Goal: Information Seeking & Learning: Learn about a topic

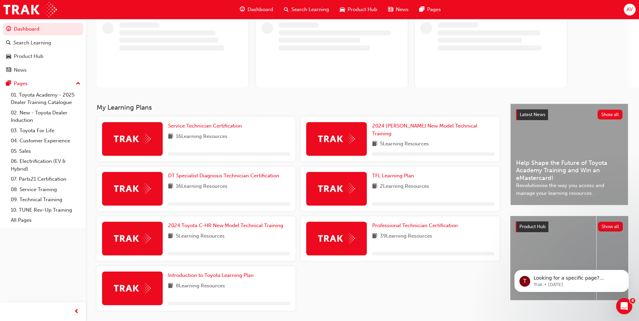
scroll to position [66, 0]
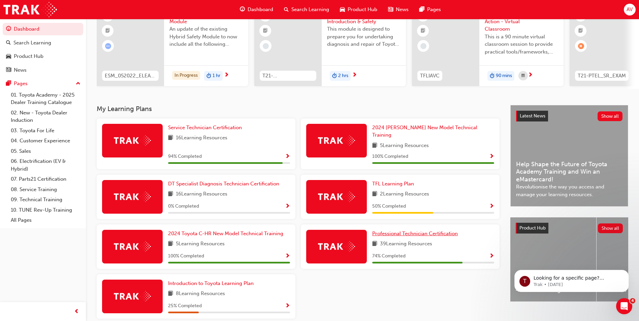
click at [423, 231] on span "Professional Technician Certification" at bounding box center [415, 234] width 86 height 6
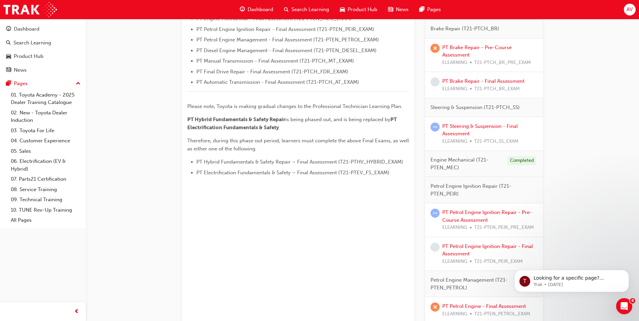
scroll to position [452, 0]
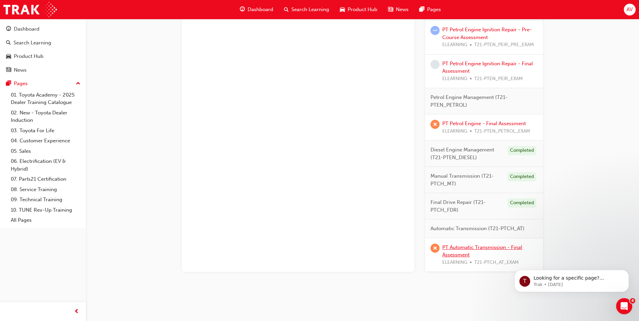
click at [488, 246] on link "PT Automatic Transmission - Final Assessment" at bounding box center [482, 252] width 80 height 14
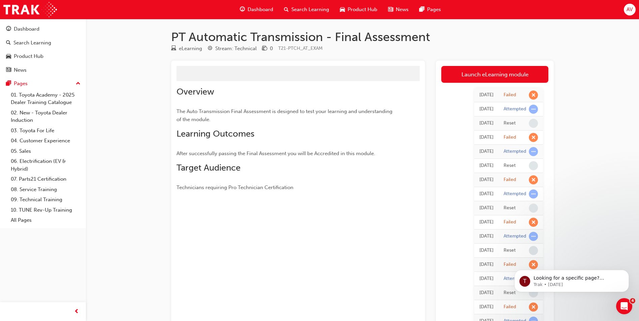
scroll to position [34, 0]
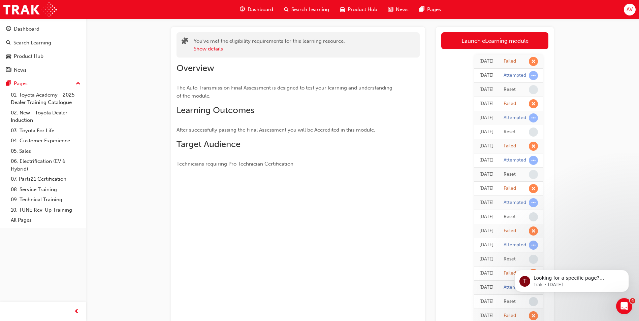
click at [212, 47] on button "Show details" at bounding box center [208, 49] width 29 height 8
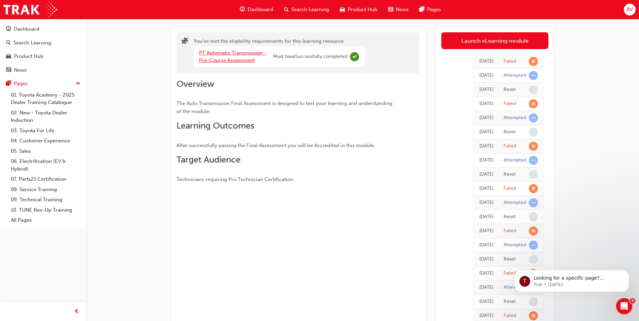
click at [252, 54] on link "PT Automatic Transmission - Pre-Course Assessment" at bounding box center [232, 57] width 67 height 14
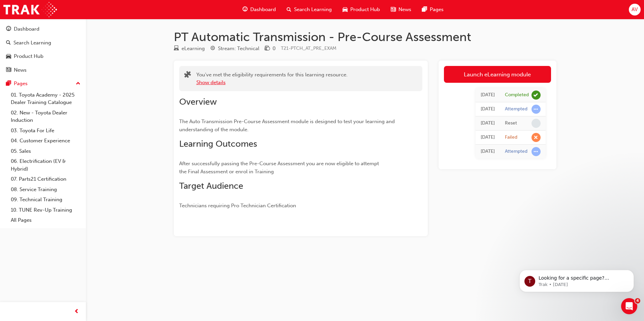
click at [222, 84] on button "Show details" at bounding box center [210, 83] width 29 height 8
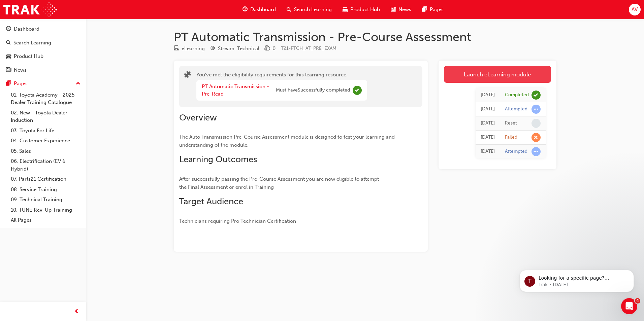
click at [452, 70] on link "Launch eLearning module" at bounding box center [497, 74] width 107 height 17
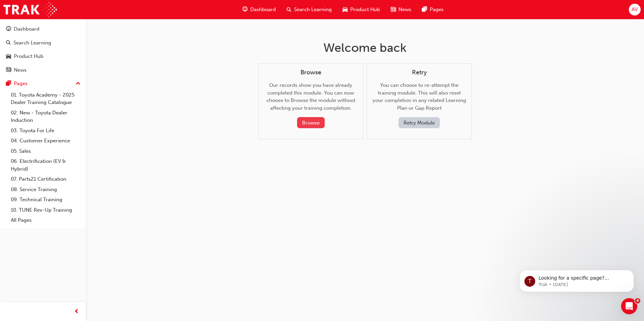
click at [313, 123] on button "Browse" at bounding box center [311, 122] width 28 height 11
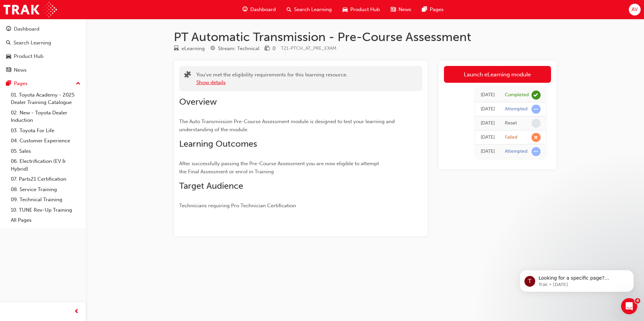
click at [204, 83] on button "Show details" at bounding box center [210, 83] width 29 height 8
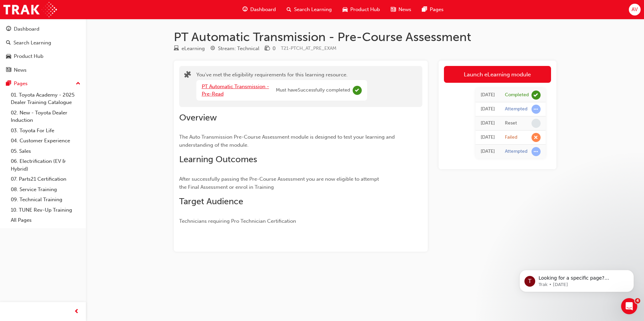
click at [233, 84] on link "PT Automatic Transmission - Pre-Read" at bounding box center [235, 91] width 67 height 14
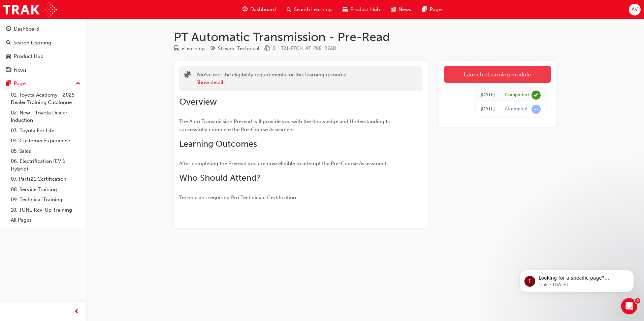
click at [479, 69] on link "Launch eLearning module" at bounding box center [497, 74] width 107 height 17
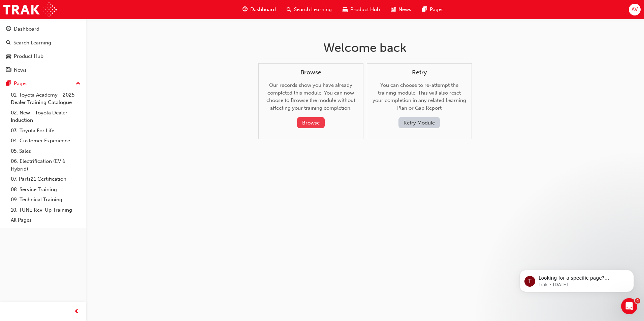
click at [315, 124] on button "Browse" at bounding box center [311, 122] width 28 height 11
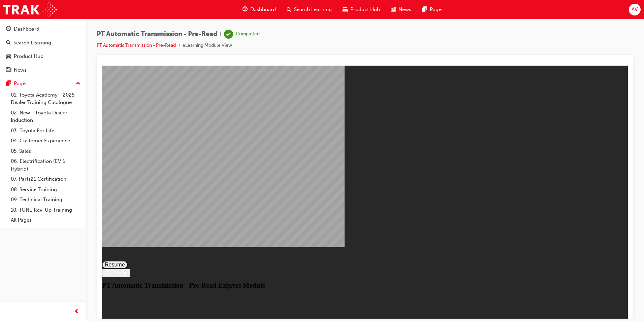
click at [128, 261] on button "Resume" at bounding box center [115, 265] width 26 height 8
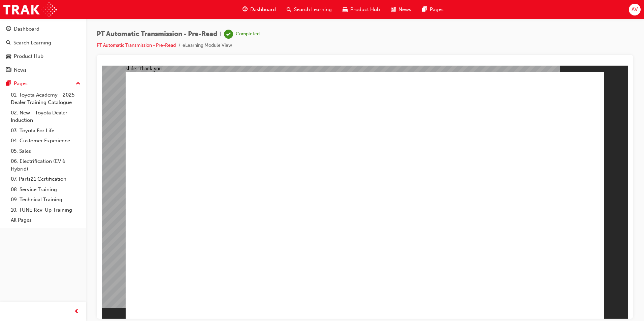
click at [45, 28] on div "Dashboard" at bounding box center [43, 29] width 74 height 8
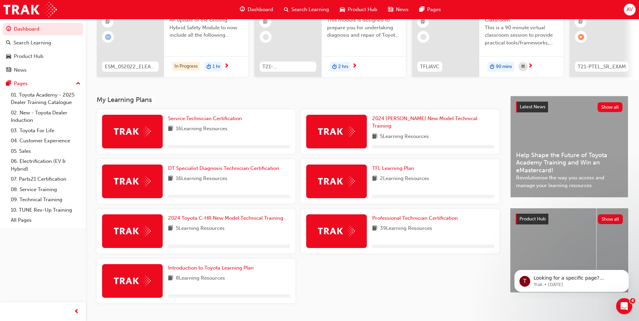
scroll to position [93, 0]
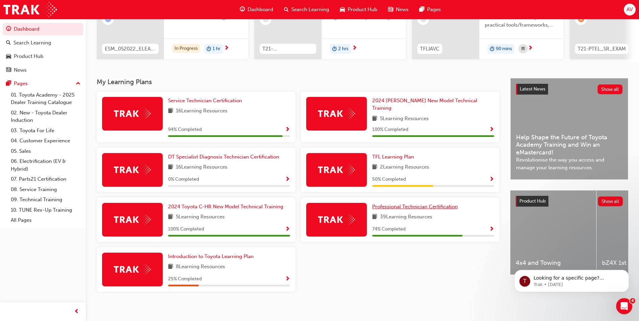
click at [423, 204] on span "Professional Technician Certification" at bounding box center [415, 207] width 86 height 6
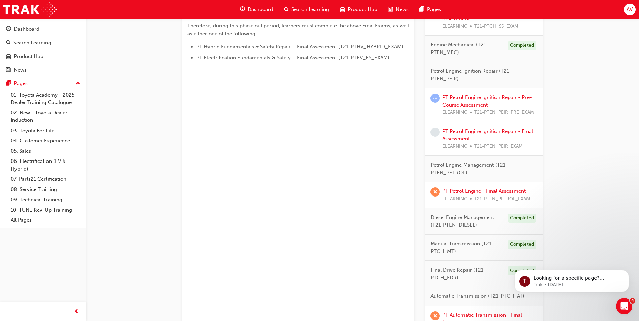
scroll to position [452, 0]
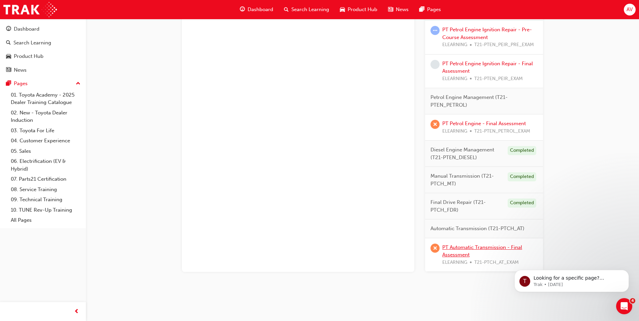
click at [470, 246] on link "PT Automatic Transmission - Final Assessment" at bounding box center [482, 252] width 80 height 14
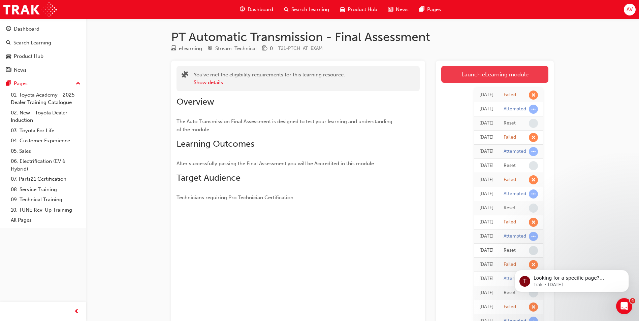
click at [467, 72] on link "Launch eLearning module" at bounding box center [494, 74] width 107 height 17
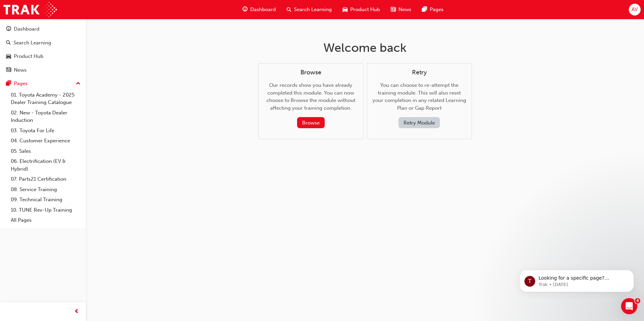
click at [421, 121] on button "Retry Module" at bounding box center [419, 122] width 41 height 11
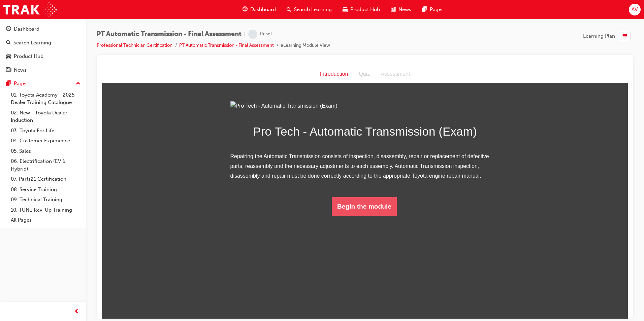
click at [375, 216] on button "Begin the module" at bounding box center [364, 206] width 65 height 19
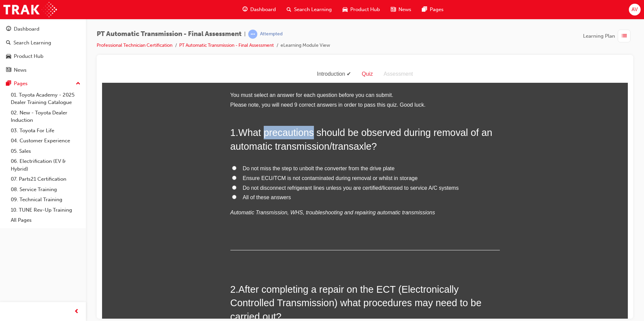
drag, startPoint x: 264, startPoint y: 133, endPoint x: 313, endPoint y: 132, distance: 49.5
click at [313, 132] on span "What precautions should be observed during removal of an automatic transmission…" at bounding box center [361, 139] width 262 height 24
copy span "precautions"
click at [230, 195] on label "All of these answers" at bounding box center [364, 198] width 269 height 10
click at [232, 195] on input "All of these answers" at bounding box center [234, 197] width 4 height 4
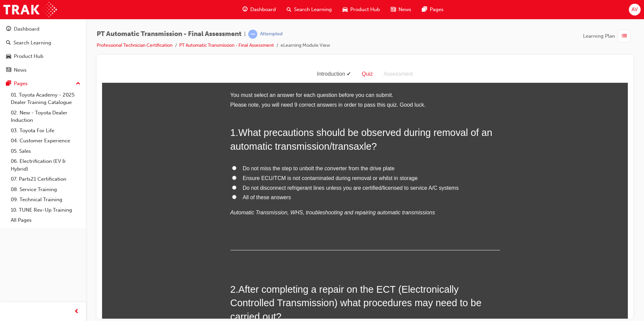
radio input "true"
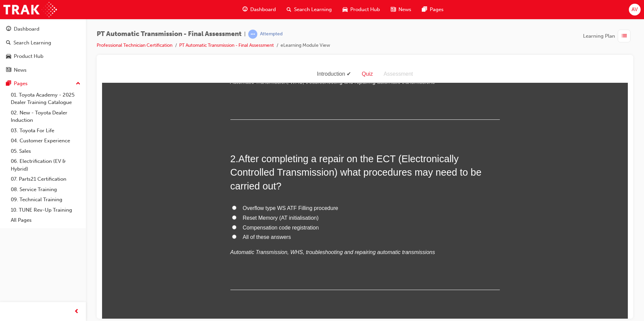
scroll to position [168, 0]
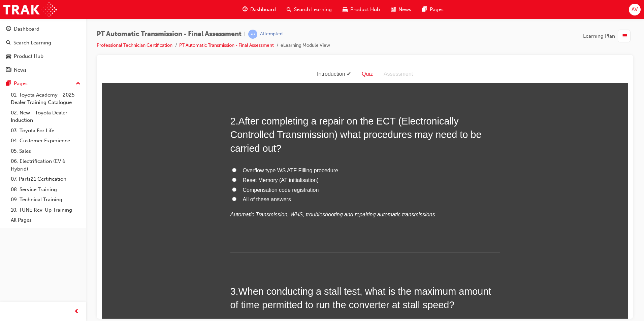
click at [232, 199] on input "All of these answers" at bounding box center [234, 199] width 4 height 4
radio input "true"
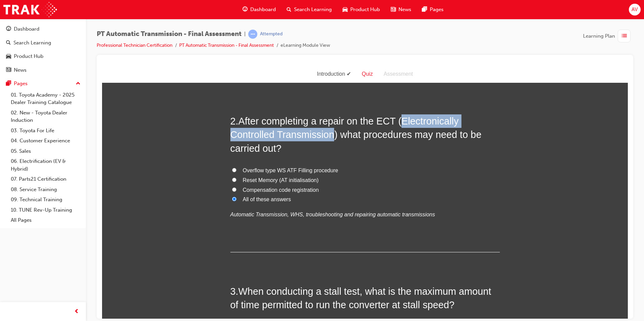
drag, startPoint x: 398, startPoint y: 119, endPoint x: 331, endPoint y: 136, distance: 68.9
click at [331, 136] on span "After completing a repair on the ECT (Electronically Controlled Transmission) w…" at bounding box center [355, 135] width 251 height 38
copy span "Electronically Controlled Transmission"
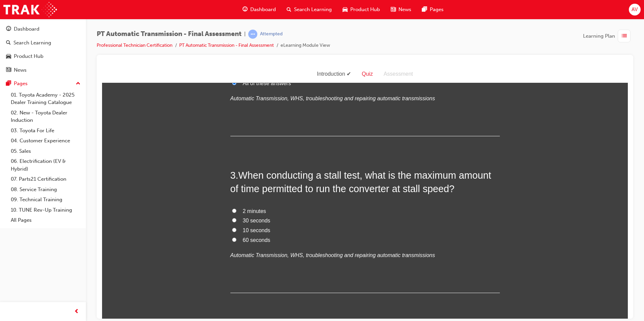
scroll to position [303, 0]
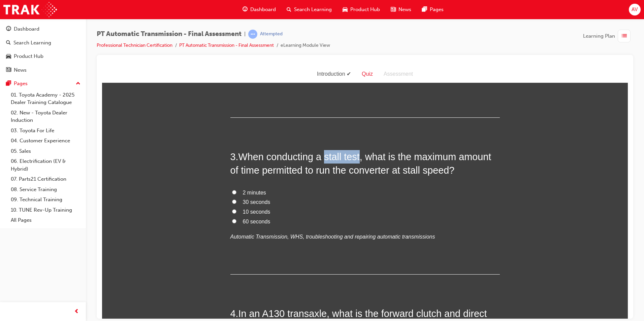
drag, startPoint x: 322, startPoint y: 158, endPoint x: 359, endPoint y: 148, distance: 37.6
copy span "stall test"
drag, startPoint x: 406, startPoint y: 170, endPoint x: 420, endPoint y: 170, distance: 14.5
click at [420, 170] on span "When conducting a stall test, what is the maximum amount of time permitted to r…" at bounding box center [360, 163] width 261 height 24
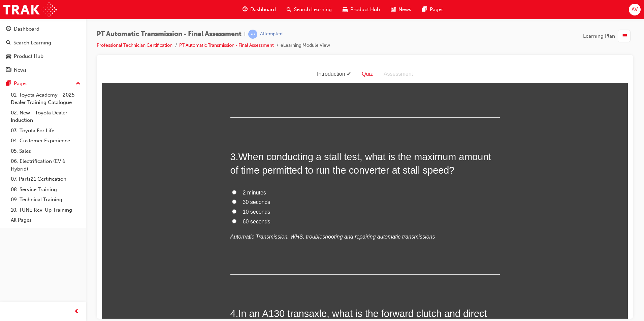
click at [284, 201] on label "30 seconds" at bounding box center [364, 202] width 269 height 10
click at [236, 201] on input "30 seconds" at bounding box center [234, 201] width 4 height 4
radio input "true"
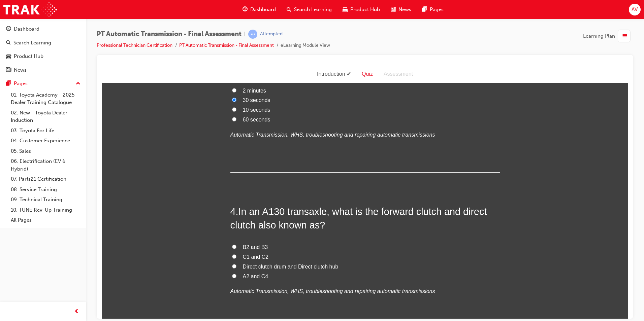
scroll to position [438, 0]
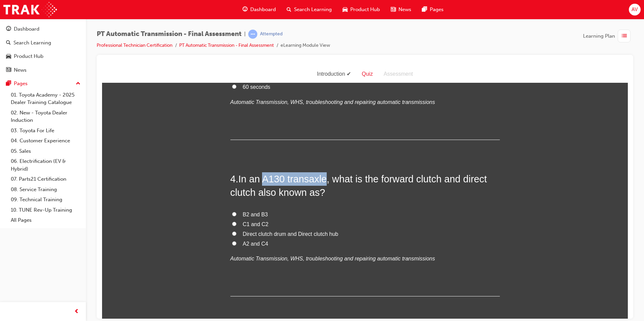
drag, startPoint x: 262, startPoint y: 179, endPoint x: 324, endPoint y: 180, distance: 62.3
click at [324, 180] on span "In an A130 transaxle, what is the forward clutch and direct clutch also known a…" at bounding box center [358, 185] width 257 height 24
copy span "A130 transaxle"
click at [232, 235] on input "Direct clutch drum and Direct clutch hub" at bounding box center [234, 233] width 4 height 4
radio input "true"
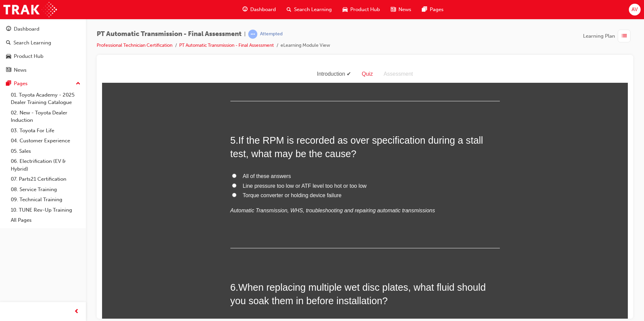
scroll to position [640, 0]
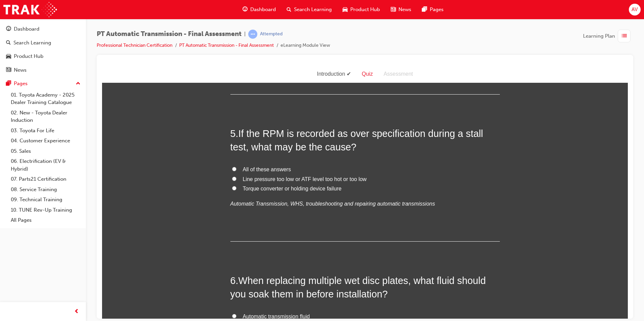
click at [373, 148] on h2 "5 . If the RPM is recorded as over specification during a stall test, what may …" at bounding box center [364, 140] width 269 height 27
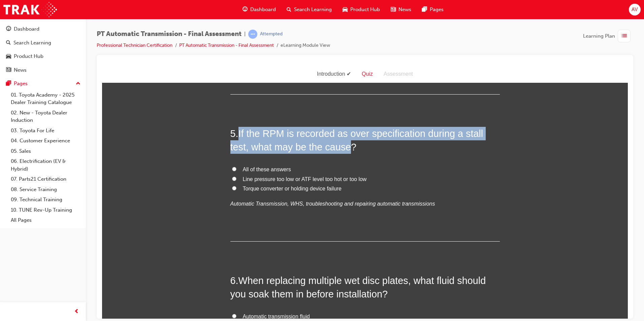
drag, startPoint x: 239, startPoint y: 130, endPoint x: 347, endPoint y: 146, distance: 109.3
click at [347, 146] on span "If the RPM is recorded as over specification during a stall test, what may be t…" at bounding box center [356, 140] width 253 height 24
copy span "If the RPM is recorded as over specification during a stall test, what may be t…"
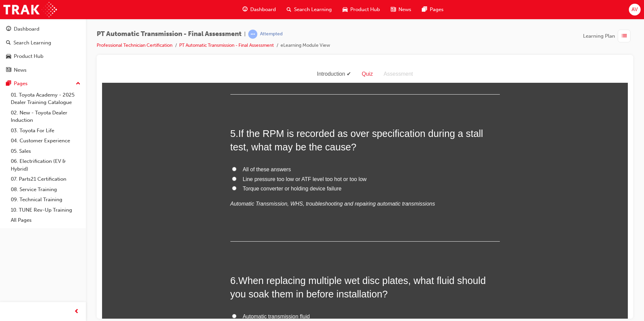
click at [423, 174] on label "Line pressure too low or ATF level too hot or too low" at bounding box center [364, 179] width 269 height 10
click at [236, 177] on input "Line pressure too low or ATF level too hot or too low" at bounding box center [234, 179] width 4 height 4
radio input "true"
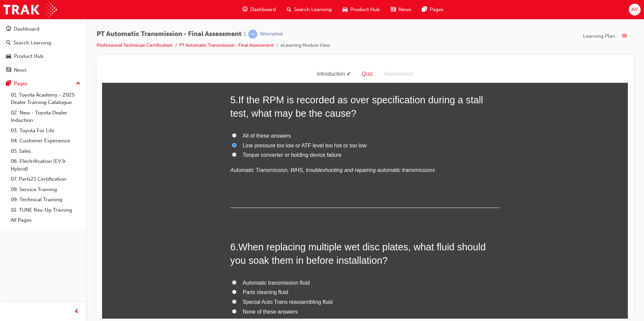
click at [303, 176] on div "5 . If the RPM is recorded as over specification during a stall test, what may …" at bounding box center [364, 150] width 269 height 115
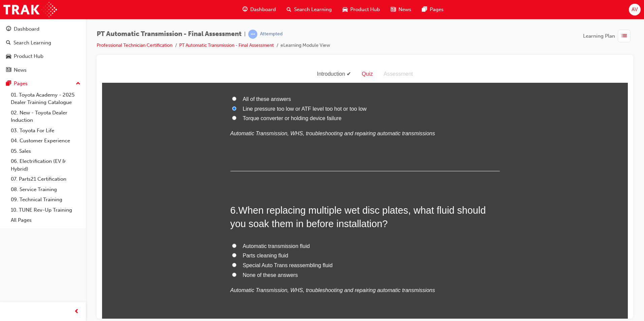
scroll to position [741, 0]
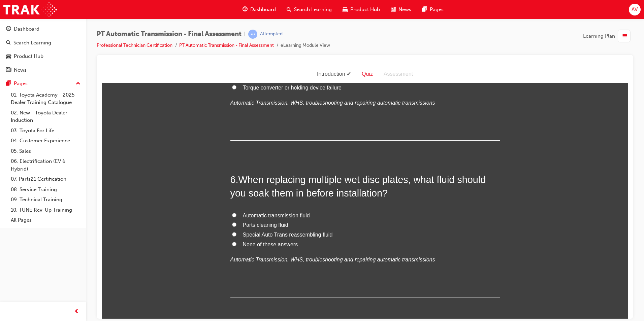
click at [361, 214] on label "Automatic transmission fluid" at bounding box center [364, 216] width 269 height 10
click at [236, 214] on input "Automatic transmission fluid" at bounding box center [234, 215] width 4 height 4
radio input "true"
click at [184, 243] on div "You must select an answer for each question before you can submit. Please note,…" at bounding box center [365, 256] width 526 height 1815
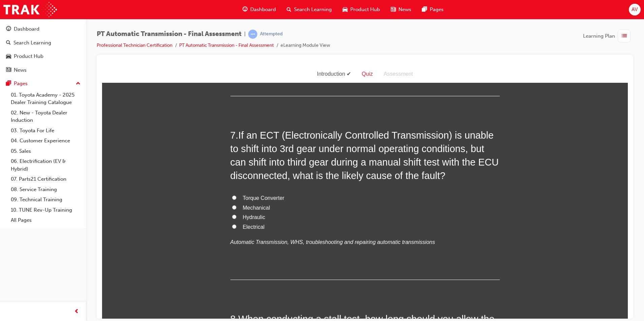
scroll to position [943, 0]
click at [232, 208] on input "Mechanical" at bounding box center [234, 206] width 4 height 4
radio input "true"
click at [189, 221] on div "You must select an answer for each question before you can submit. Please note,…" at bounding box center [365, 54] width 526 height 1815
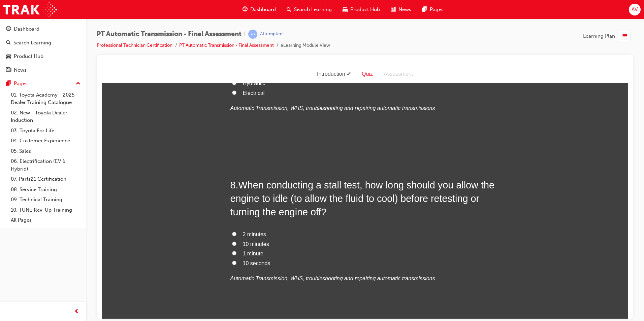
scroll to position [1112, 0]
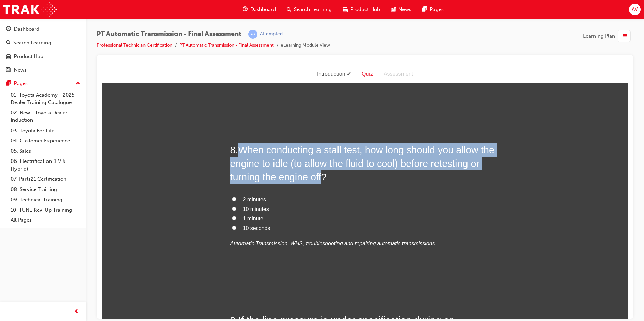
drag, startPoint x: 238, startPoint y: 151, endPoint x: 321, endPoint y: 174, distance: 86.2
click at [321, 174] on span "When conducting a stall test, how long should you allow the engine to idle (to …" at bounding box center [362, 164] width 264 height 38
copy span "When conducting a stall test, how long should you allow the engine to idle (to …"
click at [232, 218] on input "1 minute" at bounding box center [234, 218] width 4 height 4
radio input "true"
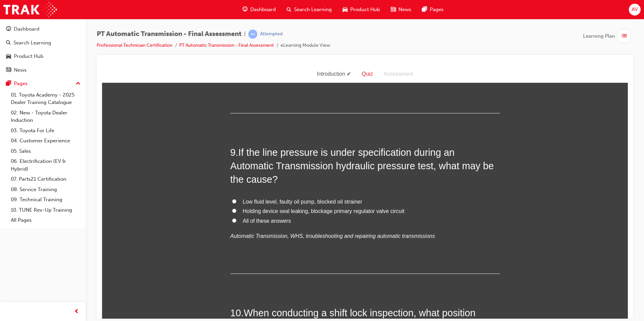
scroll to position [1280, 0]
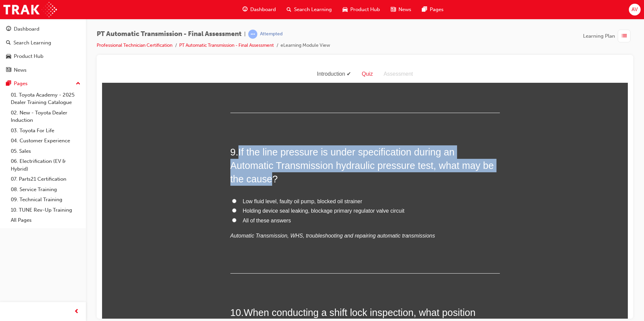
drag, startPoint x: 236, startPoint y: 151, endPoint x: 267, endPoint y: 177, distance: 40.1
click at [267, 177] on h2 "9 . If the line pressure is under specification during an Automatic Transmissio…" at bounding box center [364, 165] width 269 height 41
copy h2 "If the line pressure is under specification during an Automatic Transmission hy…"
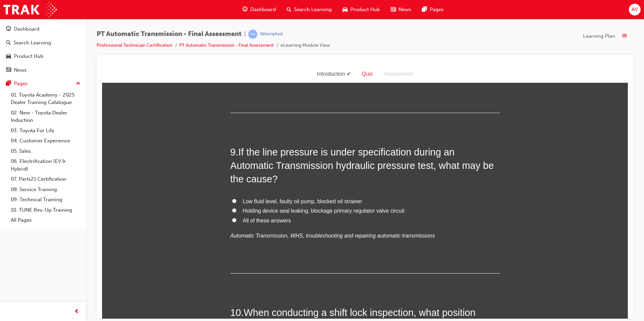
click at [235, 199] on label "Low fluid level, faulty oil pump, blocked oil strainer" at bounding box center [364, 202] width 269 height 10
click at [235, 199] on input "Low fluid level, faulty oil pump, blocked oil strainer" at bounding box center [234, 201] width 4 height 4
radio input "true"
click at [232, 219] on input "All of these answers" at bounding box center [234, 220] width 4 height 4
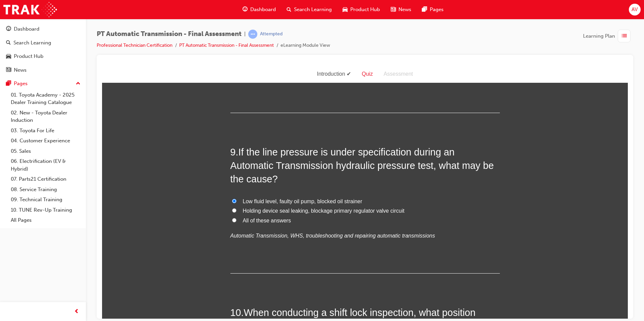
radio input "true"
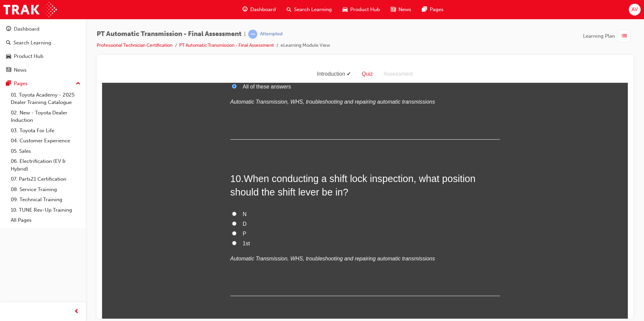
scroll to position [1415, 0]
click at [230, 212] on label "N" at bounding box center [364, 214] width 269 height 10
click at [232, 212] on input "N" at bounding box center [234, 213] width 4 height 4
radio input "true"
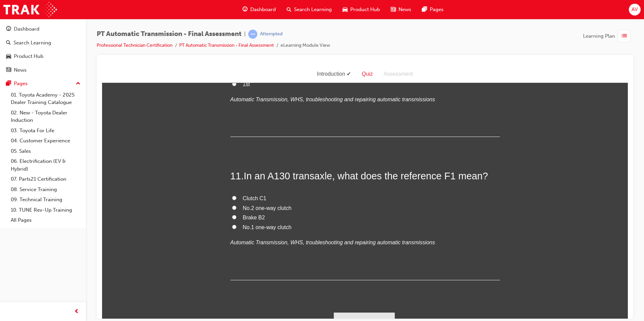
scroll to position [1583, 0]
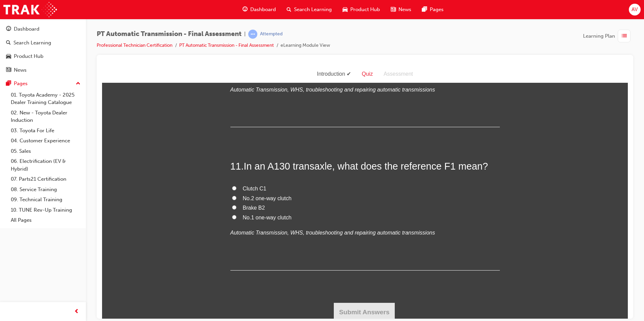
click at [232, 217] on input "No.1 one-way clutch" at bounding box center [234, 217] width 4 height 4
radio input "true"
click at [382, 306] on button "Submit Answers" at bounding box center [364, 312] width 61 height 19
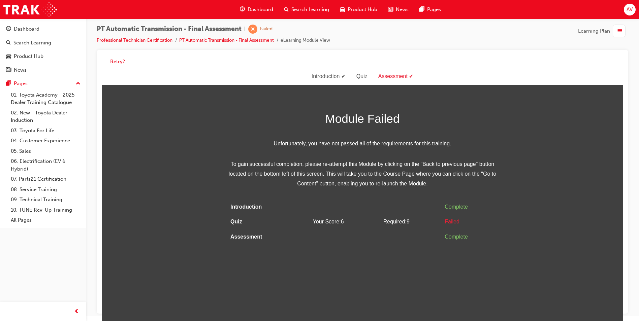
scroll to position [0, 0]
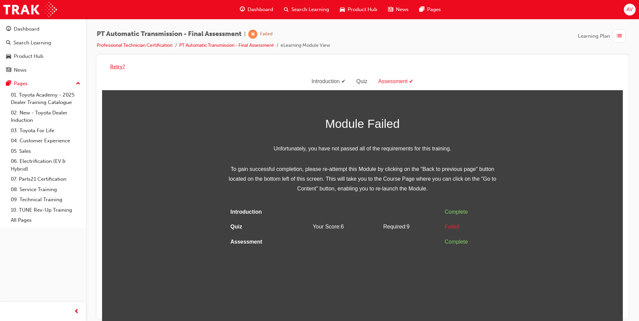
click at [118, 67] on button "Retry?" at bounding box center [117, 67] width 15 height 8
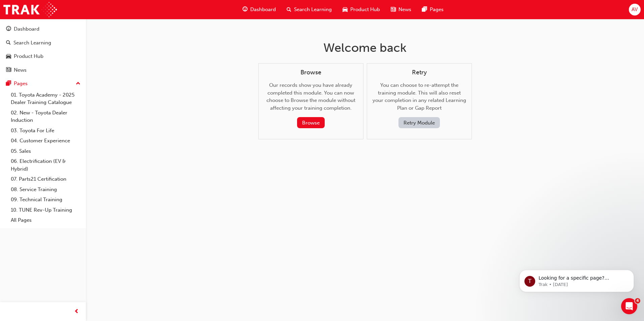
click at [412, 119] on button "Retry Module" at bounding box center [419, 122] width 41 height 11
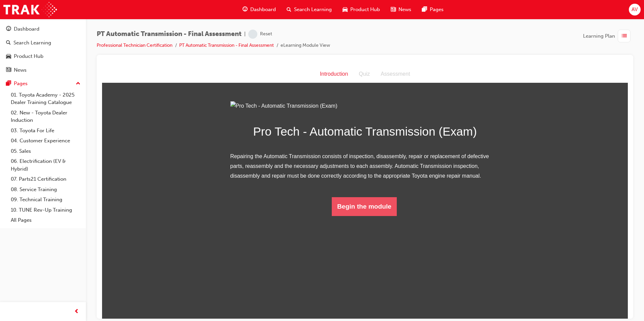
click at [360, 216] on button "Begin the module" at bounding box center [364, 206] width 65 height 19
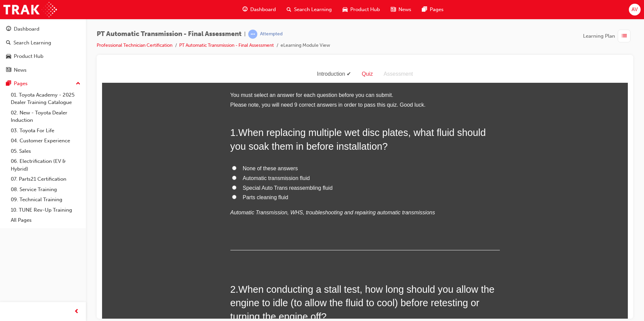
click at [233, 178] on input "Automatic transmission fluid" at bounding box center [234, 178] width 4 height 4
radio input "true"
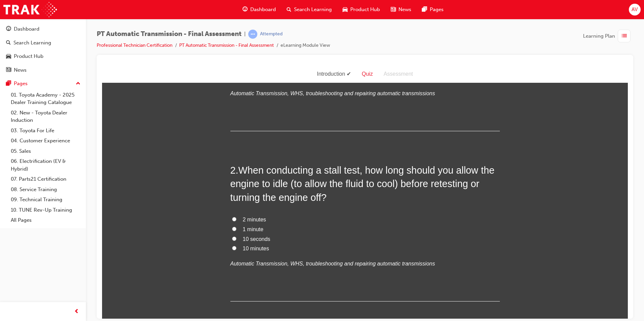
scroll to position [135, 0]
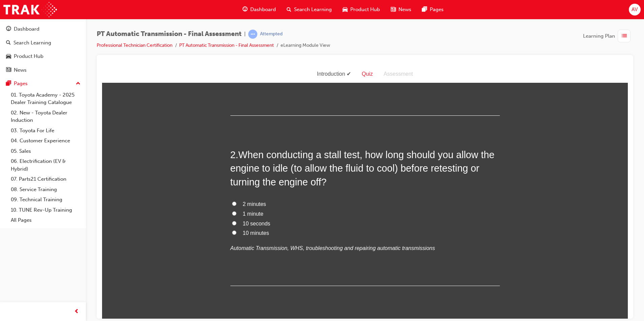
click at [235, 214] on label "1 minute" at bounding box center [364, 214] width 269 height 10
click at [235, 214] on input "1 minute" at bounding box center [234, 213] width 4 height 4
radio input "true"
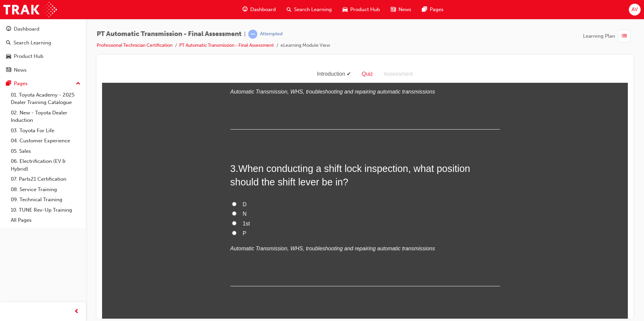
scroll to position [303, 0]
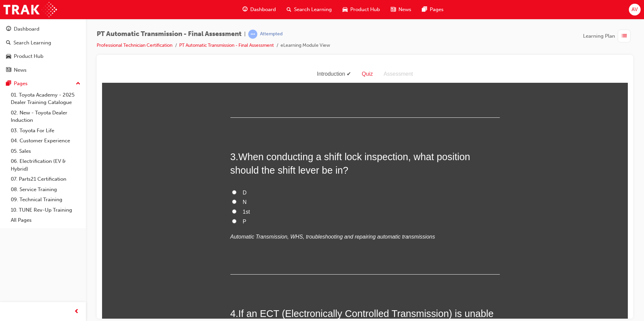
click at [232, 201] on input "N" at bounding box center [234, 201] width 4 height 4
radio input "true"
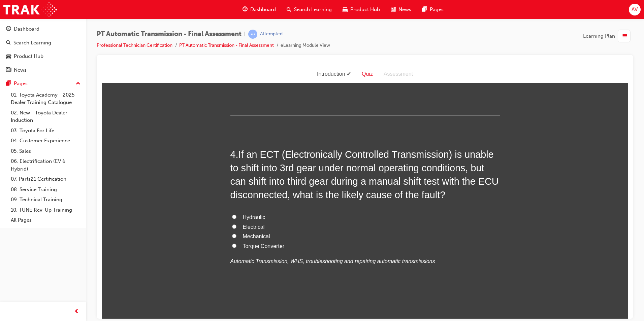
scroll to position [472, 0]
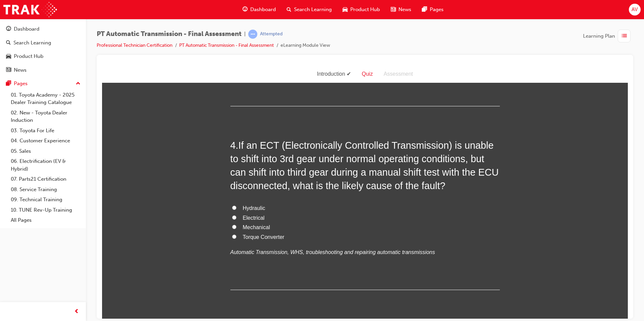
click at [232, 226] on input "Mechanical" at bounding box center [234, 227] width 4 height 4
radio input "true"
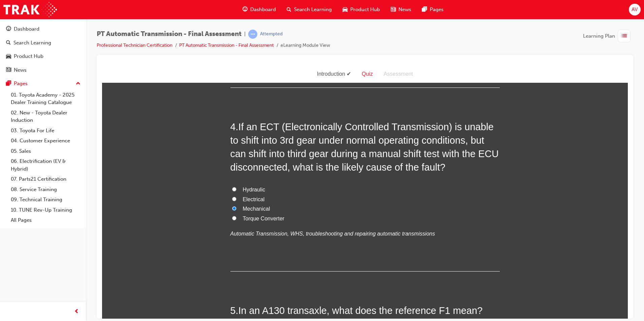
scroll to position [505, 0]
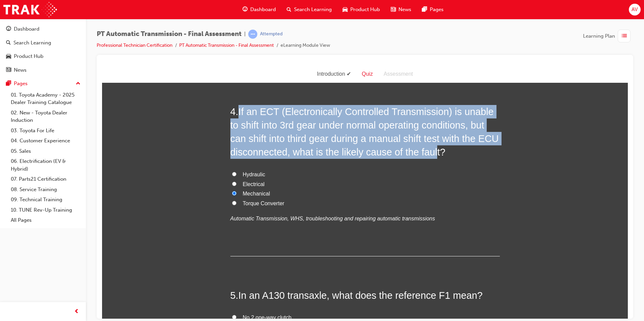
drag, startPoint x: 238, startPoint y: 108, endPoint x: 434, endPoint y: 149, distance: 200.1
click at [434, 149] on span "If an ECT (Electronically Controlled Transmission) is unable to shift into 3rd …" at bounding box center [364, 132] width 268 height 52
copy span "If an ECT (Electronically Controlled Transmission) is unable to shift into 3rd …"
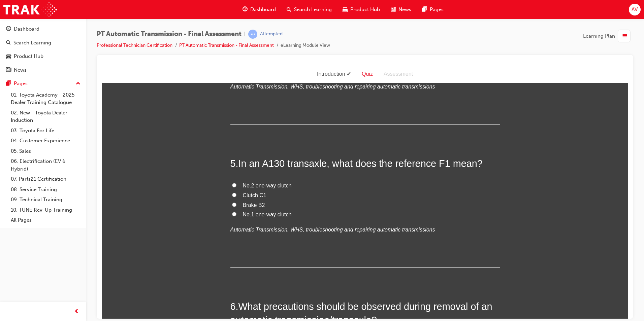
scroll to position [640, 0]
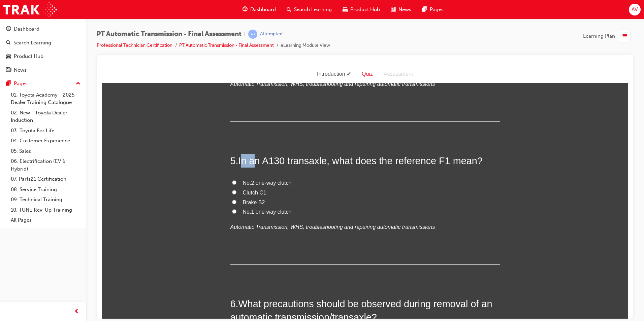
drag, startPoint x: 239, startPoint y: 159, endPoint x: 252, endPoint y: 160, distance: 12.8
click at [252, 160] on span "In an A130 transaxle, what does the reference F1 mean?" at bounding box center [361, 160] width 244 height 11
drag, startPoint x: 252, startPoint y: 160, endPoint x: 239, endPoint y: 159, distance: 13.5
click at [239, 159] on span "In an A130 transaxle, what does the reference F1 mean?" at bounding box center [361, 160] width 244 height 11
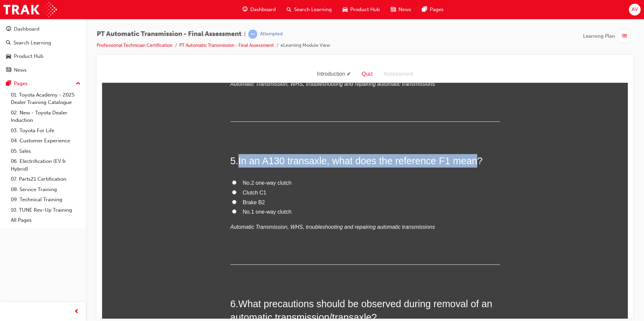
drag, startPoint x: 237, startPoint y: 159, endPoint x: 472, endPoint y: 163, distance: 234.5
click at [472, 163] on h2 "5 . In an A130 transaxle, what does the reference F1 mean?" at bounding box center [364, 160] width 269 height 13
copy span "In an A130 transaxle, what does the reference F1 mean"
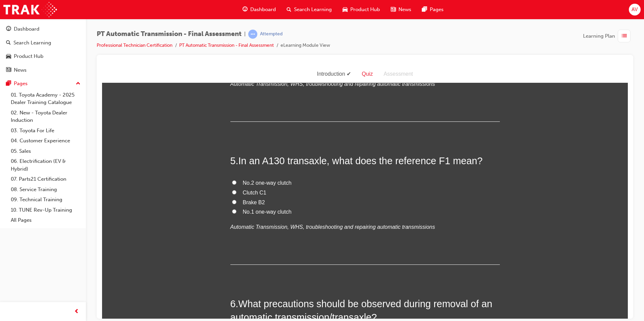
click at [236, 182] on label "No.2 one-way clutch" at bounding box center [364, 183] width 269 height 10
click at [236, 182] on input "No.2 one-way clutch" at bounding box center [234, 182] width 4 height 4
radio input "true"
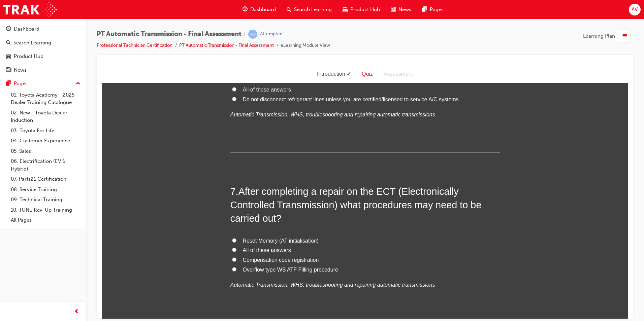
scroll to position [943, 0]
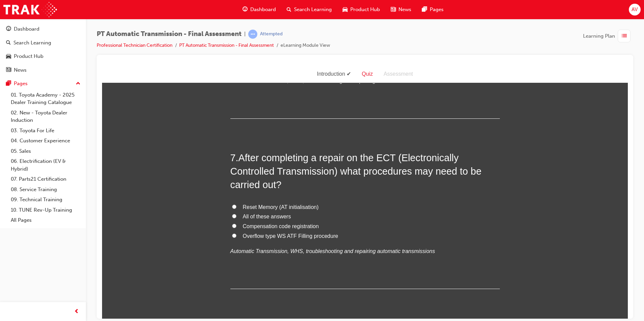
click at [232, 216] on input "All of these answers" at bounding box center [234, 216] width 4 height 4
radio input "true"
click at [194, 215] on div "You must select an answer for each question before you can submit. Please note,…" at bounding box center [365, 54] width 526 height 1815
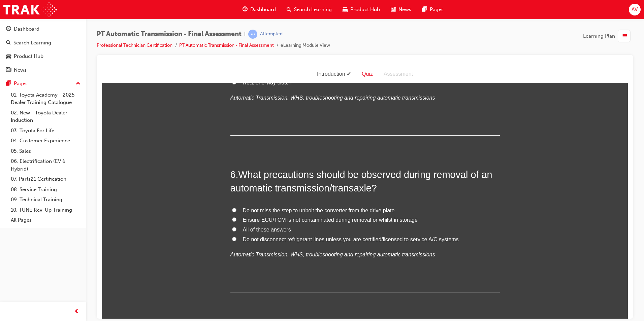
scroll to position [775, 0]
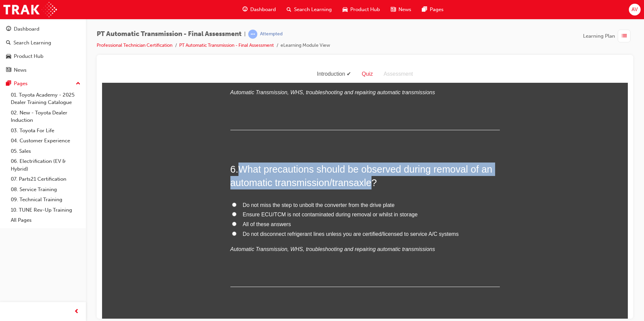
drag, startPoint x: 238, startPoint y: 165, endPoint x: 373, endPoint y: 179, distance: 135.5
click at [373, 179] on span "What precautions should be observed during removal of an automatic transmission…" at bounding box center [361, 176] width 262 height 24
copy span "What precautions should be observed during removal of an automatic transmission…"
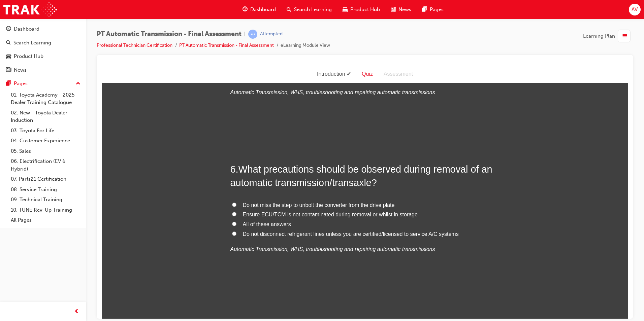
click at [284, 196] on div "6 . What precautions should be observed during removal of an automatic transmis…" at bounding box center [364, 224] width 269 height 125
click at [230, 224] on label "All of these answers" at bounding box center [364, 225] width 269 height 10
click at [232, 224] on input "All of these answers" at bounding box center [234, 224] width 4 height 4
radio input "true"
click at [199, 224] on div "You must select an answer for each question before you can submit. Please note,…" at bounding box center [365, 222] width 526 height 1815
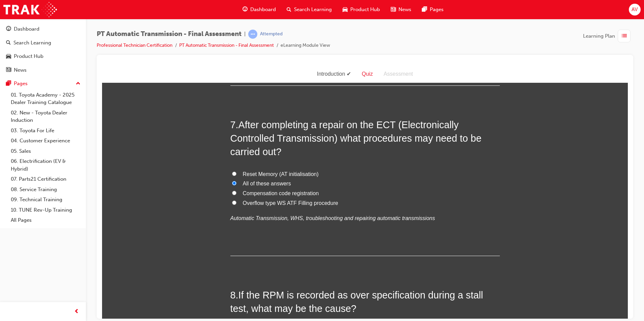
scroll to position [977, 0]
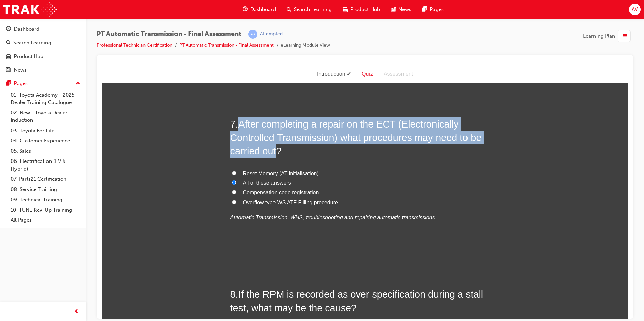
drag, startPoint x: 239, startPoint y: 123, endPoint x: 275, endPoint y: 153, distance: 46.4
click at [275, 153] on span "After completing a repair on the ECT (Electronically Controlled Transmission) w…" at bounding box center [355, 138] width 251 height 38
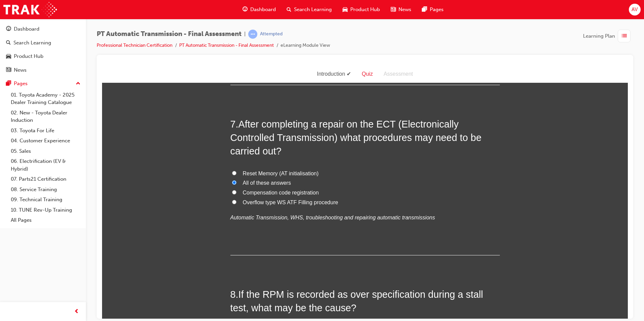
click at [166, 200] on div "You must select an answer for each question before you can submit. Please note,…" at bounding box center [365, 20] width 526 height 1815
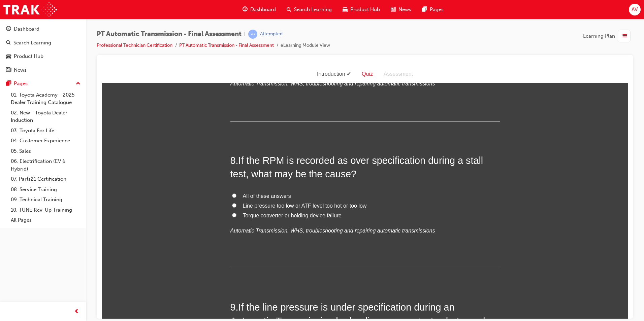
scroll to position [1112, 0]
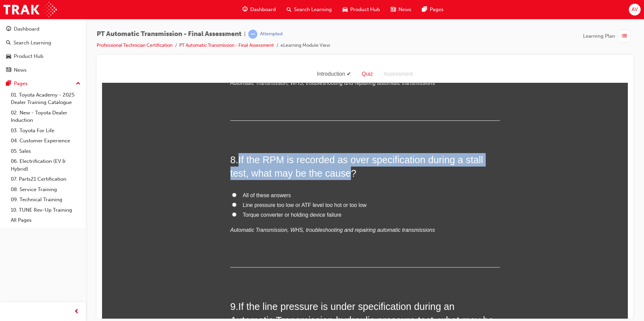
drag, startPoint x: 239, startPoint y: 156, endPoint x: 345, endPoint y: 169, distance: 107.6
click at [345, 169] on span "If the RPM is recorded as over specification during a stall test, what may be t…" at bounding box center [356, 166] width 253 height 24
click at [232, 214] on input "Torque converter or holding device failure" at bounding box center [234, 214] width 4 height 4
radio input "true"
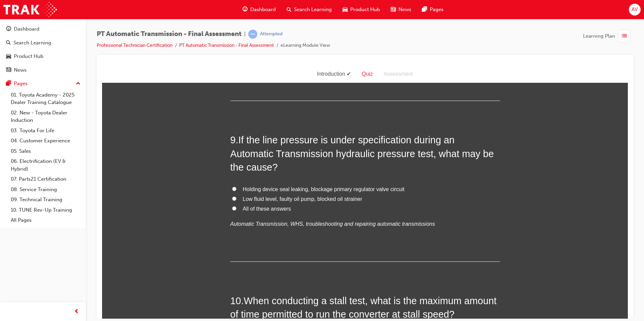
scroll to position [1280, 0]
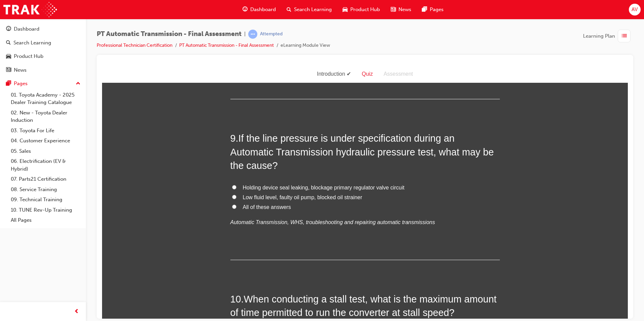
click at [232, 196] on input "Low fluid level, faulty oil pump, blocked oil strainer" at bounding box center [234, 197] width 4 height 4
radio input "true"
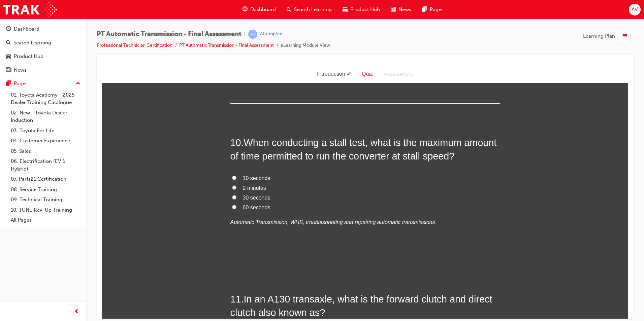
scroll to position [1449, 0]
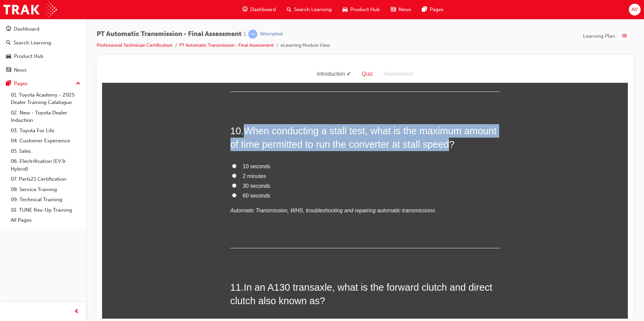
drag, startPoint x: 243, startPoint y: 130, endPoint x: 451, endPoint y: 145, distance: 208.1
click at [451, 145] on span "When conducting a stall test, what is the maximum amount of time permitted to r…" at bounding box center [363, 137] width 266 height 24
click at [232, 167] on input "10 seconds" at bounding box center [234, 166] width 4 height 4
radio input "true"
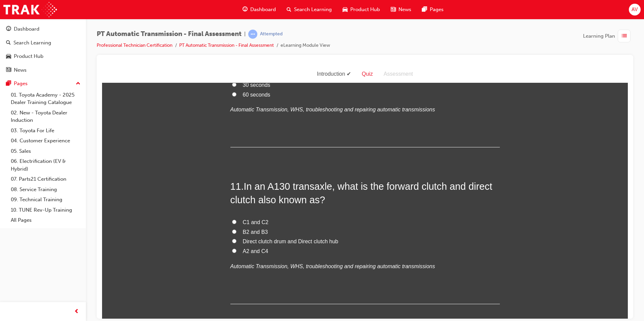
scroll to position [1583, 0]
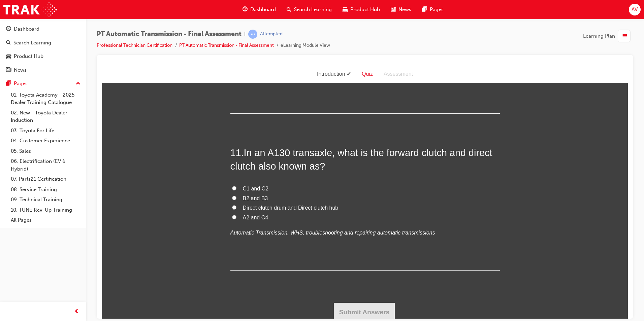
click at [286, 208] on span "Direct clutch drum and Direct clutch hub" at bounding box center [291, 208] width 96 height 6
click at [236, 208] on input "Direct clutch drum and Direct clutch hub" at bounding box center [234, 207] width 4 height 4
radio input "true"
click at [376, 308] on button "Submit Answers" at bounding box center [364, 312] width 61 height 19
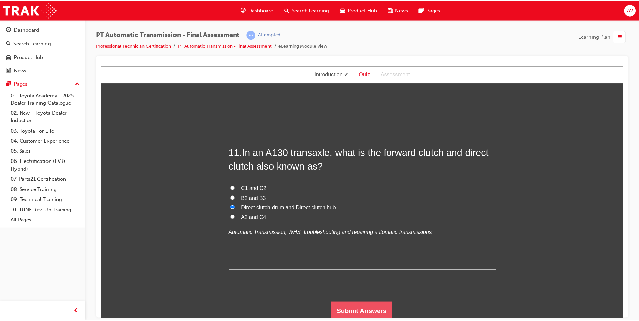
scroll to position [0, 0]
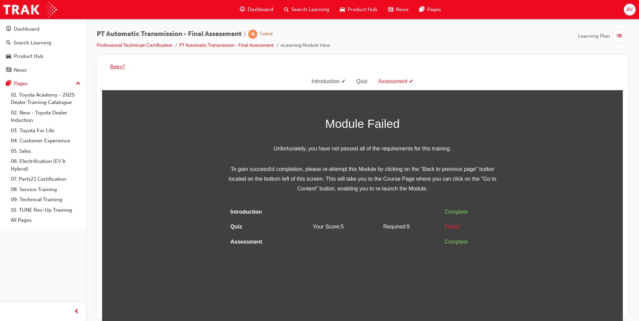
click at [117, 67] on button "Retry?" at bounding box center [117, 67] width 15 height 8
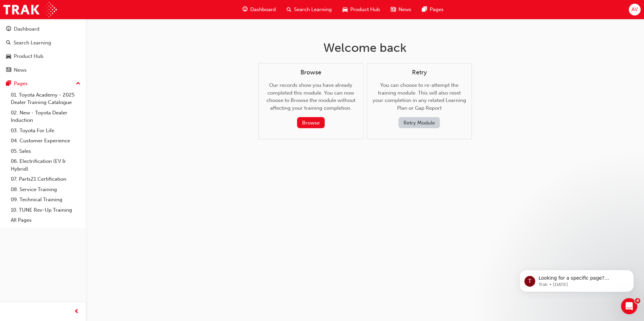
click at [409, 119] on button "Retry Module" at bounding box center [419, 122] width 41 height 11
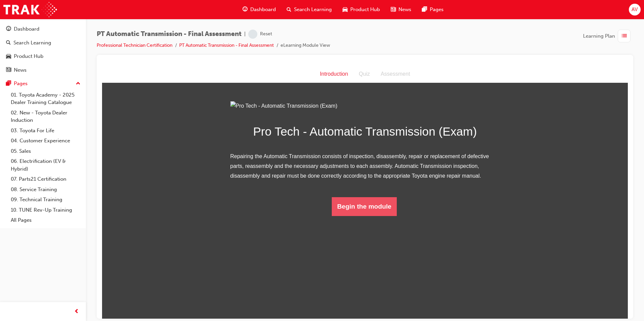
click at [368, 216] on button "Begin the module" at bounding box center [364, 206] width 65 height 19
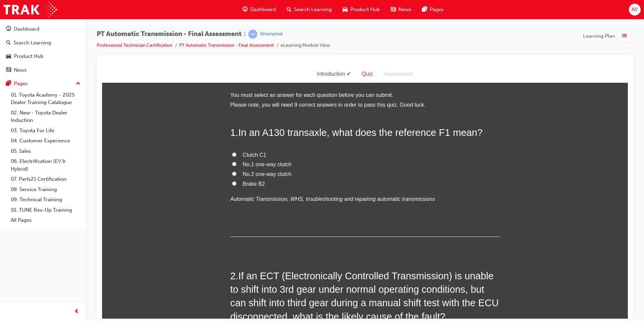
click at [230, 171] on label "No.2 one-way clutch" at bounding box center [364, 174] width 269 height 10
click at [232, 171] on input "No.2 one-way clutch" at bounding box center [234, 173] width 4 height 4
radio input "true"
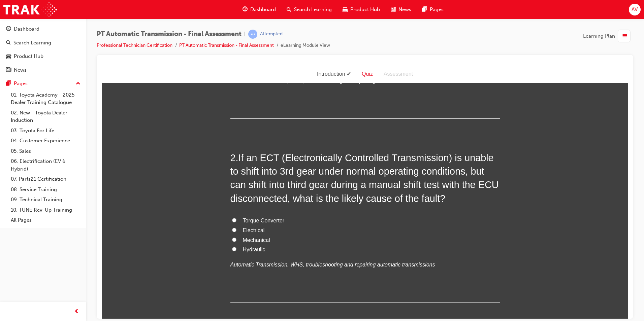
scroll to position [135, 0]
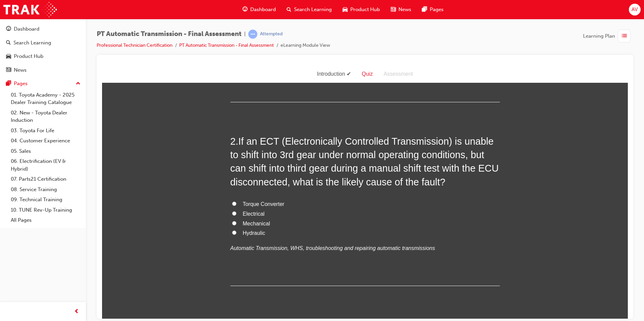
click at [233, 222] on input "Mechanical" at bounding box center [234, 223] width 4 height 4
radio input "true"
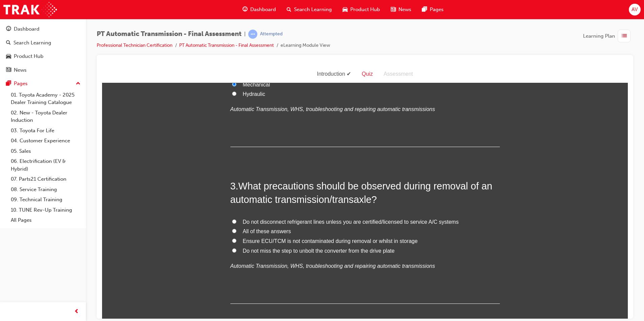
scroll to position [303, 0]
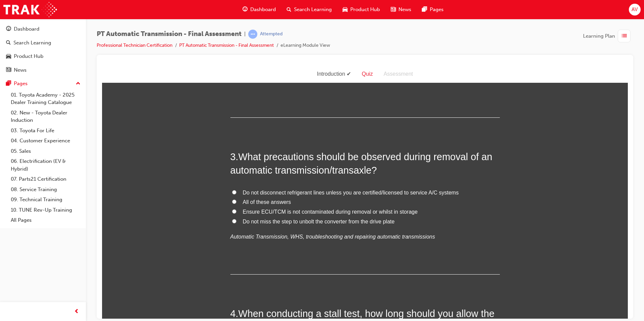
click at [232, 201] on input "All of these answers" at bounding box center [234, 201] width 4 height 4
radio input "true"
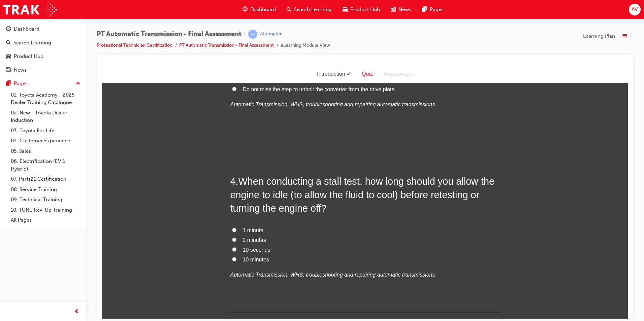
scroll to position [438, 0]
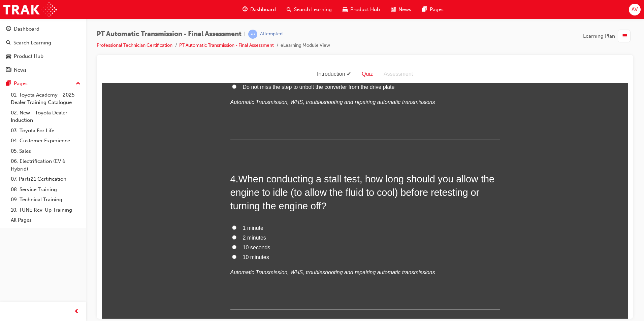
click at [232, 246] on input "10 seconds" at bounding box center [234, 247] width 4 height 4
radio input "true"
click at [232, 225] on input "1 minute" at bounding box center [234, 227] width 4 height 4
radio input "true"
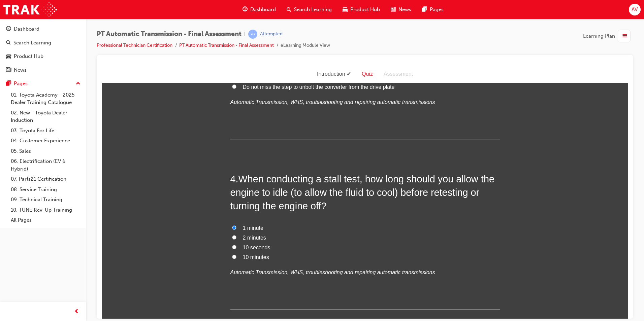
drag, startPoint x: 230, startPoint y: 246, endPoint x: 205, endPoint y: 253, distance: 26.3
click at [232, 246] on input "10 seconds" at bounding box center [234, 247] width 4 height 4
radio input "true"
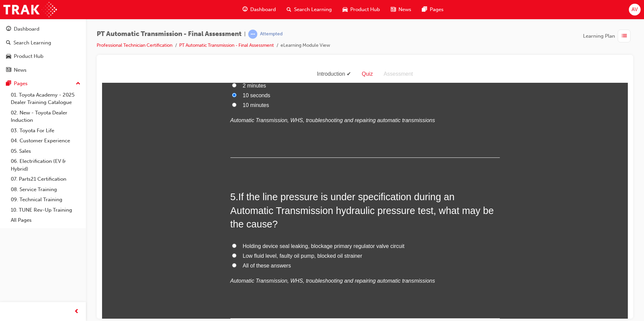
scroll to position [606, 0]
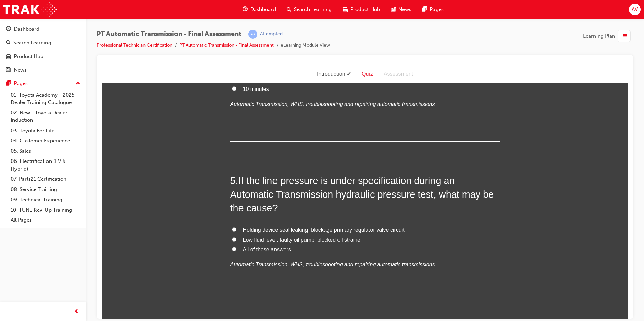
drag, startPoint x: 233, startPoint y: 248, endPoint x: 199, endPoint y: 263, distance: 37.2
click at [233, 248] on input "All of these answers" at bounding box center [234, 249] width 4 height 4
radio input "true"
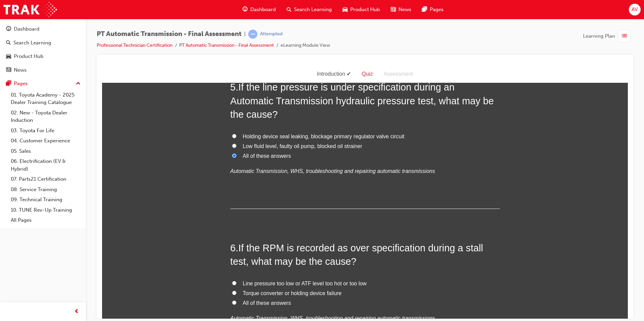
scroll to position [775, 0]
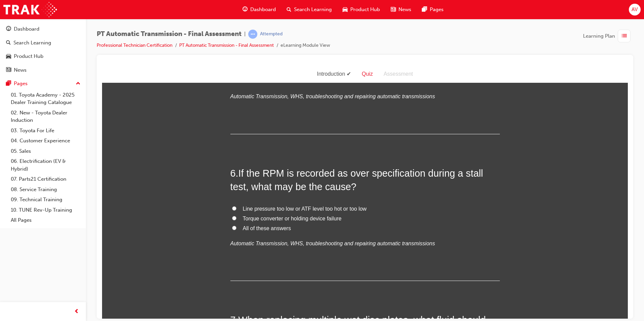
click at [232, 225] on label "All of these answers" at bounding box center [364, 229] width 269 height 10
click at [232, 226] on input "All of these answers" at bounding box center [234, 228] width 4 height 4
radio input "true"
drag, startPoint x: 186, startPoint y: 251, endPoint x: 198, endPoint y: 256, distance: 13.6
click at [186, 251] on div "You must select an answer for each question before you can submit. Please note,…" at bounding box center [365, 222] width 526 height 1815
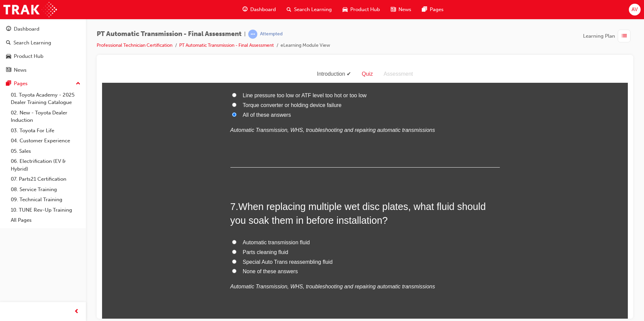
scroll to position [910, 0]
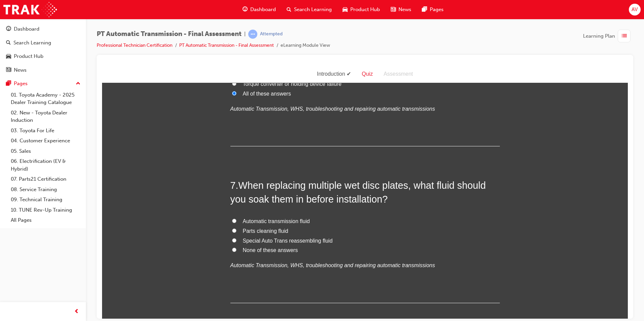
drag, startPoint x: 232, startPoint y: 222, endPoint x: 210, endPoint y: 241, distance: 29.3
click at [232, 222] on input "Automatic transmission fluid" at bounding box center [234, 221] width 4 height 4
radio input "true"
click at [208, 245] on div "You must select an answer for each question before you can submit. Please note,…" at bounding box center [365, 88] width 526 height 1815
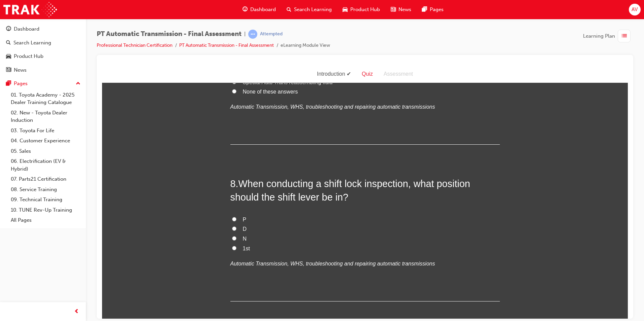
scroll to position [1078, 0]
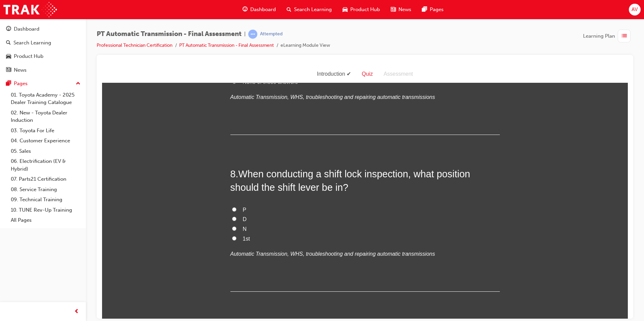
click at [232, 230] on input "N" at bounding box center [234, 228] width 4 height 4
radio input "true"
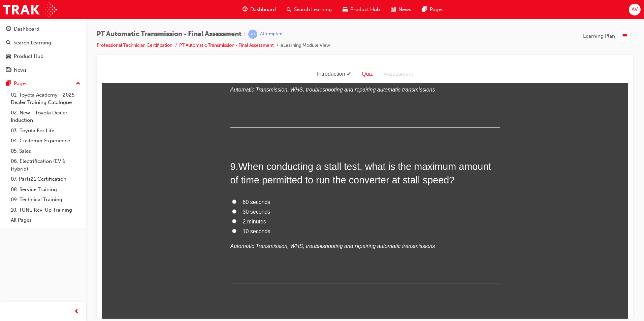
scroll to position [1246, 0]
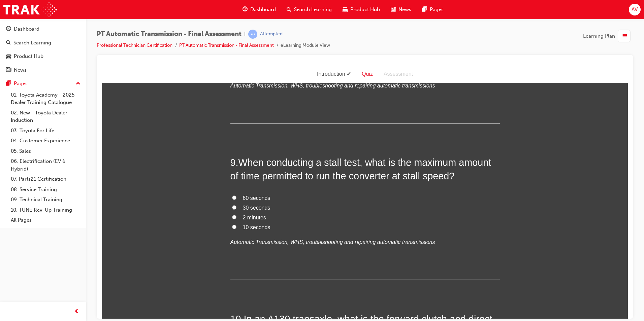
click at [232, 226] on input "10 seconds" at bounding box center [234, 227] width 4 height 4
radio input "true"
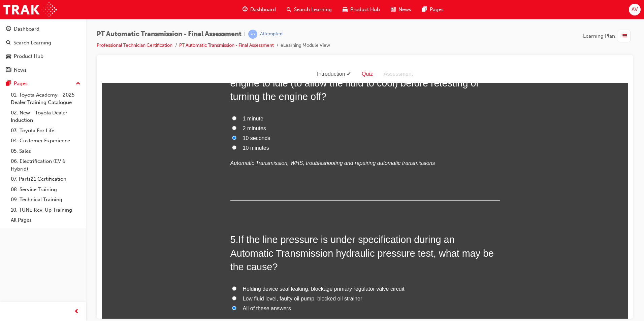
scroll to position [539, 0]
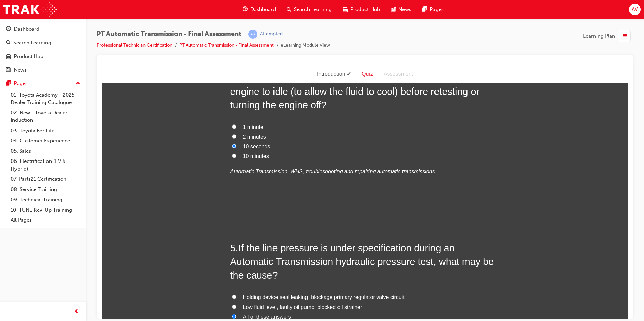
click at [232, 155] on input "10 minutes" at bounding box center [234, 156] width 4 height 4
radio input "true"
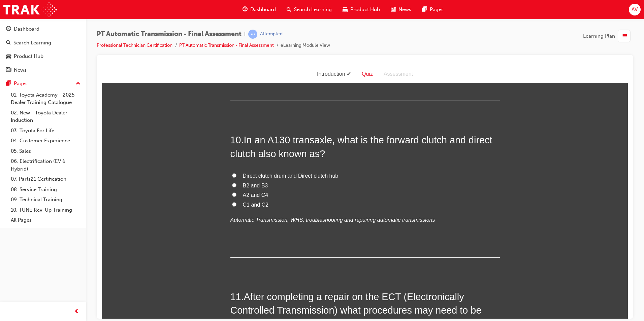
scroll to position [1449, 0]
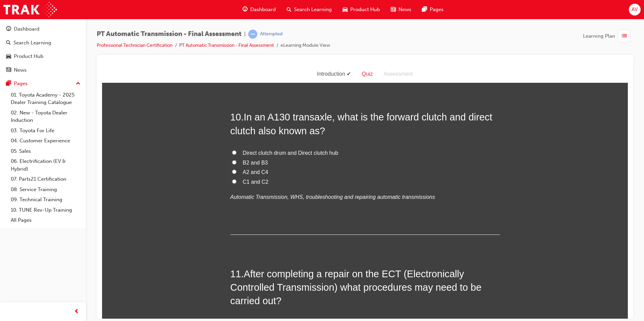
click at [234, 151] on label "Direct clutch drum and Direct clutch hub" at bounding box center [364, 153] width 269 height 10
click at [234, 151] on input "Direct clutch drum and Direct clutch hub" at bounding box center [234, 152] width 4 height 4
radio input "true"
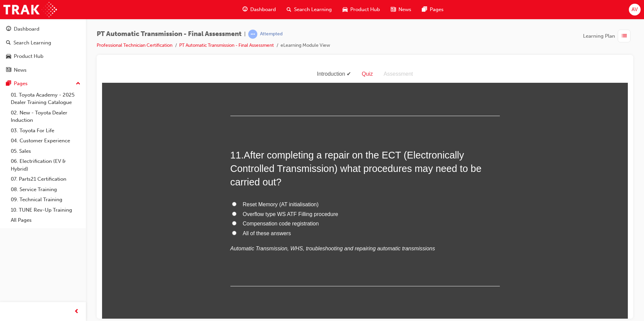
scroll to position [1583, 0]
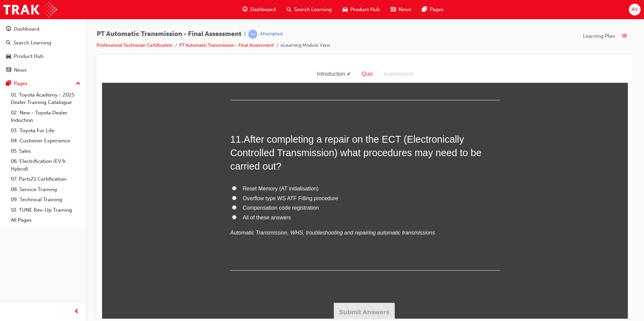
click at [230, 212] on label "Compensation code registration" at bounding box center [364, 208] width 269 height 10
click at [232, 210] on input "Compensation code registration" at bounding box center [234, 207] width 4 height 4
radio input "true"
click at [361, 309] on button "Submit Answers" at bounding box center [364, 312] width 61 height 19
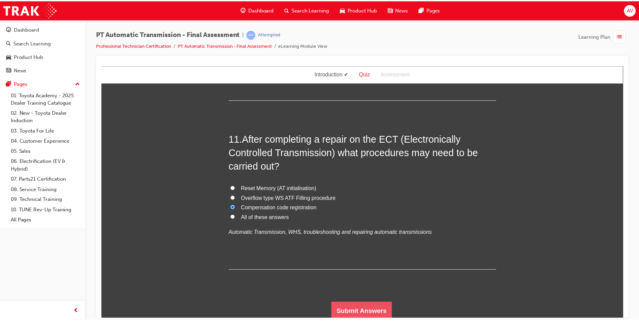
scroll to position [0, 0]
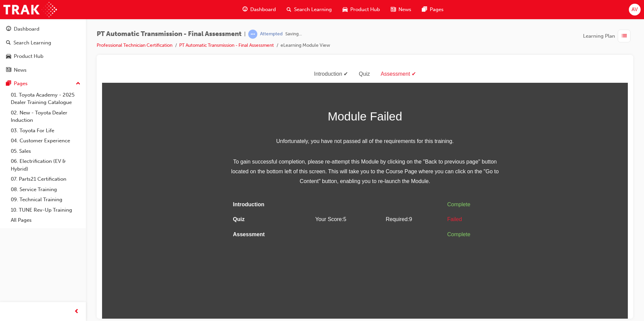
click at [343, 268] on html "Assessment Introduction Quiz Assessment Module Failed Unfortunately, you have n…" at bounding box center [365, 191] width 526 height 253
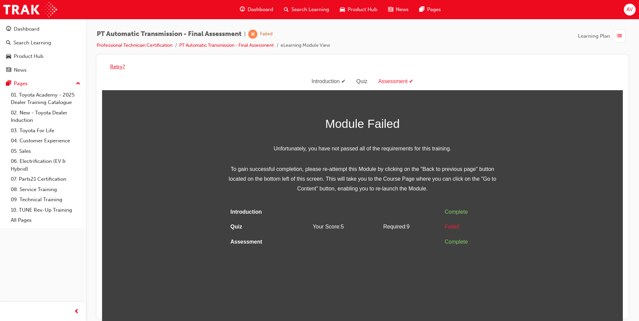
drag, startPoint x: 120, startPoint y: 63, endPoint x: 124, endPoint y: 69, distance: 7.2
click at [120, 64] on button "Retry?" at bounding box center [117, 67] width 15 height 8
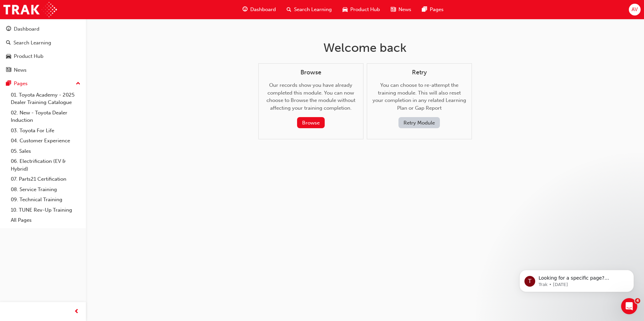
click at [417, 121] on button "Retry Module" at bounding box center [419, 122] width 41 height 11
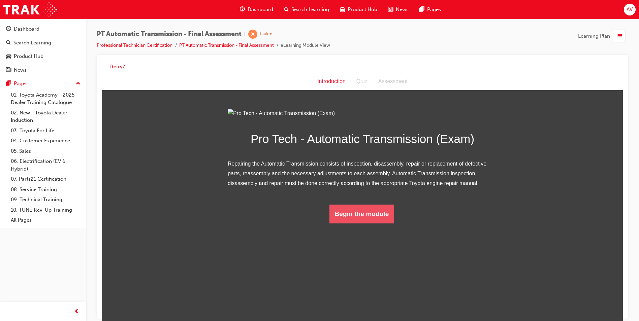
click at [379, 224] on button "Begin the module" at bounding box center [361, 214] width 65 height 19
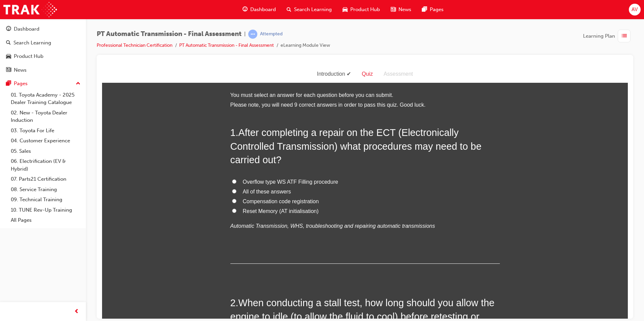
click at [233, 191] on input "All of these answers" at bounding box center [234, 191] width 4 height 4
radio input "true"
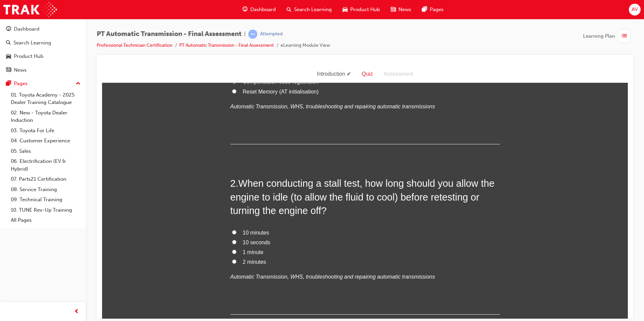
scroll to position [135, 0]
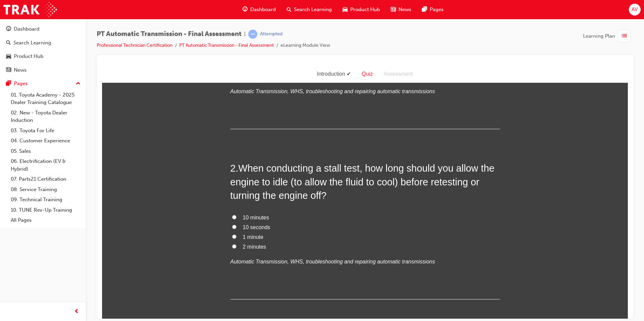
click at [233, 216] on input "10 minutes" at bounding box center [234, 217] width 4 height 4
radio input "true"
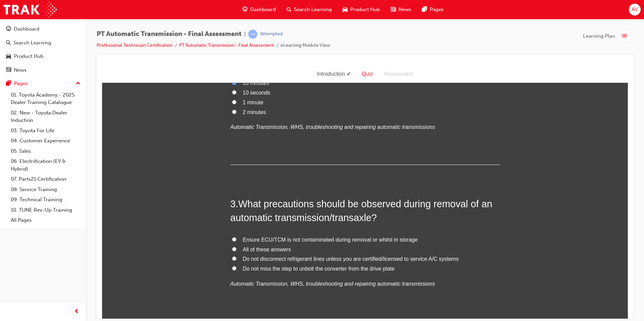
scroll to position [303, 0]
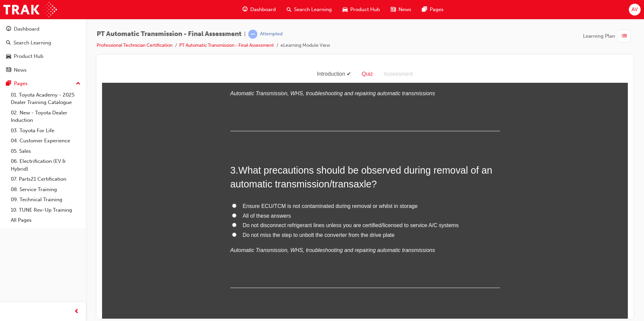
click at [232, 216] on input "All of these answers" at bounding box center [234, 215] width 4 height 4
radio input "true"
drag, startPoint x: 190, startPoint y: 223, endPoint x: 195, endPoint y: 224, distance: 4.8
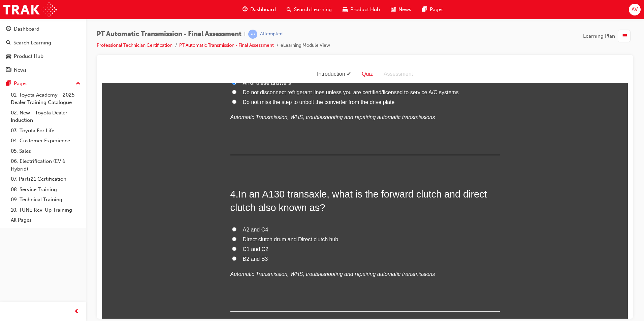
scroll to position [438, 0]
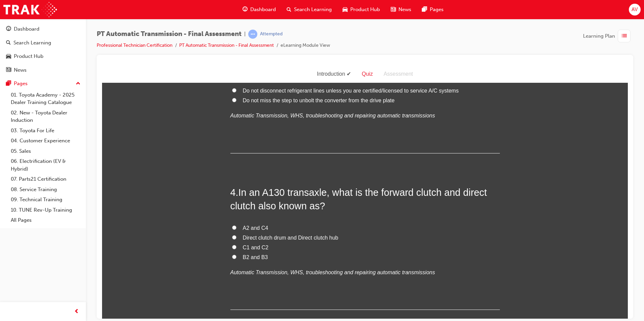
click at [234, 235] on label "Direct clutch drum and Direct clutch hub" at bounding box center [364, 238] width 269 height 10
click at [234, 235] on input "Direct clutch drum and Direct clutch hub" at bounding box center [234, 237] width 4 height 4
radio input "true"
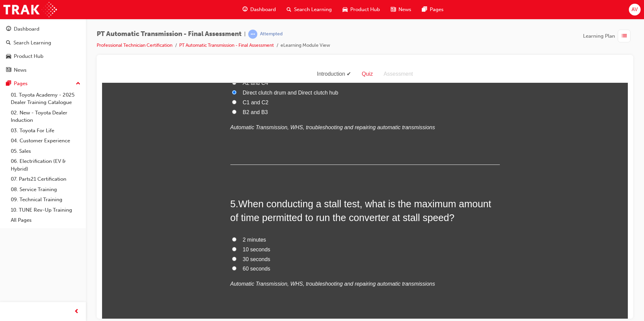
scroll to position [606, 0]
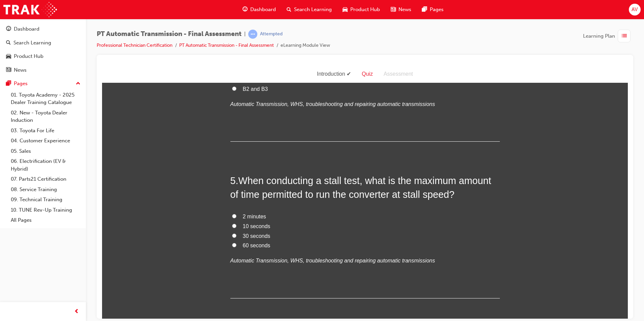
click at [232, 236] on input "30 seconds" at bounding box center [234, 235] width 4 height 4
radio input "true"
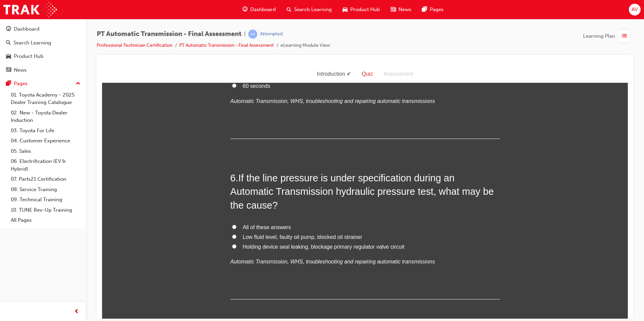
scroll to position [775, 0]
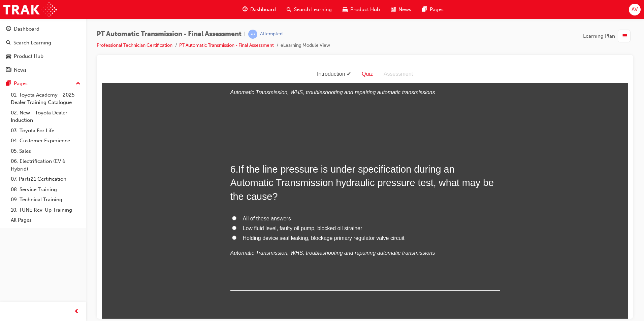
click at [232, 227] on input "Low fluid level, faulty oil pump, blocked oil strainer" at bounding box center [234, 228] width 4 height 4
radio input "true"
click at [198, 239] on div "You must select an answer for each question before you can submit. Please note,…" at bounding box center [365, 222] width 526 height 1815
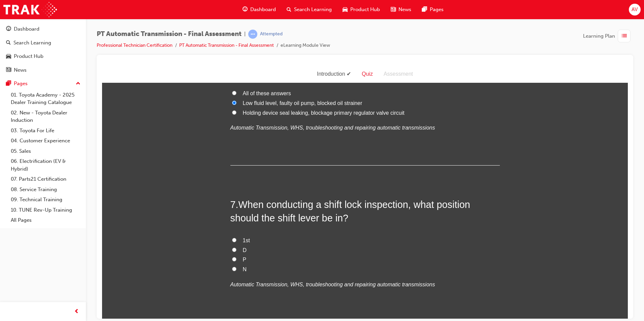
scroll to position [910, 0]
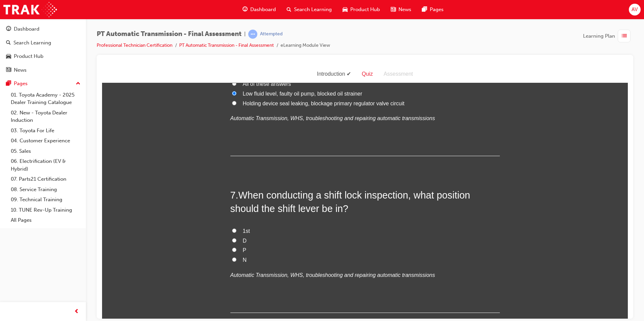
click at [232, 260] on input "N" at bounding box center [234, 259] width 4 height 4
radio input "true"
click at [191, 243] on div "You must select an answer for each question before you can submit. Please note,…" at bounding box center [365, 88] width 526 height 1815
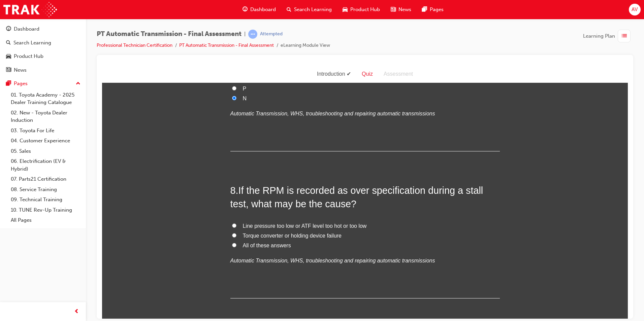
scroll to position [1078, 0]
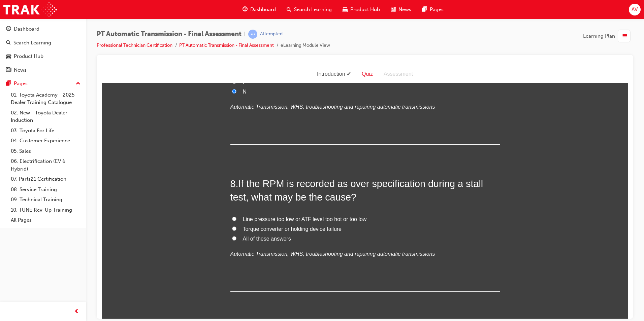
click at [234, 237] on label "All of these answers" at bounding box center [364, 239] width 269 height 10
click at [234, 237] on input "All of these answers" at bounding box center [234, 238] width 4 height 4
radio input "true"
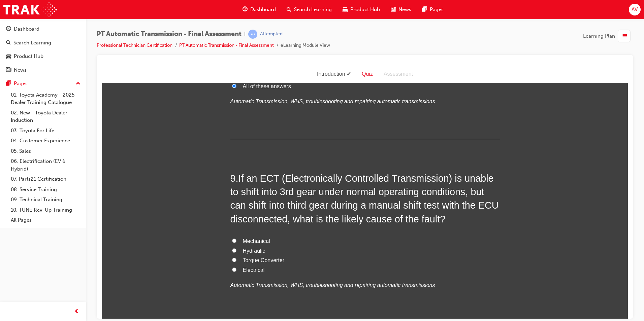
scroll to position [1246, 0]
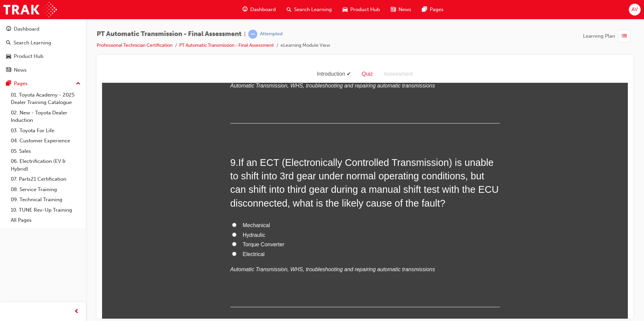
click at [234, 254] on label "Electrical" at bounding box center [364, 255] width 269 height 10
click at [234, 254] on input "Electrical" at bounding box center [234, 254] width 4 height 4
radio input "true"
click at [233, 224] on input "Mechanical" at bounding box center [234, 225] width 4 height 4
radio input "true"
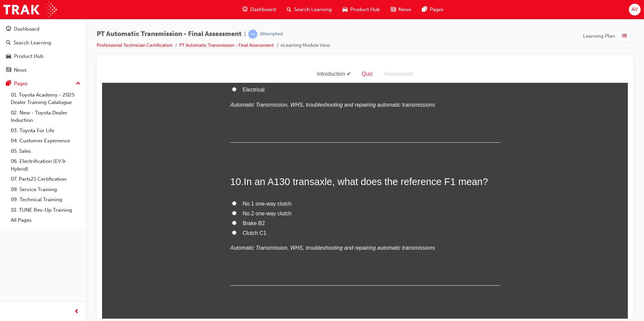
scroll to position [1415, 0]
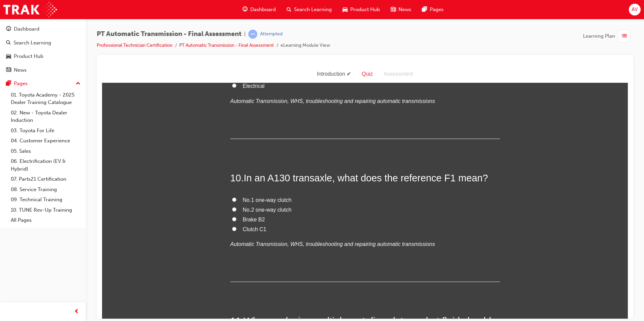
click at [234, 210] on label "No.2 one-way clutch" at bounding box center [364, 210] width 269 height 10
click at [234, 210] on input "No.2 one-way clutch" at bounding box center [234, 209] width 4 height 4
radio input "true"
click at [230, 199] on label "No.1 one-way clutch" at bounding box center [364, 200] width 269 height 10
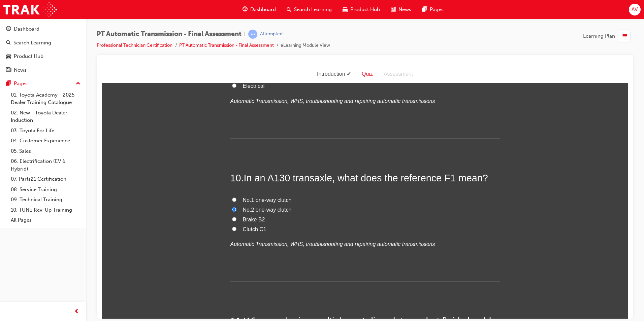
click at [232, 199] on input "No.1 one-way clutch" at bounding box center [234, 199] width 4 height 4
radio input "true"
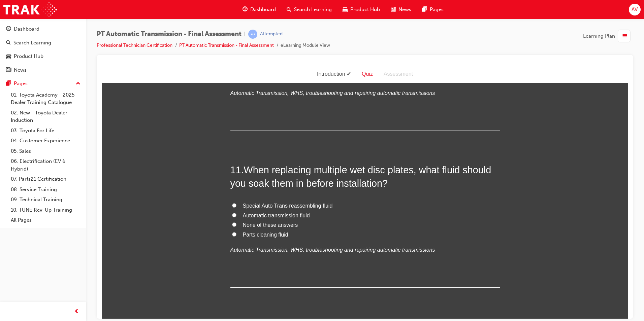
scroll to position [1583, 0]
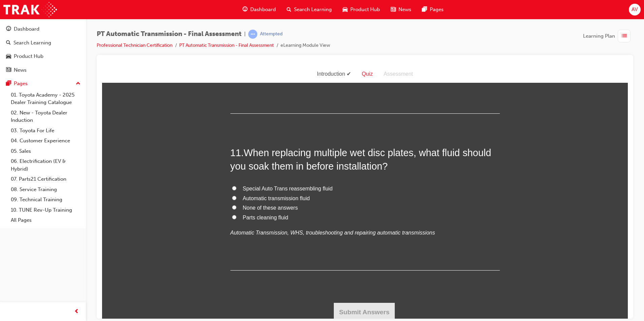
click at [232, 197] on input "Automatic transmission fluid" at bounding box center [234, 198] width 4 height 4
radio input "true"
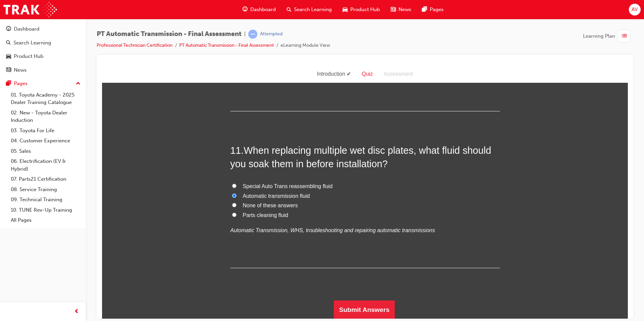
scroll to position [1586, 0]
click at [365, 305] on button "Submit Answers" at bounding box center [364, 309] width 61 height 19
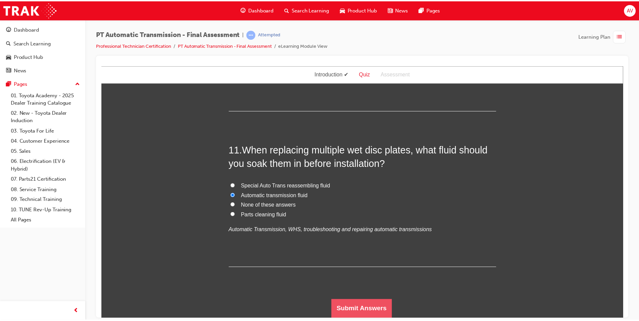
scroll to position [0, 0]
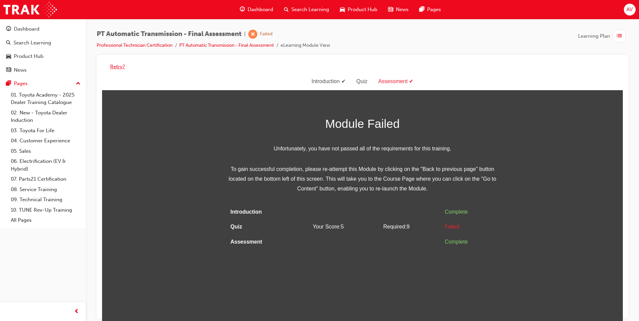
click at [120, 64] on button "Retry?" at bounding box center [117, 67] width 15 height 8
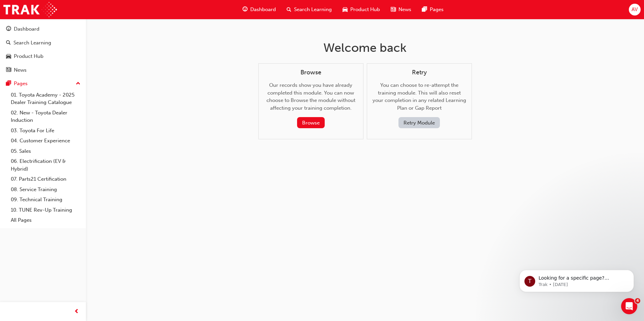
click at [413, 121] on button "Retry Module" at bounding box center [419, 122] width 41 height 11
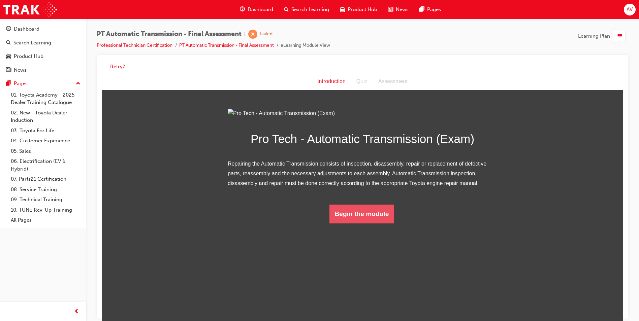
click at [347, 224] on button "Begin the module" at bounding box center [361, 214] width 65 height 19
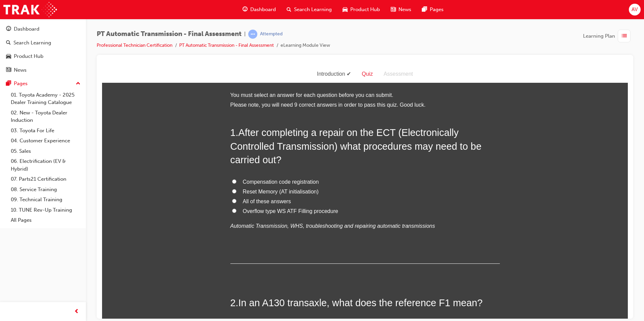
drag, startPoint x: 231, startPoint y: 199, endPoint x: 215, endPoint y: 209, distance: 18.0
click at [232, 200] on input "All of these answers" at bounding box center [234, 201] width 4 height 4
radio input "true"
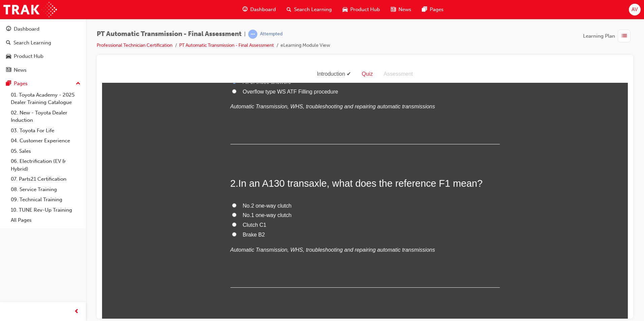
scroll to position [135, 0]
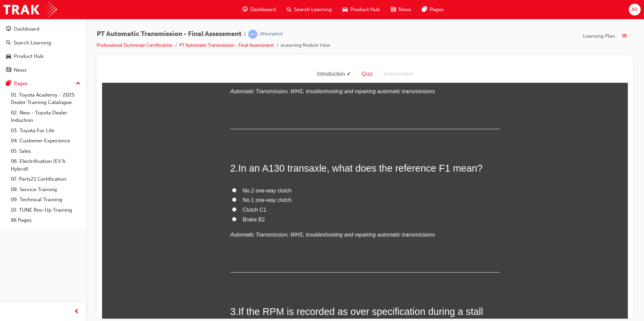
click at [232, 198] on input "No.1 one-way clutch" at bounding box center [234, 199] width 4 height 4
radio input "true"
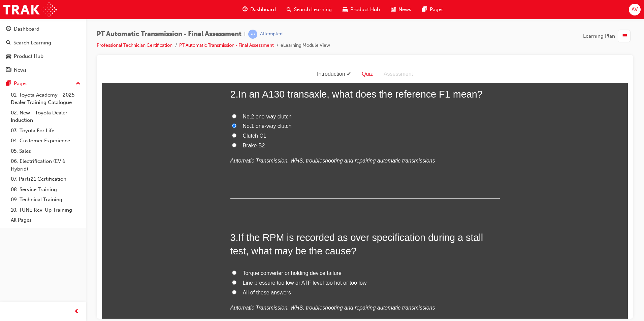
scroll to position [269, 0]
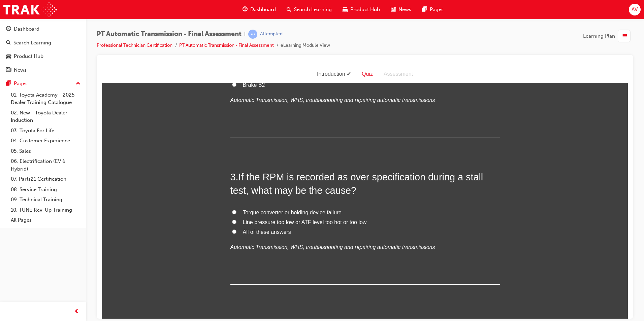
click at [232, 220] on input "Line pressure too low or ATF level too hot or too low" at bounding box center [234, 222] width 4 height 4
radio input "true"
click at [232, 231] on input "All of these answers" at bounding box center [234, 231] width 4 height 4
radio input "true"
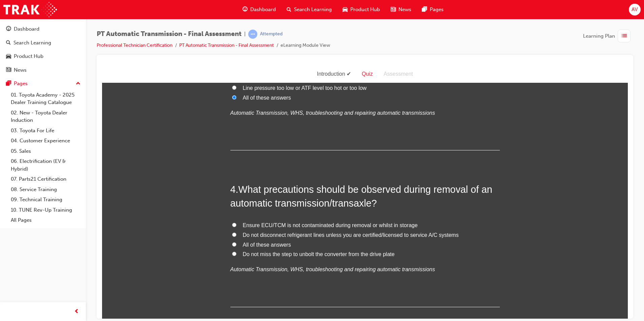
scroll to position [404, 0]
click at [232, 243] on input "All of these answers" at bounding box center [234, 244] width 4 height 4
radio input "true"
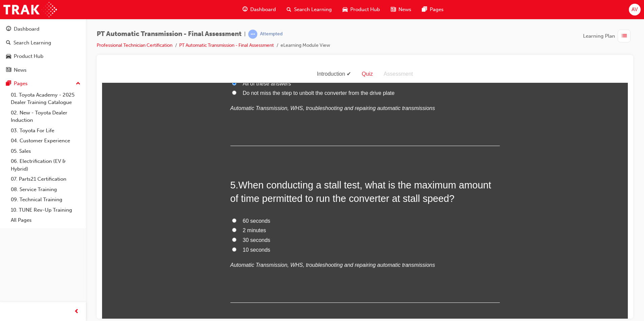
scroll to position [573, 0]
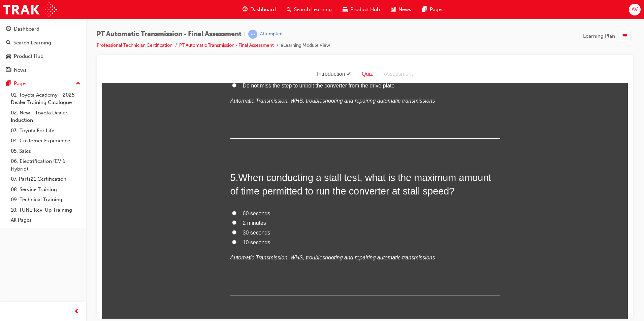
click at [230, 231] on label "30 seconds" at bounding box center [364, 233] width 269 height 10
click at [232, 231] on input "30 seconds" at bounding box center [234, 232] width 4 height 4
radio input "true"
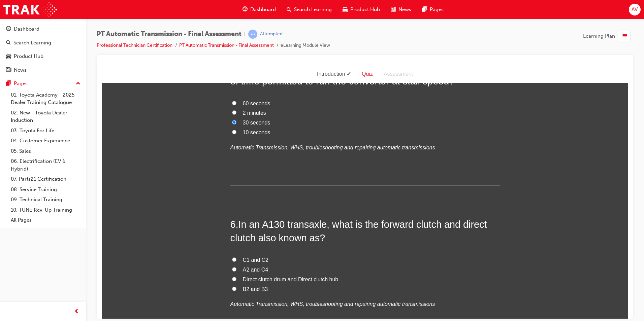
scroll to position [707, 0]
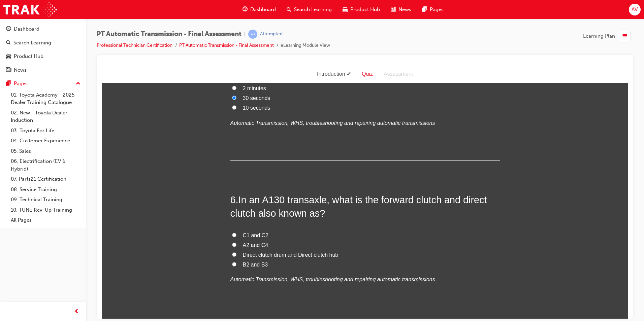
click at [232, 253] on input "Direct clutch drum and Direct clutch hub" at bounding box center [234, 254] width 4 height 4
radio input "true"
click at [196, 250] on div "You must select an answer for each question before you can submit. Please note,…" at bounding box center [365, 290] width 526 height 1815
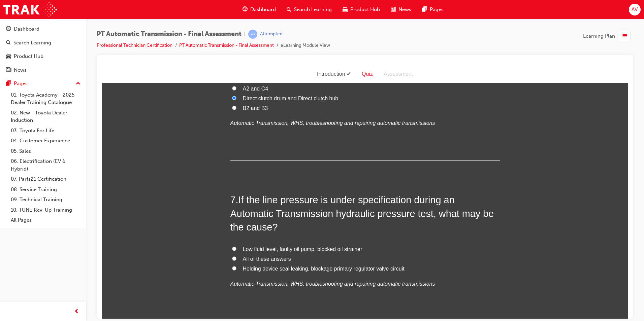
scroll to position [876, 0]
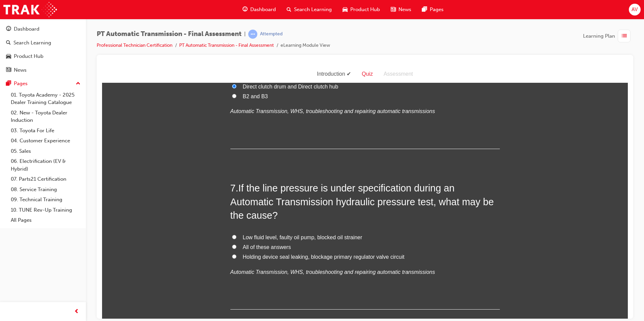
click at [233, 234] on label "Low fluid level, faulty oil pump, blocked oil strainer" at bounding box center [364, 238] width 269 height 10
click at [233, 235] on input "Low fluid level, faulty oil pump, blocked oil strainer" at bounding box center [234, 237] width 4 height 4
radio input "true"
click at [213, 246] on div "You must select an answer for each question before you can submit. Please note,…" at bounding box center [365, 121] width 526 height 1815
click at [232, 245] on input "All of these answers" at bounding box center [234, 247] width 4 height 4
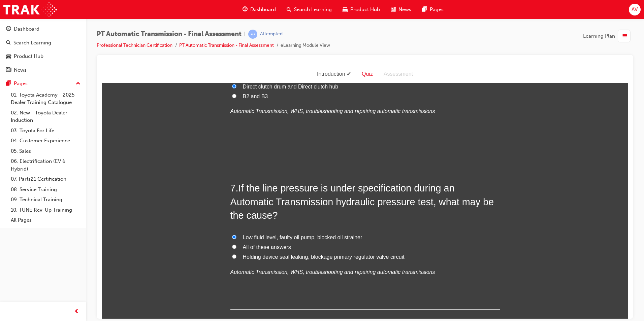
radio input "true"
click at [212, 252] on div "You must select an answer for each question before you can submit. Please note,…" at bounding box center [365, 121] width 526 height 1815
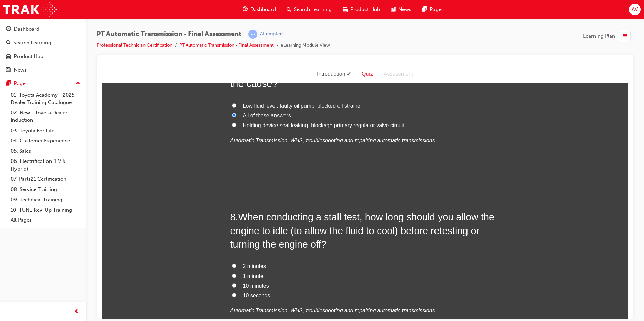
scroll to position [1011, 0]
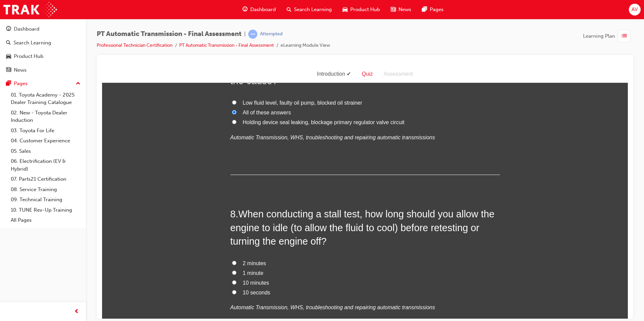
click at [233, 280] on input "10 minutes" at bounding box center [234, 282] width 4 height 4
radio input "true"
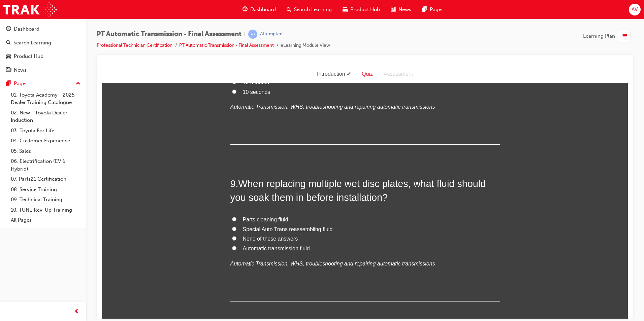
scroll to position [1213, 0]
click at [233, 227] on input "Special Auto Trans reassembling fluid" at bounding box center [234, 227] width 4 height 4
radio input "true"
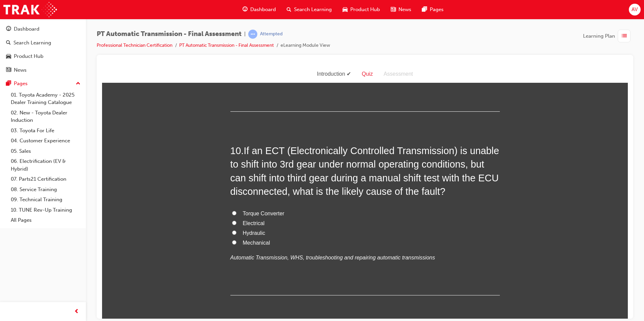
scroll to position [1415, 0]
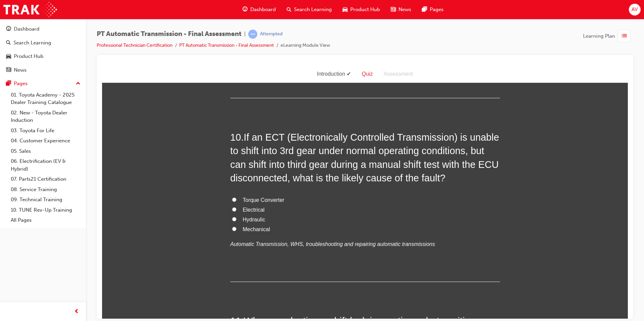
drag, startPoint x: 231, startPoint y: 207, endPoint x: 215, endPoint y: 218, distance: 19.5
click at [232, 207] on input "Electrical" at bounding box center [234, 209] width 4 height 4
radio input "true"
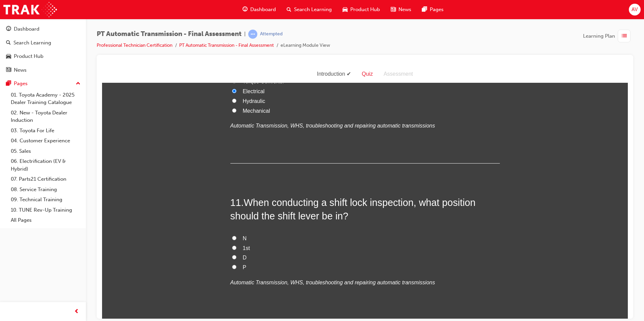
scroll to position [1550, 0]
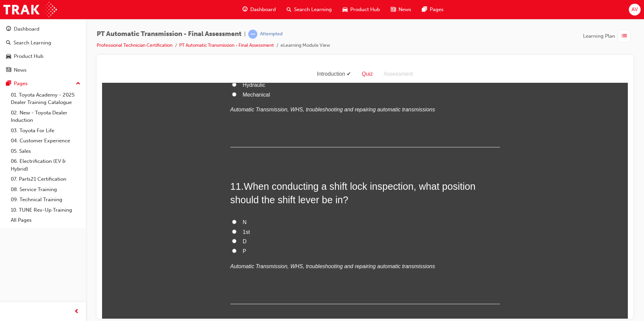
click at [232, 221] on input "N" at bounding box center [234, 222] width 4 height 4
radio input "true"
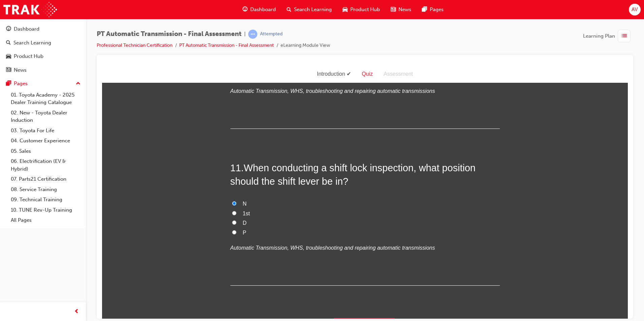
scroll to position [1586, 0]
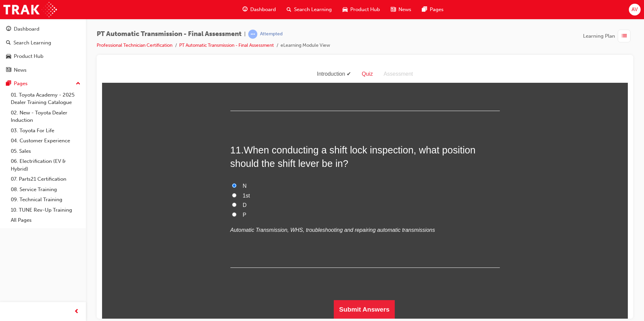
click at [348, 306] on button "Submit Answers" at bounding box center [364, 309] width 61 height 19
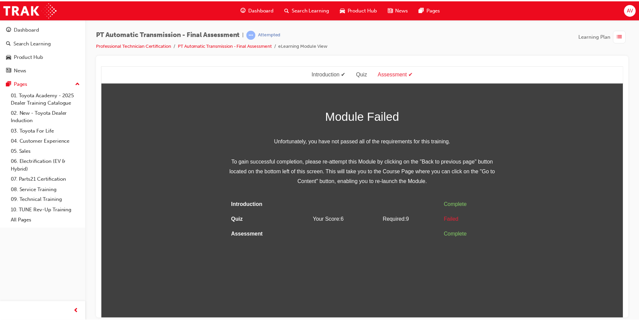
scroll to position [0, 0]
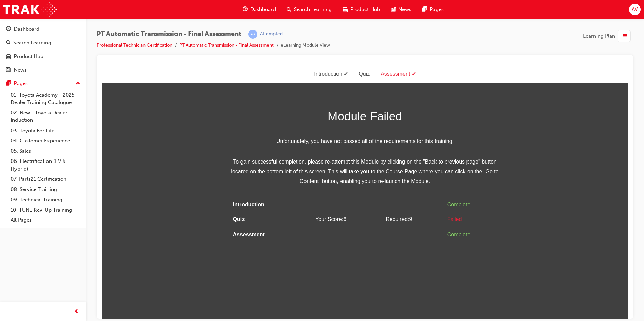
click at [332, 234] on td at bounding box center [348, 234] width 70 height 15
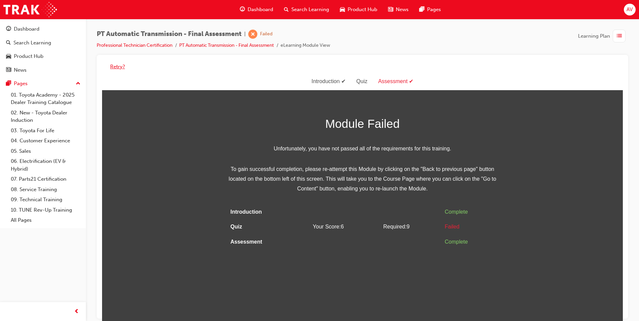
click at [116, 67] on button "Retry?" at bounding box center [117, 67] width 15 height 8
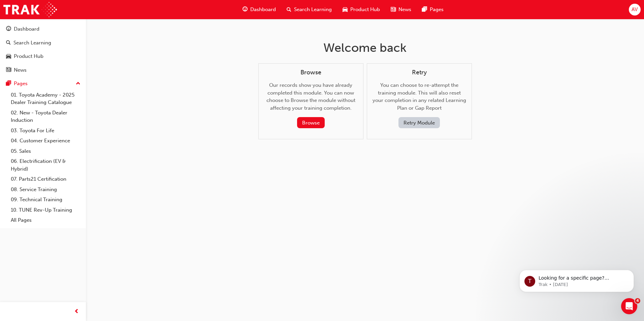
click at [408, 120] on button "Retry Module" at bounding box center [419, 122] width 41 height 11
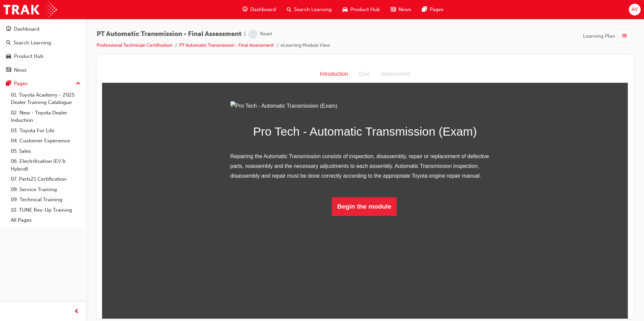
click at [382, 291] on html "Introduction Introduction Quiz Assessment Pro Tech - Automatic Transmission (Ex…" at bounding box center [365, 191] width 526 height 253
click at [378, 216] on button "Begin the module" at bounding box center [364, 206] width 65 height 19
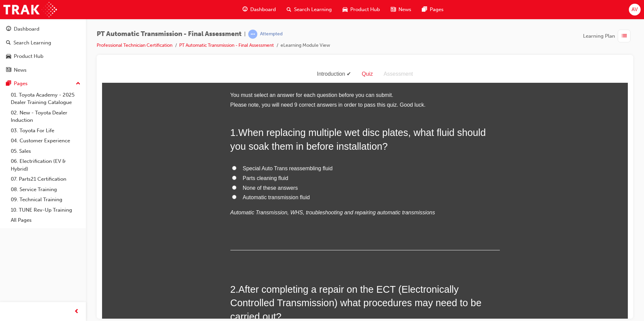
click at [233, 166] on input "Special Auto Trans reassembling fluid" at bounding box center [234, 168] width 4 height 4
radio input "true"
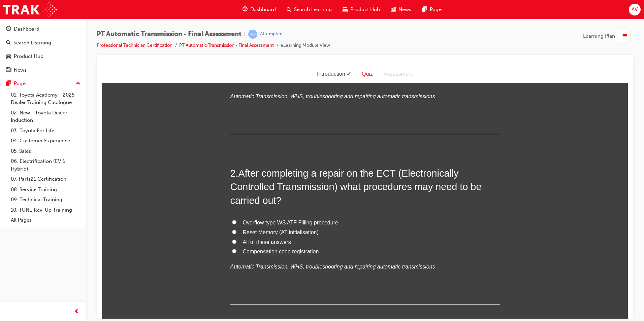
scroll to position [135, 0]
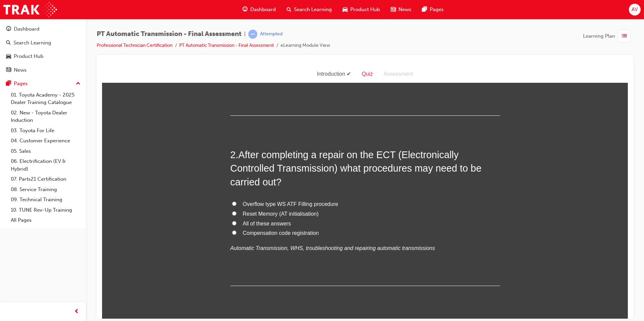
click at [232, 213] on input "Reset Memory (AT initialisation)" at bounding box center [234, 213] width 4 height 4
radio input "true"
drag, startPoint x: 233, startPoint y: 221, endPoint x: 225, endPoint y: 226, distance: 9.7
click at [233, 221] on input "All of these answers" at bounding box center [234, 223] width 4 height 4
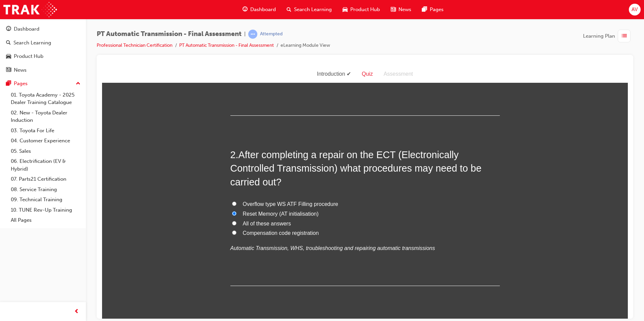
radio input "true"
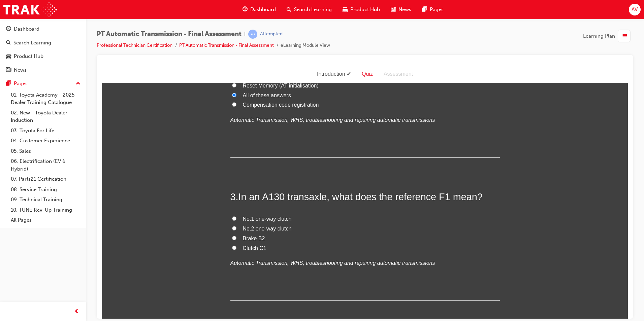
scroll to position [269, 0]
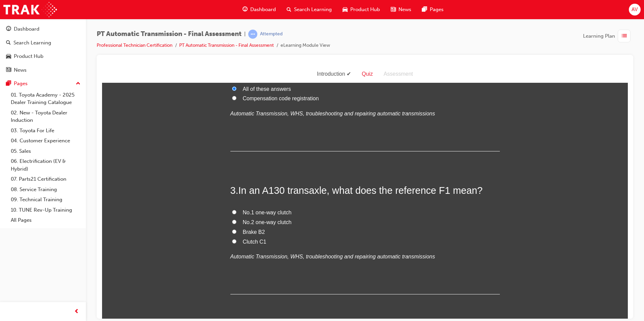
click at [232, 211] on input "No.1 one-way clutch" at bounding box center [234, 212] width 4 height 4
radio input "true"
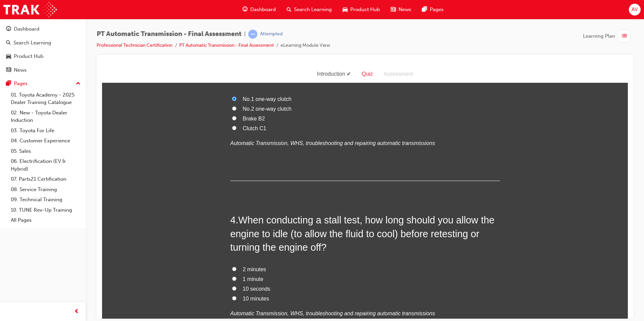
scroll to position [438, 0]
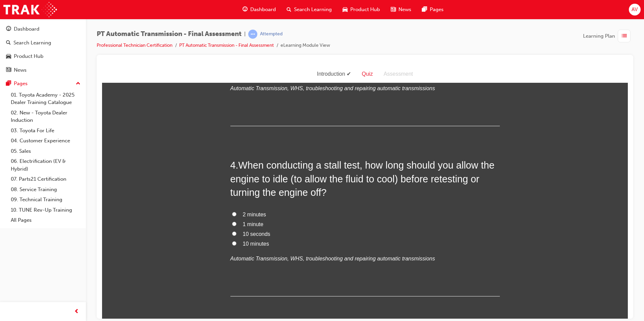
click at [232, 242] on input "10 minutes" at bounding box center [234, 243] width 4 height 4
radio input "true"
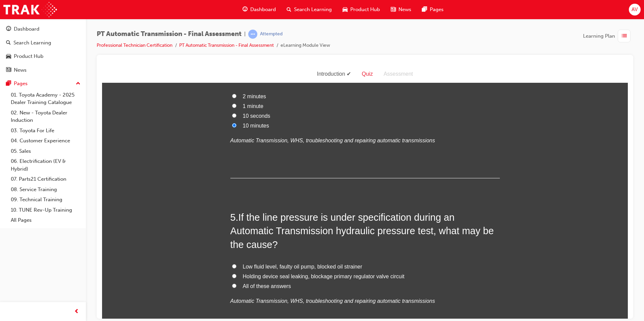
scroll to position [573, 0]
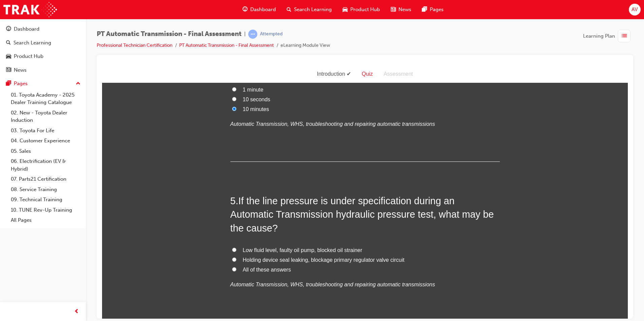
click at [230, 258] on label "Holding device seal leaking, blockage primary regulator valve circuit" at bounding box center [364, 260] width 269 height 10
click at [232, 258] on input "Holding device seal leaking, blockage primary regulator valve circuit" at bounding box center [234, 259] width 4 height 4
radio input "true"
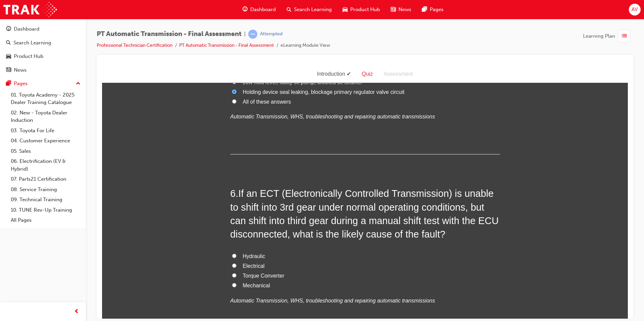
scroll to position [741, 0]
click at [232, 264] on input "Electrical" at bounding box center [234, 265] width 4 height 4
radio input "true"
click at [181, 266] on div "You must select an answer for each question before you can submit. Please note,…" at bounding box center [365, 256] width 526 height 1815
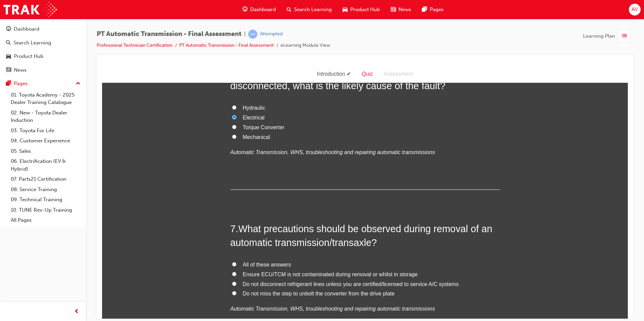
scroll to position [910, 0]
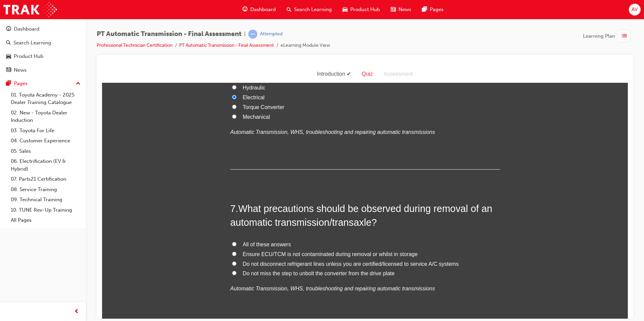
click at [232, 244] on input "All of these answers" at bounding box center [234, 244] width 4 height 4
radio input "true"
drag, startPoint x: 185, startPoint y: 254, endPoint x: 189, endPoint y: 254, distance: 4.0
click at [185, 255] on div "You must select an answer for each question before you can submit. Please note,…" at bounding box center [365, 88] width 526 height 1815
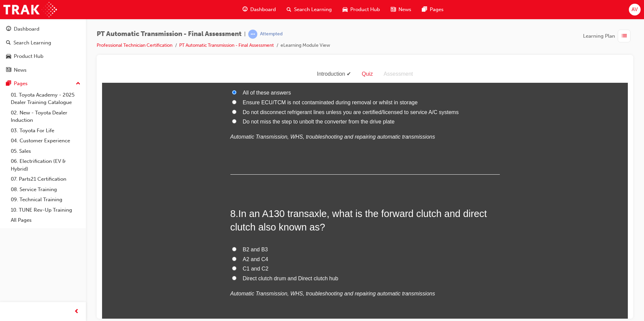
scroll to position [1078, 0]
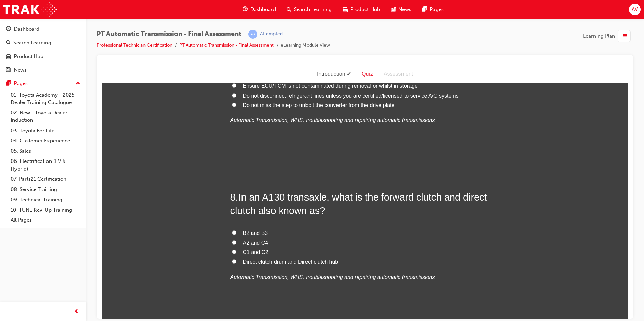
click at [232, 262] on input "Direct clutch drum and Direct clutch hub" at bounding box center [234, 261] width 4 height 4
radio input "true"
click at [96, 248] on div "PT Automatic Transmission - Final Assessment | Attempted Professional Technicia…" at bounding box center [365, 162] width 558 height 286
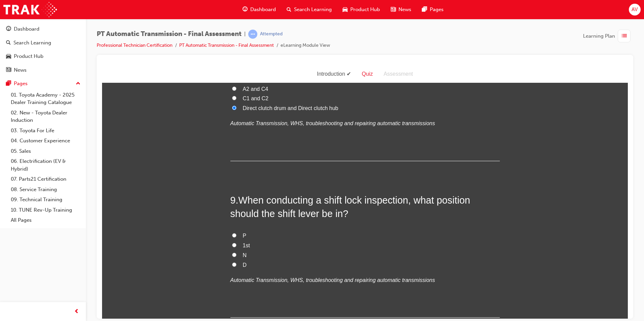
scroll to position [1246, 0]
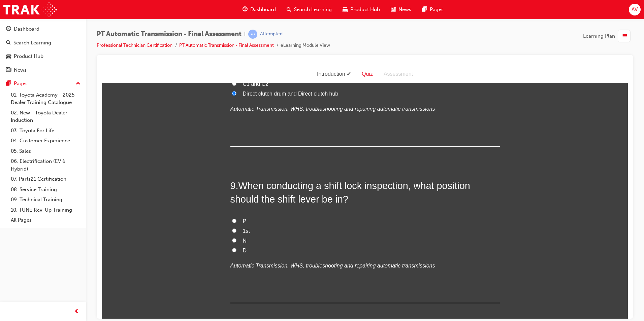
click at [232, 238] on input "N" at bounding box center [234, 240] width 4 height 4
radio input "true"
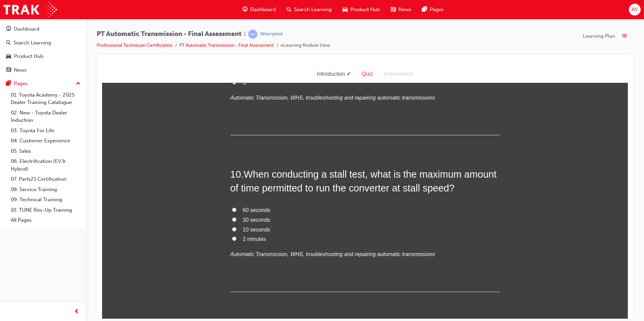
scroll to position [1415, 0]
click at [232, 219] on input "30 seconds" at bounding box center [234, 219] width 4 height 4
radio input "true"
click at [232, 227] on input "10 seconds" at bounding box center [234, 229] width 4 height 4
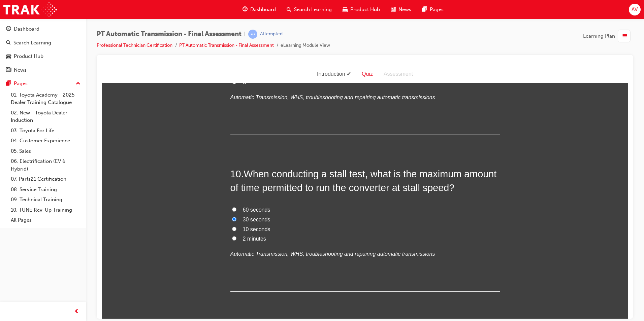
radio input "true"
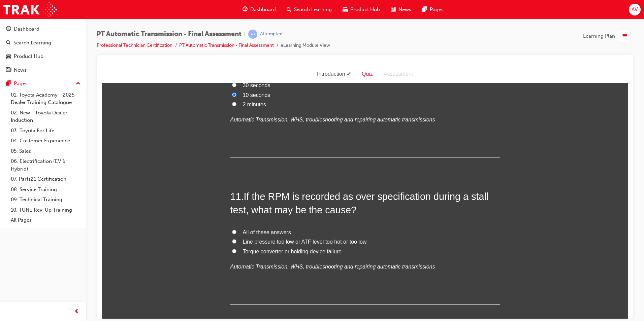
scroll to position [1550, 0]
click at [232, 230] on input "All of these answers" at bounding box center [234, 231] width 4 height 4
radio input "true"
drag, startPoint x: 211, startPoint y: 240, endPoint x: 216, endPoint y: 243, distance: 5.4
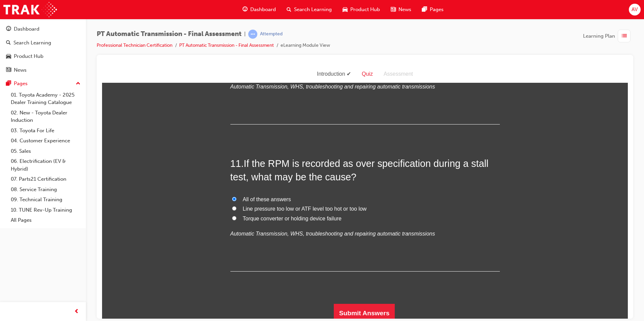
scroll to position [1586, 0]
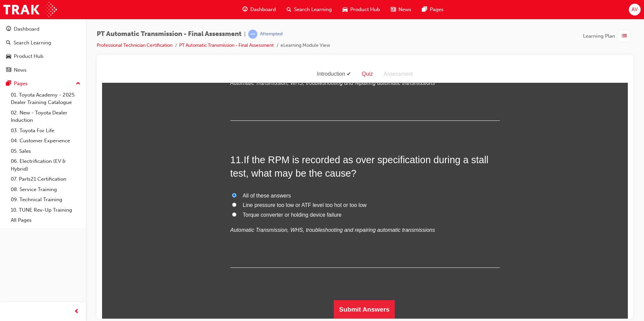
drag, startPoint x: 354, startPoint y: 296, endPoint x: 356, endPoint y: 300, distance: 4.7
click at [357, 302] on button "Submit Answers" at bounding box center [364, 309] width 61 height 19
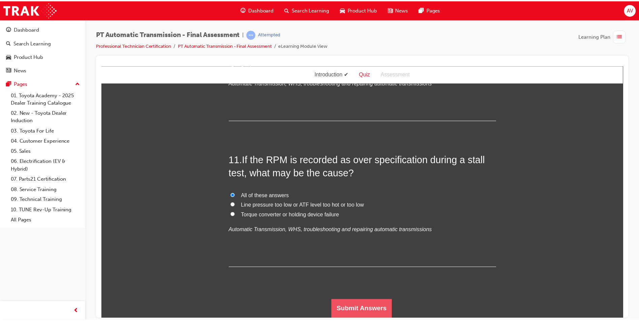
scroll to position [0, 0]
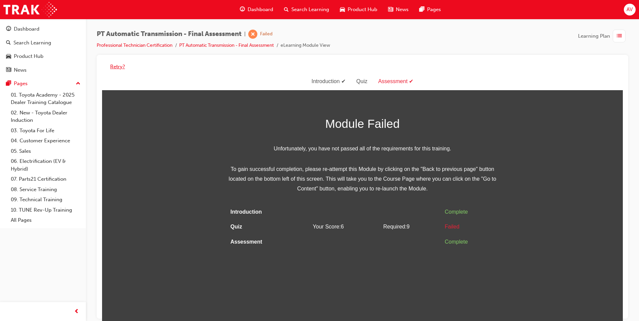
click at [115, 67] on button "Retry?" at bounding box center [117, 67] width 15 height 8
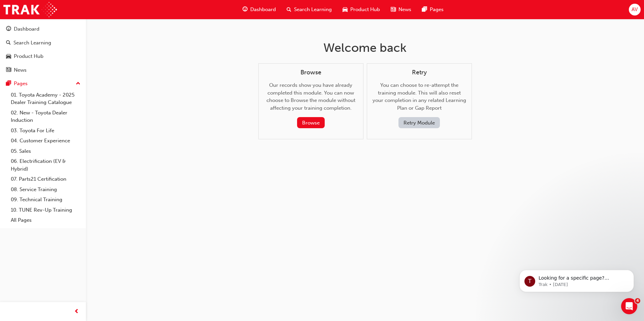
click at [417, 118] on button "Retry Module" at bounding box center [419, 122] width 41 height 11
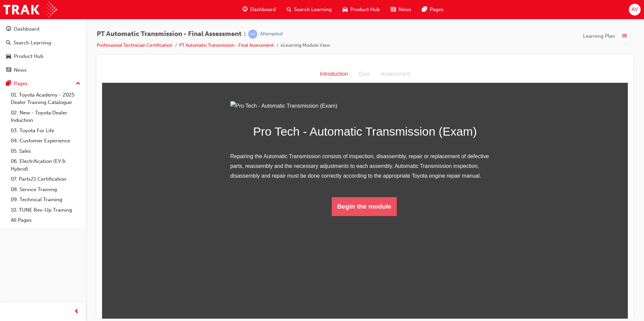
click at [344, 216] on button "Begin the module" at bounding box center [364, 206] width 65 height 19
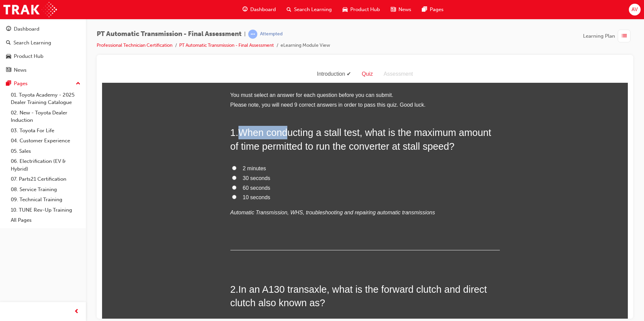
drag, startPoint x: 239, startPoint y: 129, endPoint x: 288, endPoint y: 138, distance: 49.6
click at [288, 138] on span "When conducting a stall test, what is the maximum amount of time permitted to r…" at bounding box center [360, 139] width 261 height 24
click at [381, 157] on div "1 . When conducting a stall test, what is the maximum amount of time permitted …" at bounding box center [364, 188] width 269 height 125
click at [233, 196] on input "10 seconds" at bounding box center [234, 197] width 4 height 4
radio input "true"
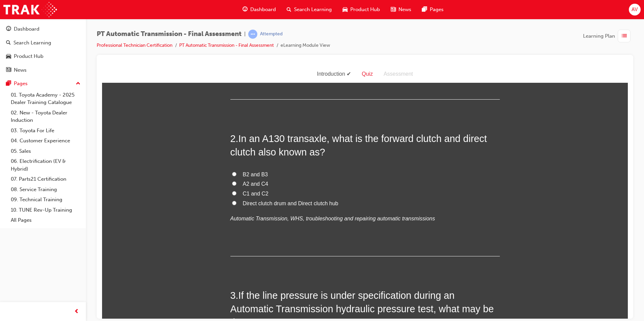
scroll to position [135, 0]
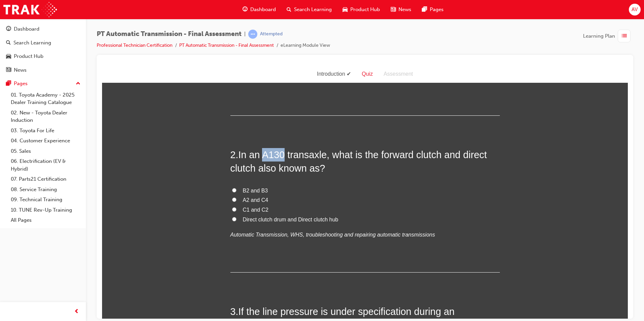
drag, startPoint x: 263, startPoint y: 152, endPoint x: 283, endPoint y: 154, distance: 19.7
click at [283, 154] on span "In an A130 transaxle, what is the forward clutch and direct clutch also known a…" at bounding box center [358, 161] width 257 height 24
drag, startPoint x: 462, startPoint y: 155, endPoint x: 254, endPoint y: 172, distance: 208.3
click at [254, 172] on span "In an A130 transaxle, what is the forward clutch and direct clutch also known a…" at bounding box center [358, 161] width 257 height 24
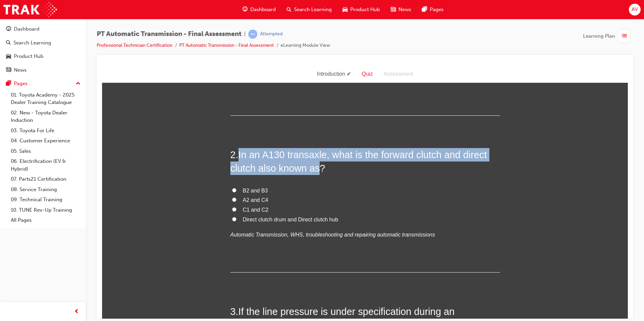
drag, startPoint x: 237, startPoint y: 152, endPoint x: 315, endPoint y: 171, distance: 79.7
click at [315, 171] on h2 "2 . In an A130 transaxle, what is the forward clutch and direct clutch also kno…" at bounding box center [364, 161] width 269 height 27
click at [232, 210] on input "C1 and C2" at bounding box center [234, 209] width 4 height 4
radio input "true"
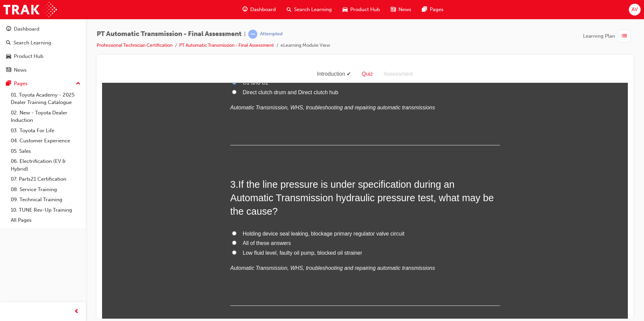
scroll to position [269, 0]
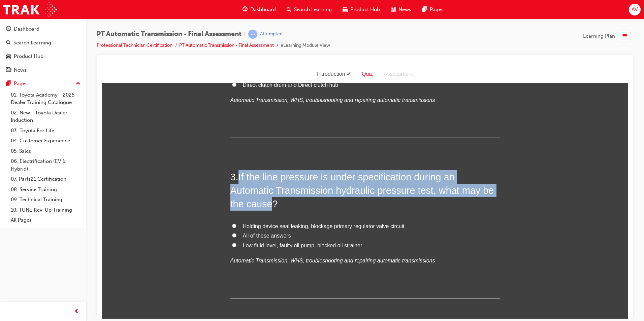
drag, startPoint x: 236, startPoint y: 174, endPoint x: 266, endPoint y: 205, distance: 43.6
click at [266, 205] on h2 "3 . If the line pressure is under specification during an Automatic Transmissio…" at bounding box center [364, 190] width 269 height 41
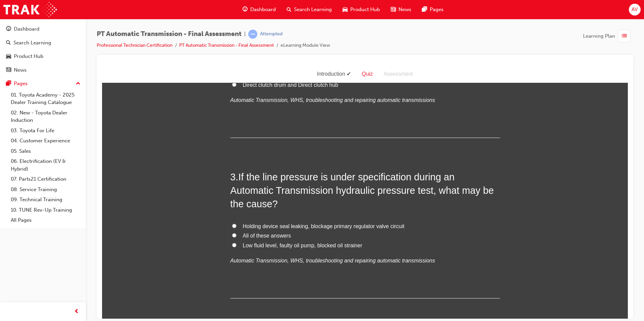
click at [409, 237] on label "All of these answers" at bounding box center [364, 236] width 269 height 10
click at [236, 237] on input "All of these answers" at bounding box center [234, 235] width 4 height 4
radio input "true"
click at [232, 245] on input "Low fluid level, faulty oil pump, blocked oil strainer" at bounding box center [234, 245] width 4 height 4
radio input "true"
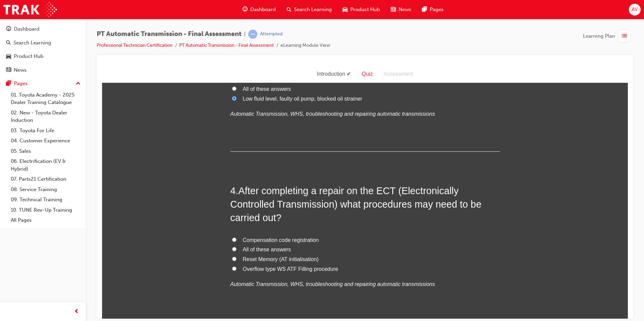
scroll to position [438, 0]
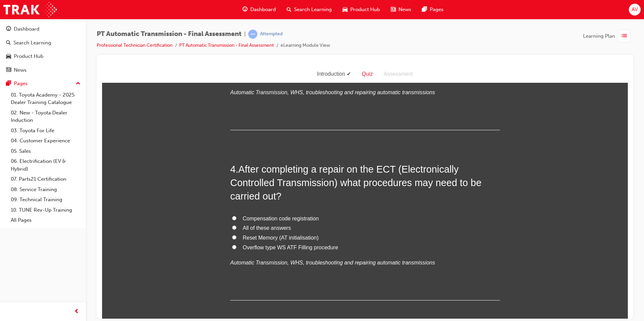
drag, startPoint x: 231, startPoint y: 226, endPoint x: 216, endPoint y: 231, distance: 16.0
click at [232, 227] on input "All of these answers" at bounding box center [234, 227] width 4 height 4
radio input "true"
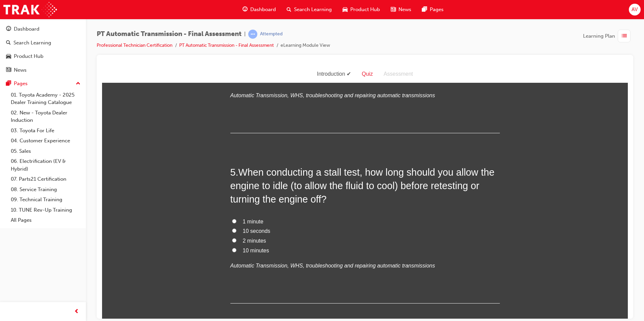
scroll to position [606, 0]
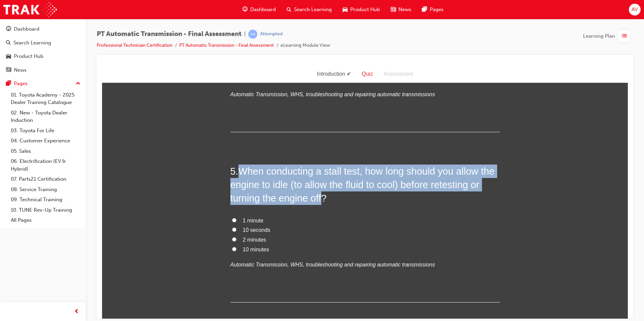
drag, startPoint x: 236, startPoint y: 167, endPoint x: 324, endPoint y: 195, distance: 92.3
click at [324, 195] on h2 "5 . When conducting a stall test, how long should you allow the engine to idle …" at bounding box center [364, 184] width 269 height 41
click at [232, 219] on input "1 minute" at bounding box center [234, 220] width 4 height 4
radio input "true"
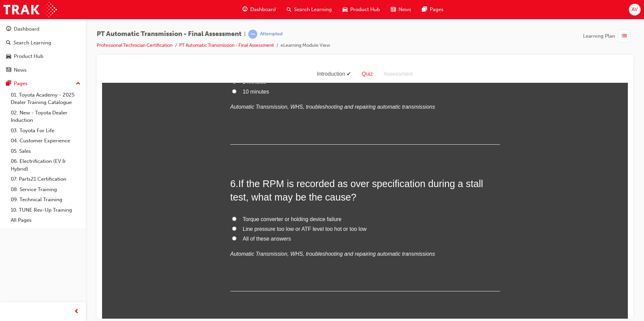
scroll to position [775, 0]
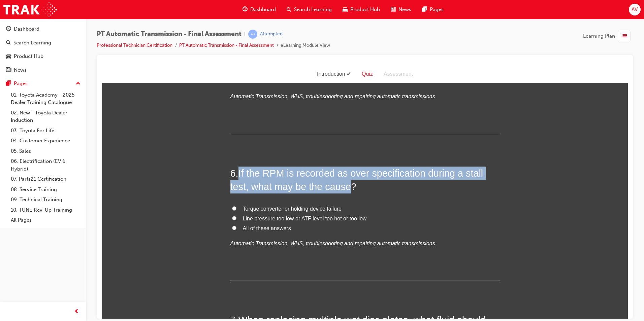
drag, startPoint x: 236, startPoint y: 169, endPoint x: 345, endPoint y: 188, distance: 109.7
click at [345, 188] on h2 "6 . If the RPM is recorded as over specification during a stall test, what may …" at bounding box center [364, 179] width 269 height 27
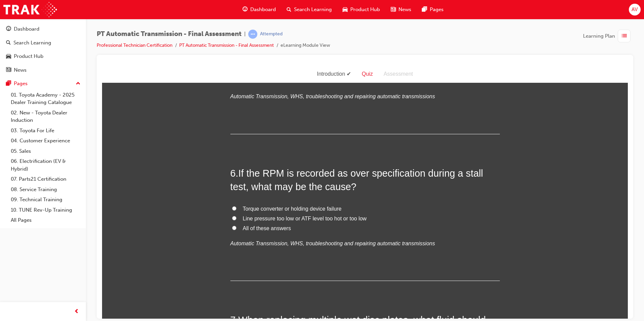
click at [303, 222] on label "Line pressure too low or ATF level too hot or too low" at bounding box center [364, 219] width 269 height 10
click at [236, 220] on input "Line pressure too low or ATF level too hot or too low" at bounding box center [234, 218] width 4 height 4
radio input "true"
click at [198, 228] on div "You must select an answer for each question before you can submit. Please note,…" at bounding box center [365, 222] width 526 height 1815
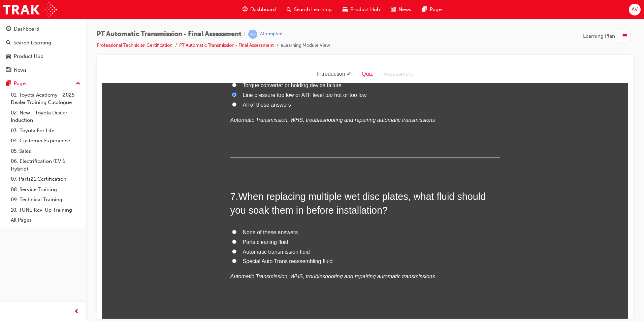
scroll to position [910, 0]
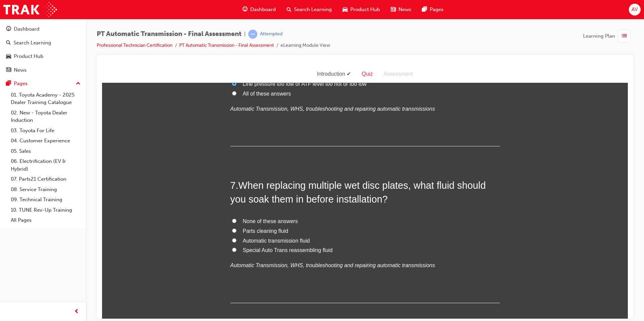
click at [232, 239] on input "Automatic transmission fluid" at bounding box center [234, 240] width 4 height 4
radio input "true"
click at [215, 242] on div "You must select an answer for each question before you can submit. Please note,…" at bounding box center [365, 88] width 526 height 1815
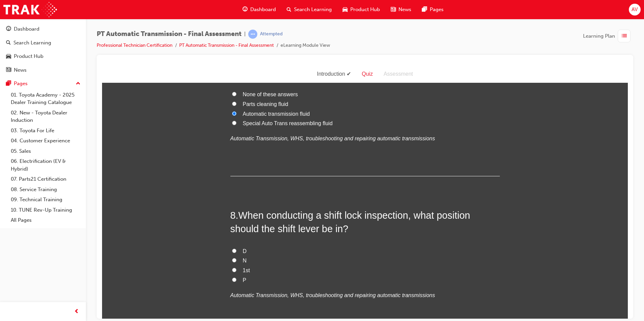
scroll to position [1044, 0]
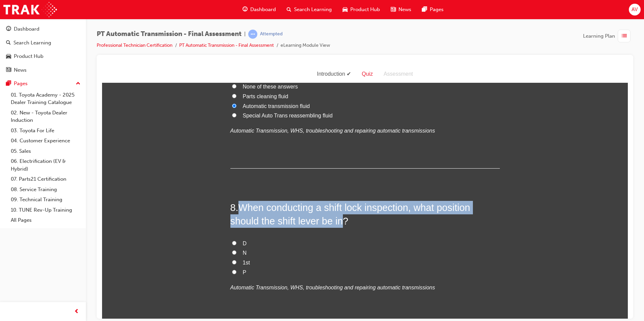
drag, startPoint x: 237, startPoint y: 205, endPoint x: 340, endPoint y: 223, distance: 103.7
click at [340, 223] on span "When conducting a shift lock inspection, what position should the shift lever b…" at bounding box center [350, 214] width 240 height 24
click at [232, 273] on input "P" at bounding box center [234, 272] width 4 height 4
radio input "true"
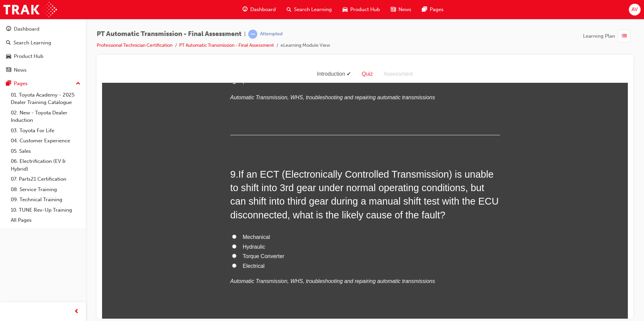
scroll to position [1246, 0]
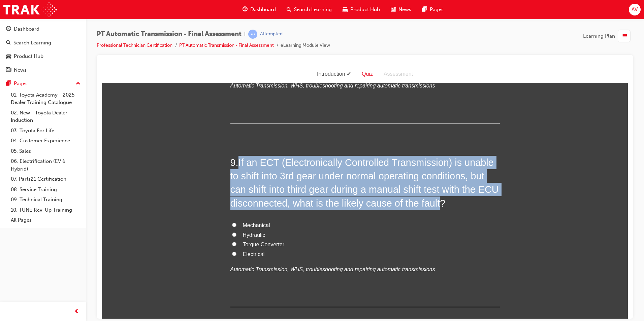
drag, startPoint x: 237, startPoint y: 160, endPoint x: 436, endPoint y: 203, distance: 203.0
click at [436, 203] on span "If an ECT (Electronically Controlled Transmission) is unable to shift into 3rd …" at bounding box center [364, 183] width 268 height 52
click at [232, 224] on input "Mechanical" at bounding box center [234, 225] width 4 height 4
radio input "true"
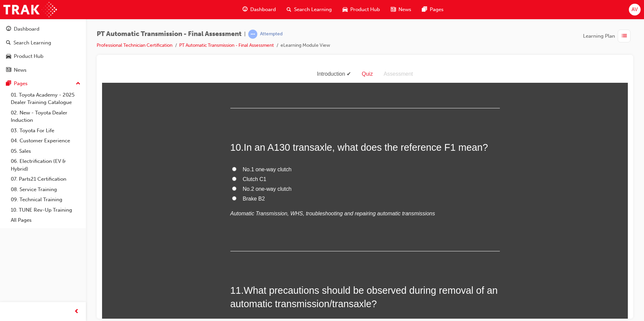
scroll to position [1449, 0]
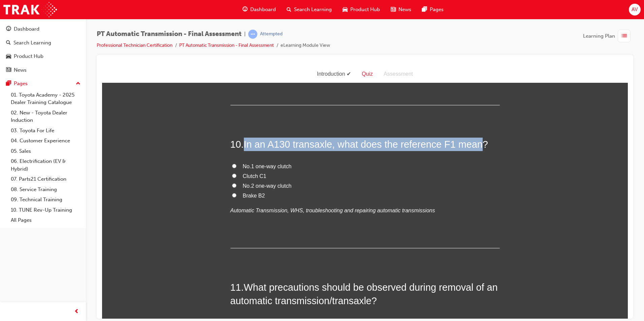
drag, startPoint x: 243, startPoint y: 145, endPoint x: 476, endPoint y: 138, distance: 232.9
click at [476, 138] on h2 "10 . In an A130 transaxle, what does the reference F1 mean?" at bounding box center [364, 143] width 269 height 13
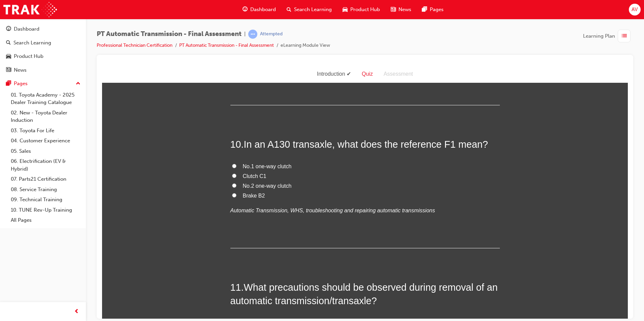
click at [235, 165] on label "No.1 one-way clutch" at bounding box center [364, 167] width 269 height 10
click at [235, 165] on input "No.1 one-way clutch" at bounding box center [234, 166] width 4 height 4
radio input "true"
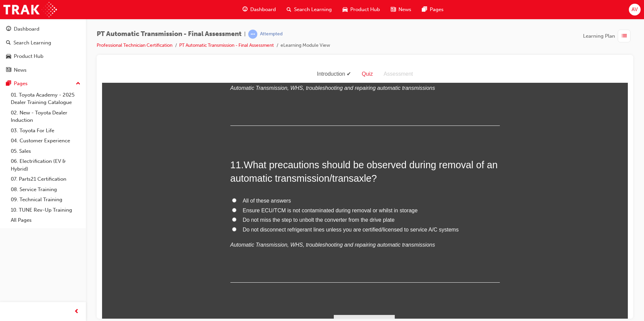
scroll to position [1583, 0]
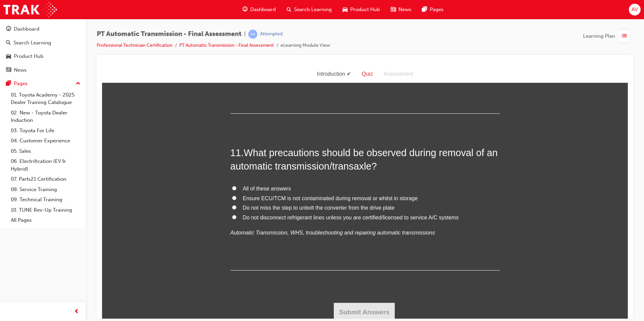
click at [232, 188] on input "All of these answers" at bounding box center [234, 188] width 4 height 4
radio input "true"
click at [360, 308] on button "Submit Answers" at bounding box center [364, 312] width 61 height 19
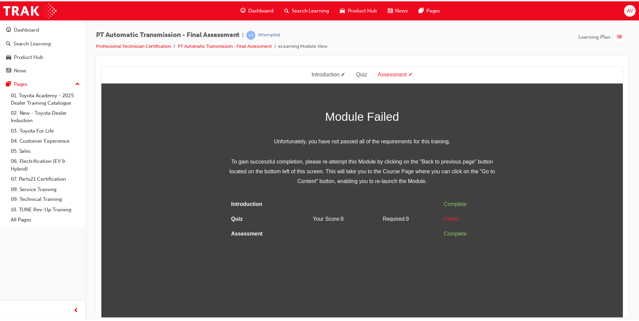
scroll to position [0, 0]
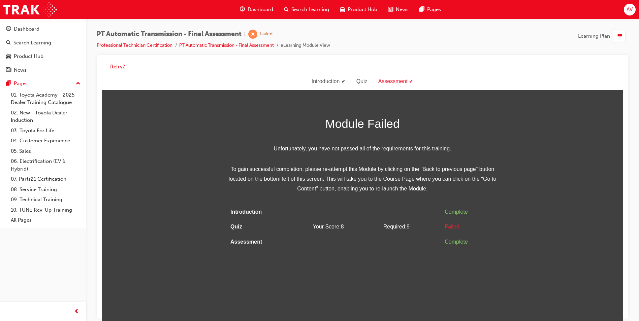
click at [115, 66] on button "Retry?" at bounding box center [117, 67] width 15 height 8
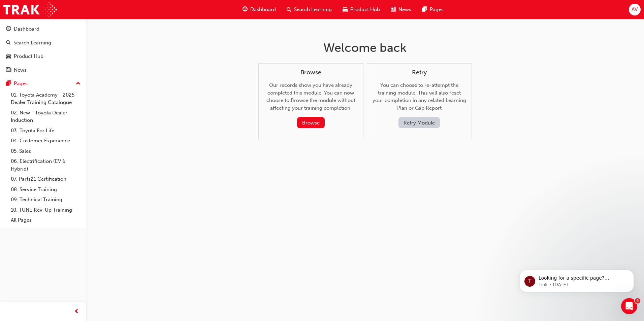
click at [414, 122] on button "Retry Module" at bounding box center [419, 122] width 41 height 11
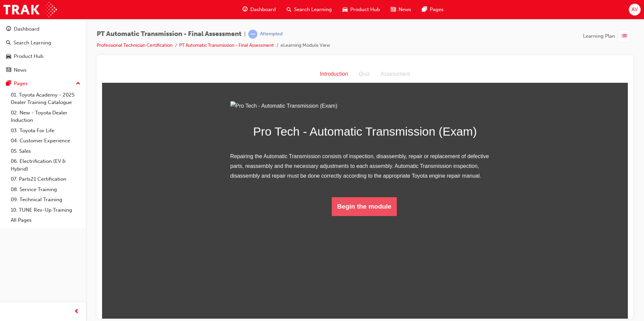
click at [371, 216] on button "Begin the module" at bounding box center [364, 206] width 65 height 19
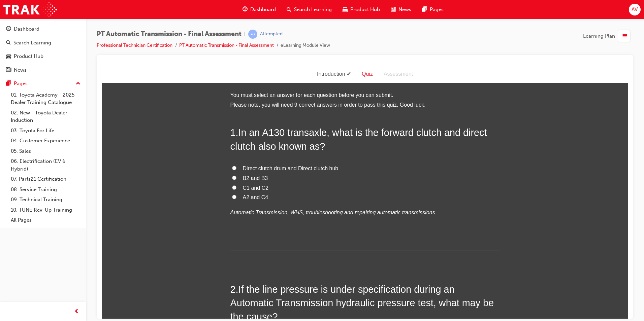
click at [232, 187] on input "C1 and C2" at bounding box center [234, 187] width 4 height 4
radio input "true"
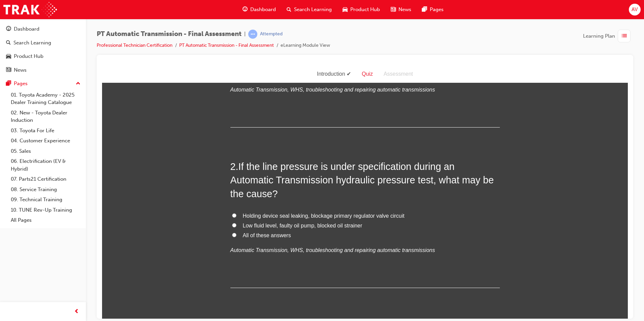
scroll to position [135, 0]
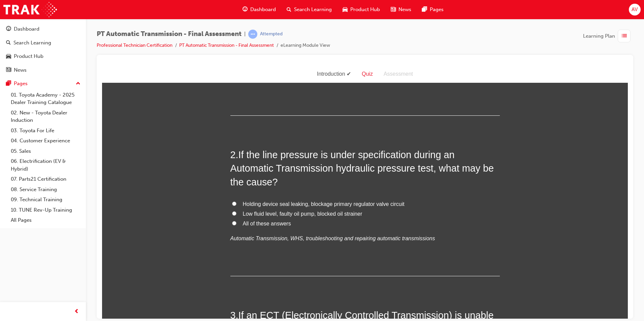
click at [232, 222] on input "All of these answers" at bounding box center [234, 223] width 4 height 4
radio input "true"
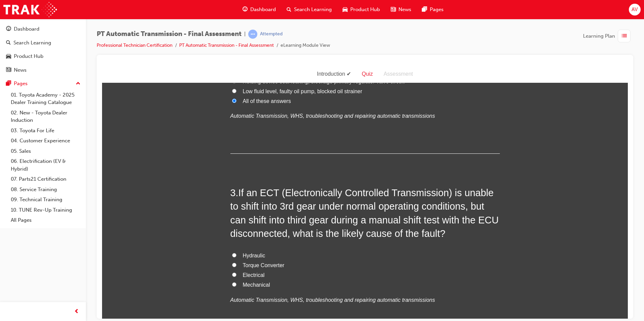
scroll to position [269, 0]
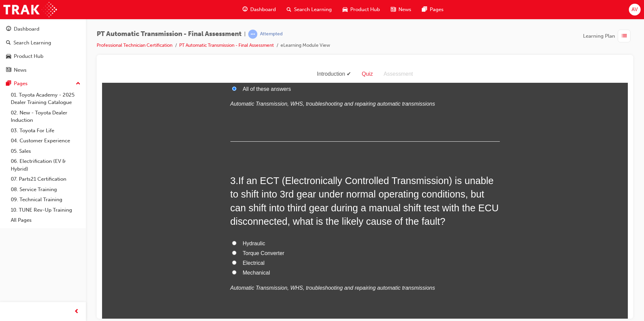
click at [232, 273] on input "Mechanical" at bounding box center [234, 272] width 4 height 4
radio input "true"
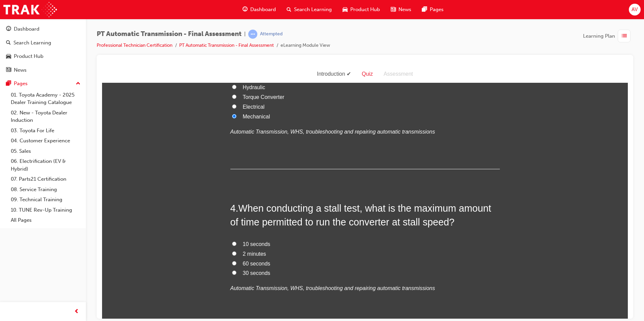
scroll to position [438, 0]
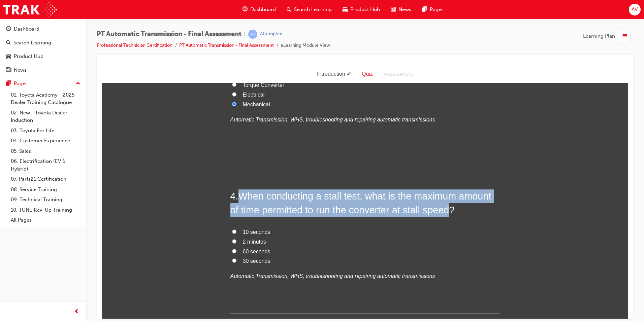
drag, startPoint x: 241, startPoint y: 196, endPoint x: 448, endPoint y: 206, distance: 207.7
click at [448, 206] on span "When conducting a stall test, what is the maximum amount of time permitted to r…" at bounding box center [360, 203] width 261 height 24
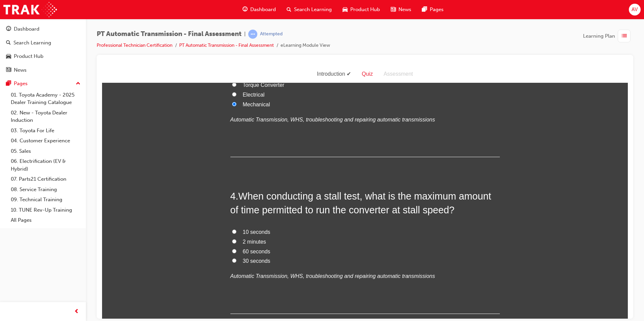
click at [331, 231] on label "10 seconds" at bounding box center [364, 232] width 269 height 10
click at [236, 231] on input "10 seconds" at bounding box center [234, 231] width 4 height 4
radio input "true"
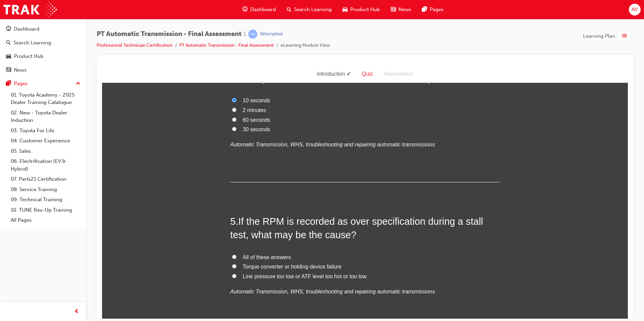
scroll to position [573, 0]
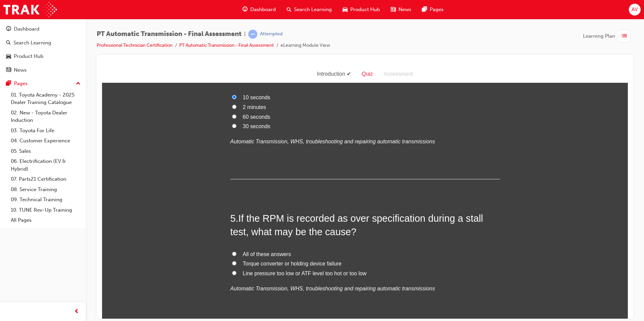
drag, startPoint x: 231, startPoint y: 274, endPoint x: 215, endPoint y: 276, distance: 16.3
click at [232, 274] on input "Line pressure too low or ATF level too hot or too low" at bounding box center [234, 273] width 4 height 4
radio input "true"
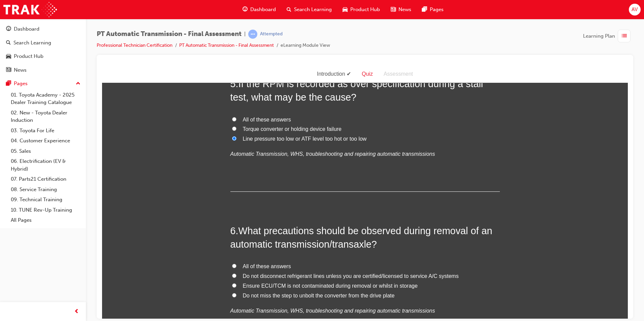
scroll to position [741, 0]
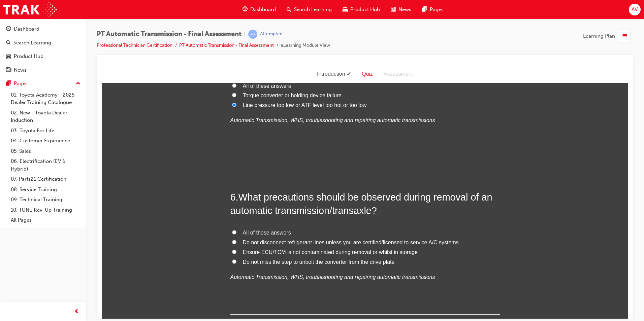
click at [233, 232] on input "All of these answers" at bounding box center [234, 232] width 4 height 4
radio input "true"
click at [214, 242] on div "You must select an answer for each question before you can submit. Please note,…" at bounding box center [365, 256] width 526 height 1815
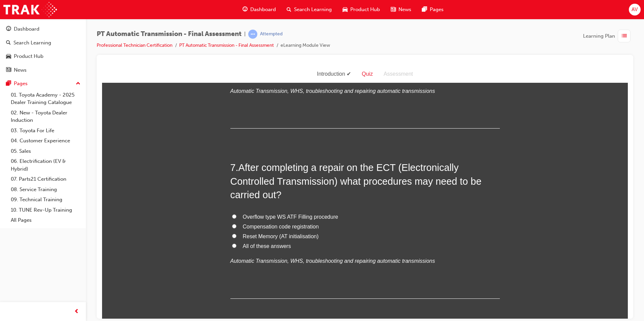
scroll to position [943, 0]
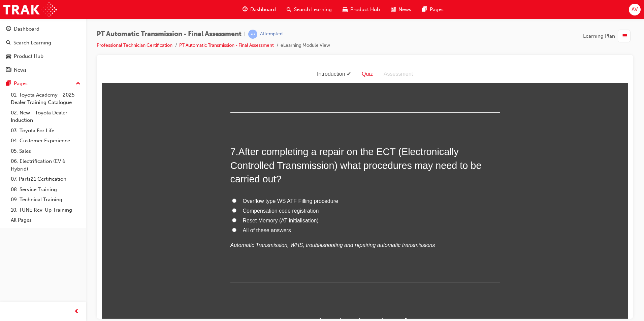
click at [232, 230] on input "All of these answers" at bounding box center [234, 230] width 4 height 4
radio input "true"
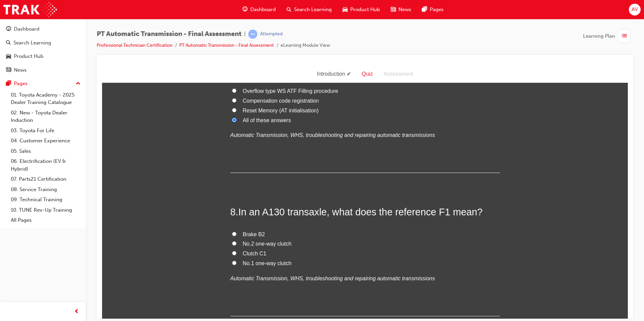
scroll to position [1078, 0]
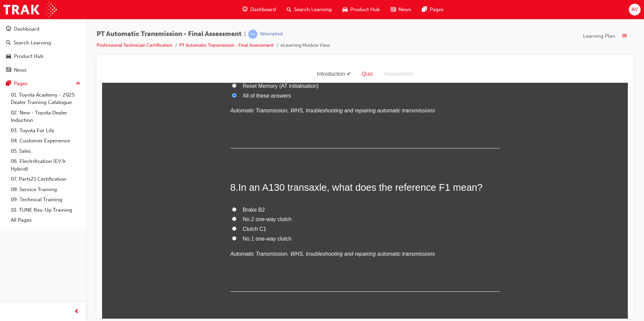
click at [232, 239] on input "No.1 one-way clutch" at bounding box center [234, 238] width 4 height 4
radio input "true"
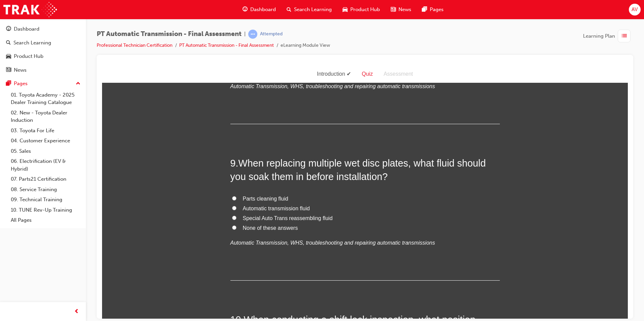
scroll to position [1246, 0]
drag, startPoint x: 231, startPoint y: 207, endPoint x: 215, endPoint y: 216, distance: 18.7
click at [232, 207] on input "Automatic transmission fluid" at bounding box center [234, 207] width 4 height 4
radio input "true"
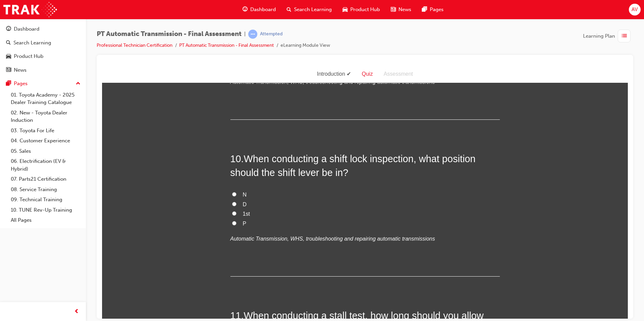
scroll to position [1415, 0]
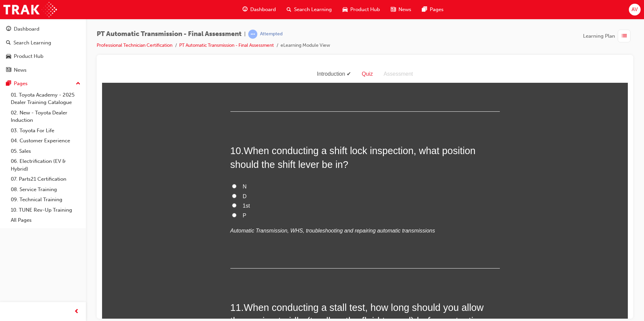
click at [232, 215] on input "P" at bounding box center [234, 215] width 4 height 4
radio input "true"
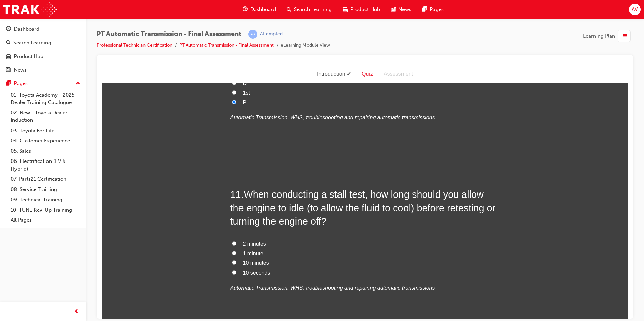
scroll to position [1550, 0]
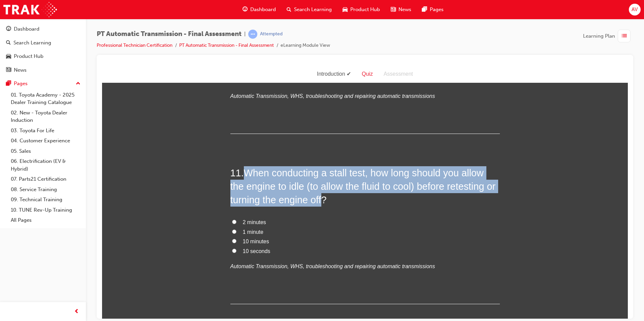
drag, startPoint x: 246, startPoint y: 172, endPoint x: 322, endPoint y: 198, distance: 80.5
click at [322, 198] on span "When conducting a stall test, how long should you allow the engine to idle (to …" at bounding box center [362, 186] width 265 height 38
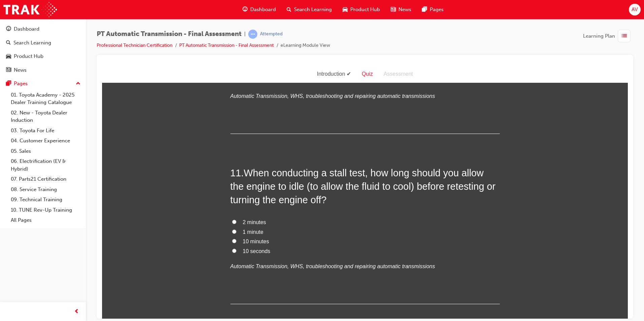
drag, startPoint x: 292, startPoint y: 216, endPoint x: 287, endPoint y: 221, distance: 6.9
click at [293, 216] on div "11 . When conducting a stall test, how long should you allow the engine to idle…" at bounding box center [364, 235] width 269 height 138
click at [232, 230] on input "1 minute" at bounding box center [234, 231] width 4 height 4
radio input "true"
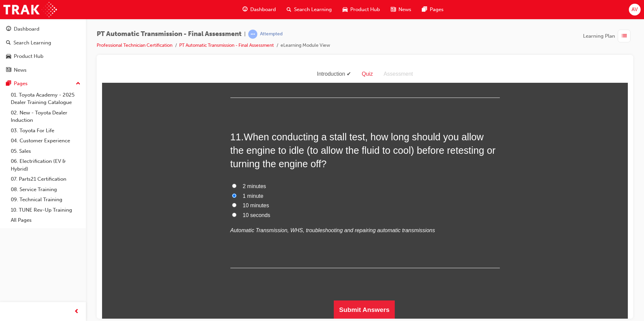
scroll to position [1586, 0]
click at [382, 304] on button "Submit Answers" at bounding box center [364, 309] width 61 height 19
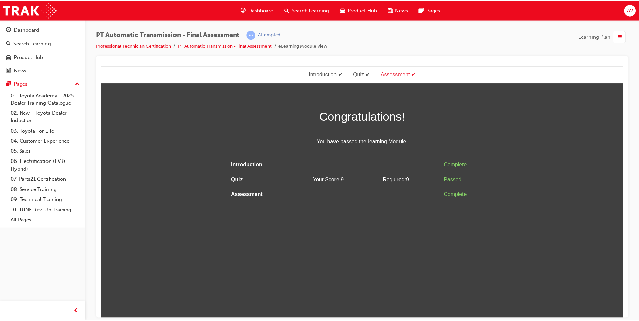
scroll to position [0, 0]
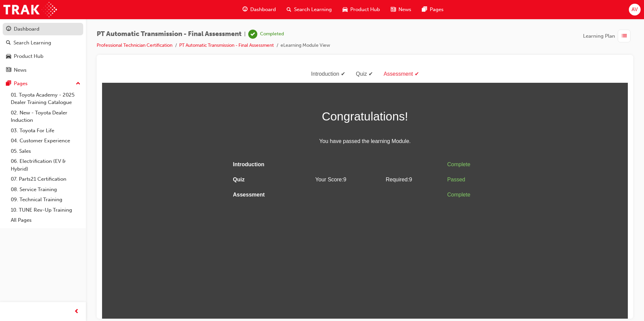
click at [37, 27] on div "Dashboard" at bounding box center [27, 29] width 26 height 8
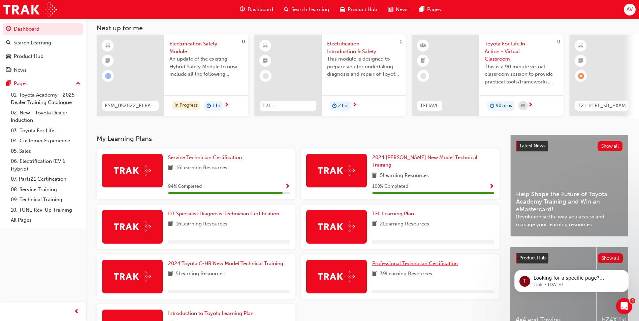
scroll to position [93, 0]
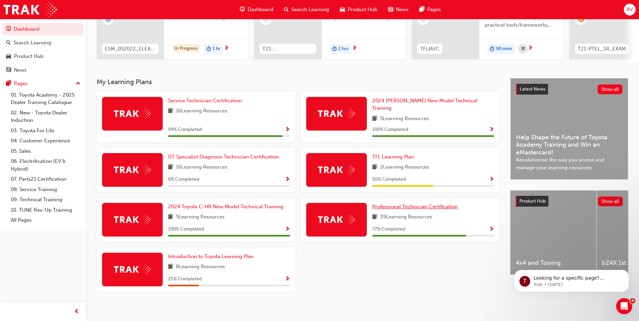
click at [405, 204] on span "Professional Technician Certification" at bounding box center [415, 207] width 86 height 6
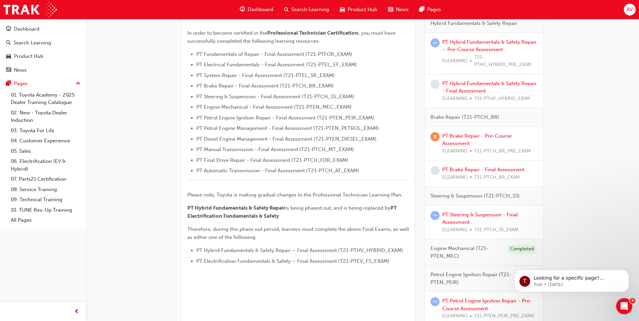
scroll to position [202, 0]
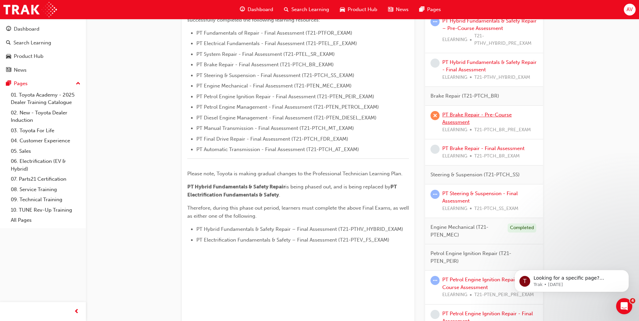
click at [481, 115] on link "PT Brake Repair - Pre-Course Assessment" at bounding box center [476, 119] width 69 height 14
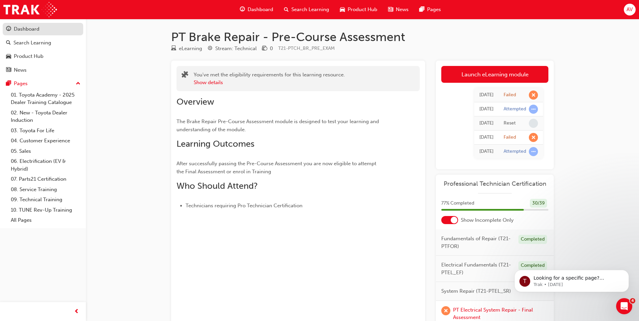
click at [33, 27] on div "Dashboard" at bounding box center [27, 29] width 26 height 8
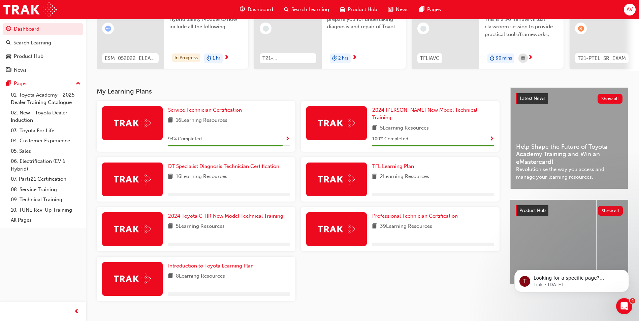
scroll to position [93, 0]
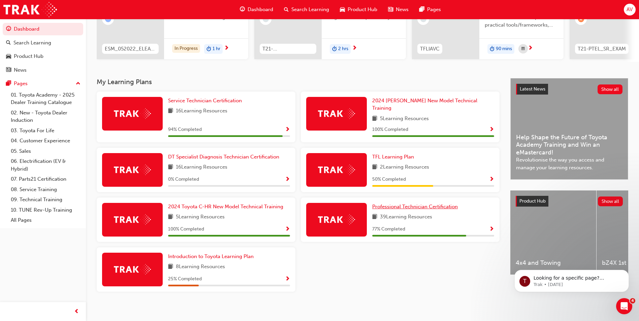
click at [423, 204] on span "Professional Technician Certification" at bounding box center [415, 207] width 86 height 6
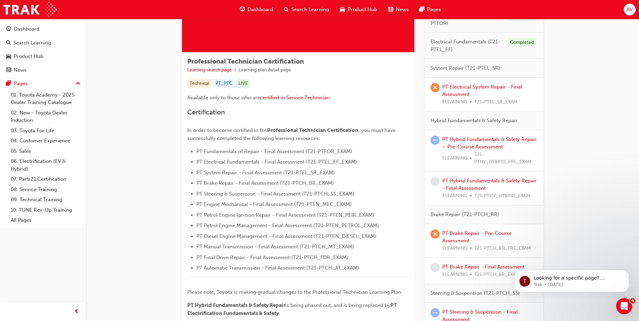
scroll to position [34, 0]
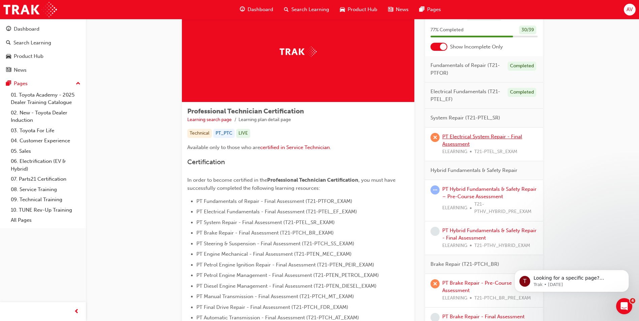
click at [463, 136] on link "PT Electrical System Repair - Final Assessment" at bounding box center [482, 141] width 80 height 14
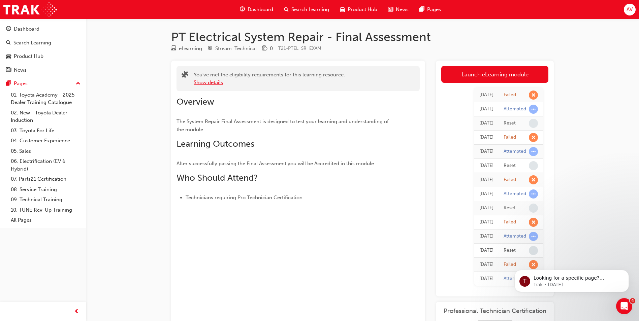
click at [212, 83] on button "Show details" at bounding box center [208, 83] width 29 height 8
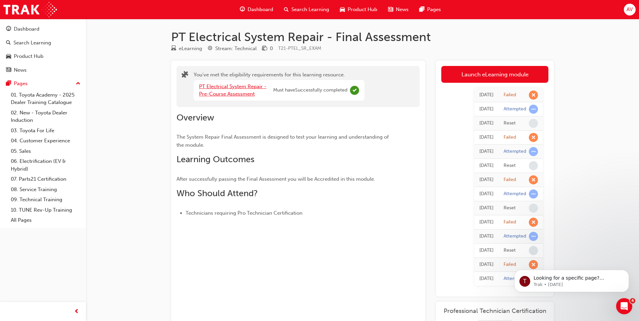
click at [258, 86] on link "PT Electrical System Repair - Pre-Course Assessment" at bounding box center [232, 91] width 67 height 14
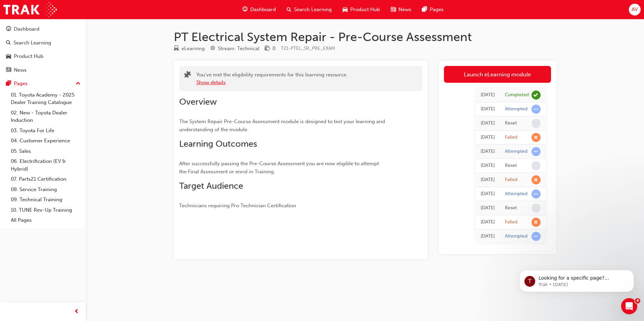
click at [218, 82] on button "Show details" at bounding box center [210, 83] width 29 height 8
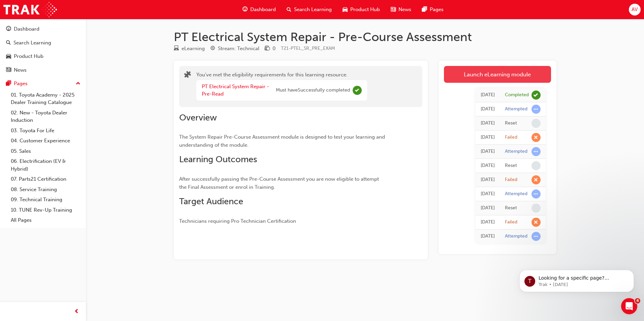
click at [449, 79] on link "Launch eLearning module" at bounding box center [497, 74] width 107 height 17
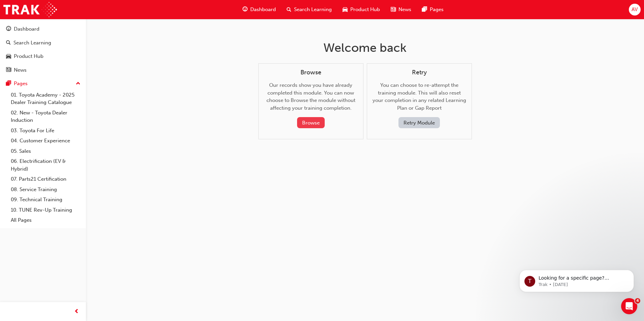
click at [310, 122] on button "Browse" at bounding box center [311, 122] width 28 height 11
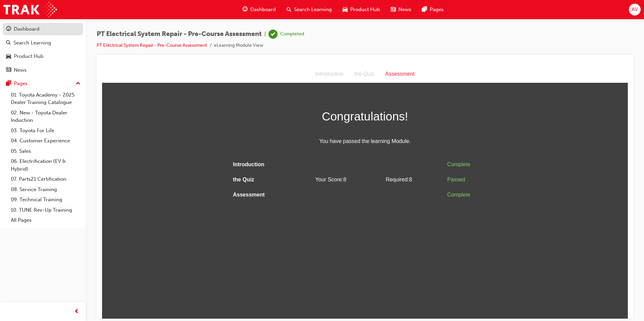
click at [38, 30] on div "Dashboard" at bounding box center [27, 29] width 26 height 8
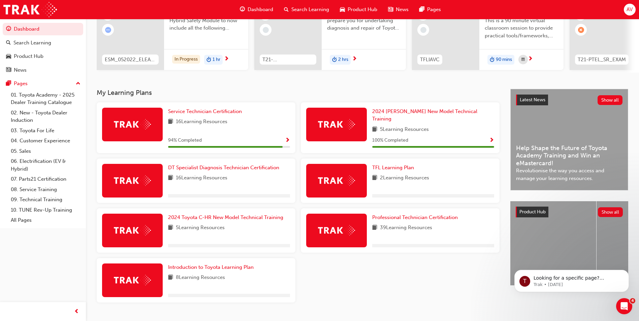
scroll to position [93, 0]
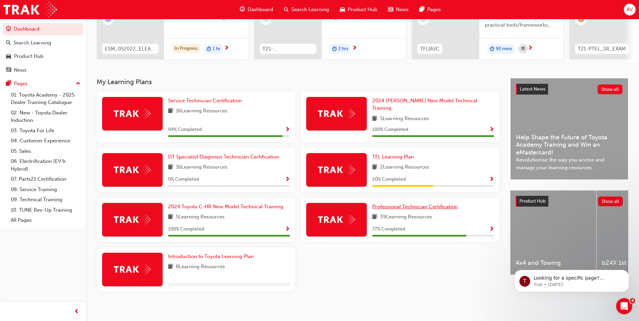
click at [393, 204] on span "Professional Technician Certification" at bounding box center [415, 207] width 86 height 6
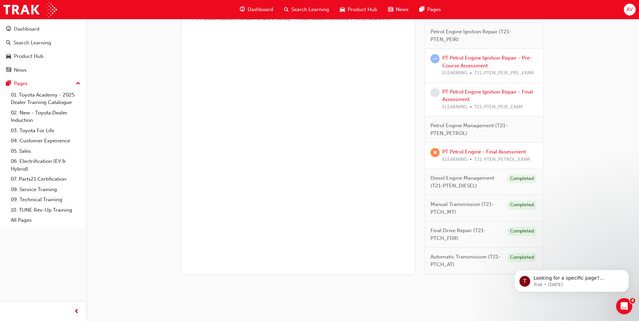
scroll to position [426, 0]
click at [480, 148] on link "PT Petrol Engine - Final Assessment" at bounding box center [484, 150] width 84 height 6
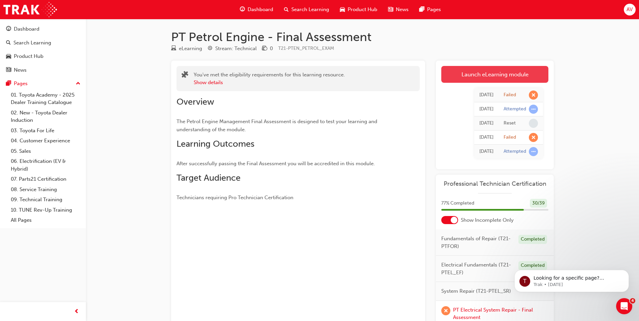
click at [474, 73] on link "Launch eLearning module" at bounding box center [494, 74] width 107 height 17
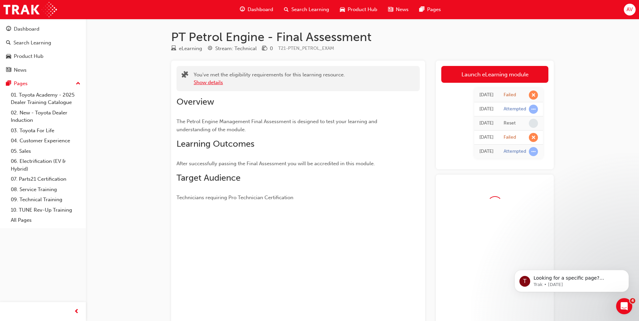
click at [213, 82] on button "Show details" at bounding box center [208, 83] width 29 height 8
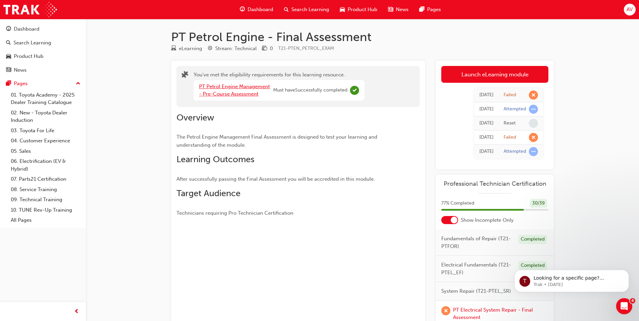
click at [234, 93] on link "PT Petrol Engine Management - Pre-Course Assessment" at bounding box center [234, 91] width 71 height 14
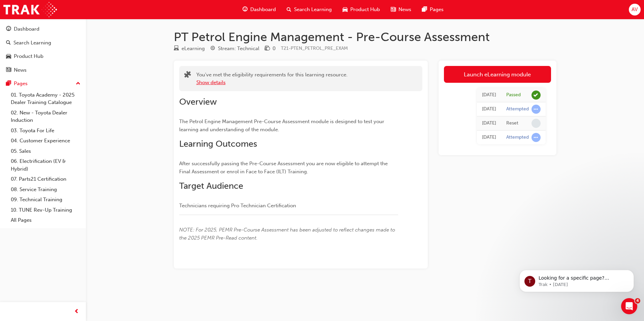
click at [217, 84] on button "Show details" at bounding box center [210, 83] width 29 height 8
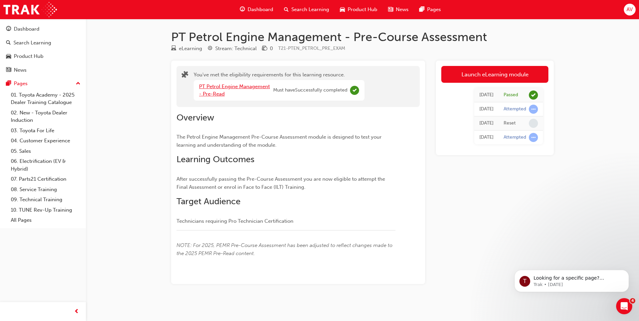
click at [222, 86] on link "PT Petrol Engine Management - Pre-Read" at bounding box center [234, 91] width 71 height 14
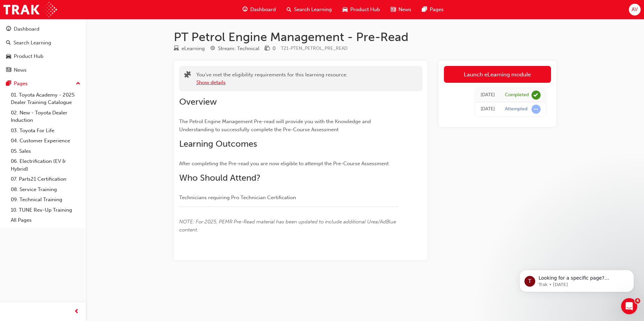
click at [221, 80] on button "Show details" at bounding box center [210, 83] width 29 height 8
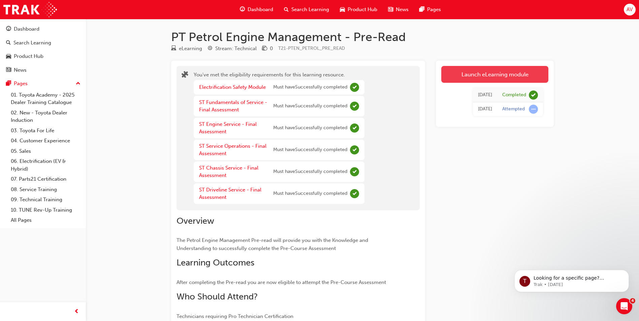
click at [451, 73] on link "Launch eLearning module" at bounding box center [494, 74] width 107 height 17
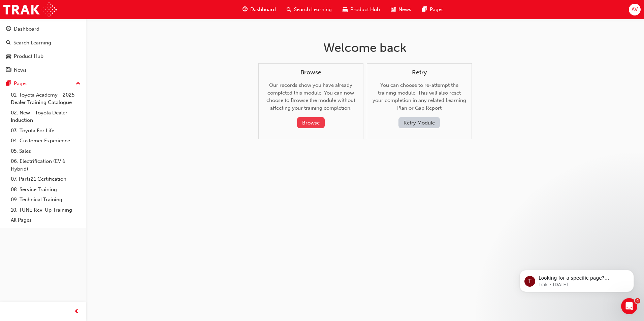
click at [311, 119] on button "Browse" at bounding box center [311, 122] width 28 height 11
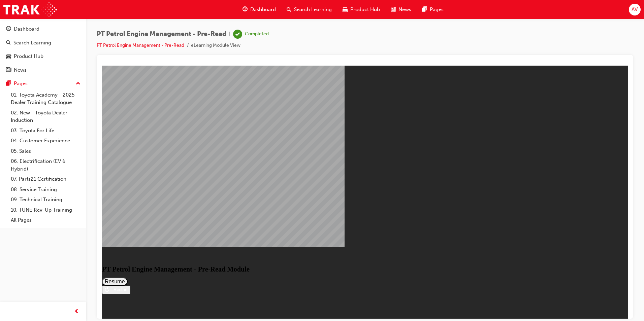
click at [128, 278] on button "Resume" at bounding box center [115, 282] width 26 height 8
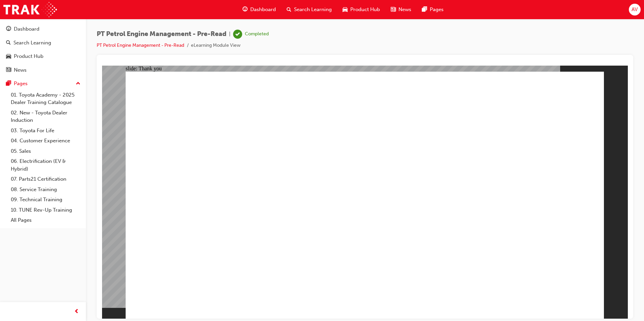
click at [28, 28] on div "Dashboard" at bounding box center [27, 29] width 26 height 8
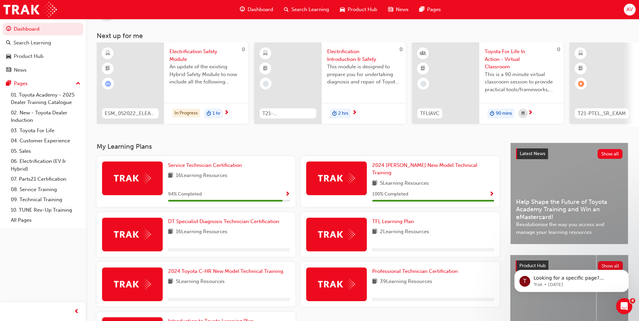
scroll to position [93, 0]
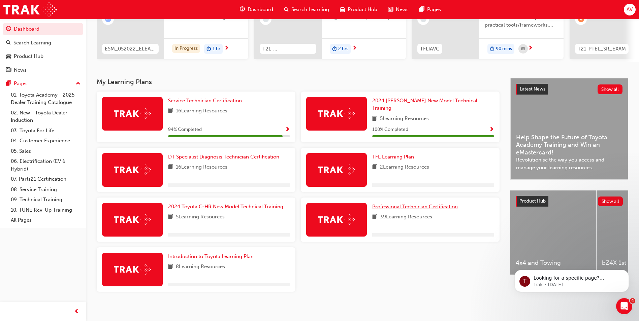
click at [413, 204] on span "Professional Technician Certification" at bounding box center [415, 207] width 86 height 6
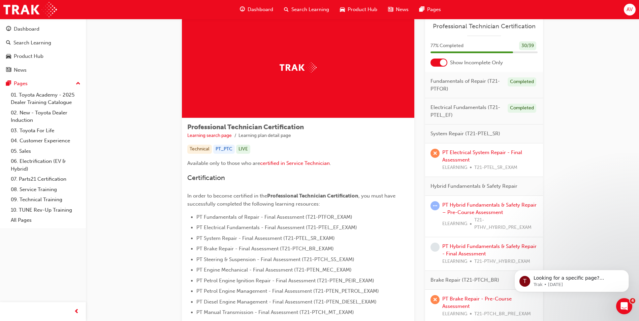
scroll to position [34, 0]
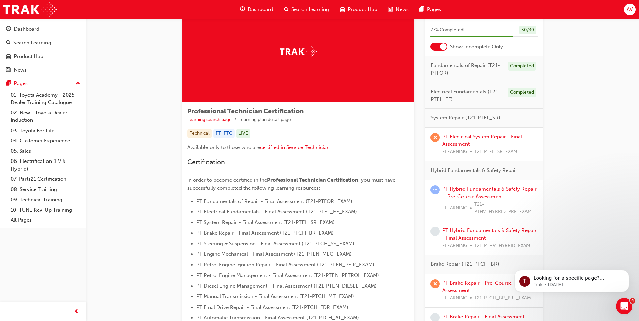
click at [478, 136] on link "PT Electrical System Repair - Final Assessment" at bounding box center [482, 141] width 80 height 14
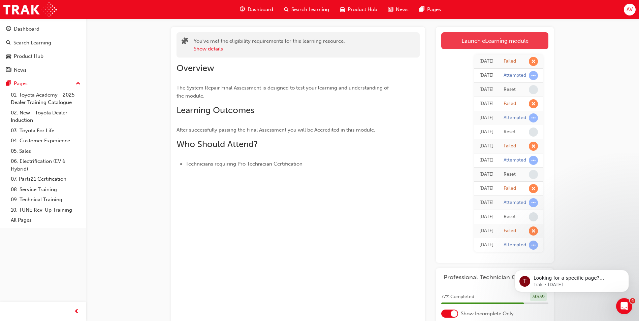
click at [481, 39] on link "Launch eLearning module" at bounding box center [494, 40] width 107 height 17
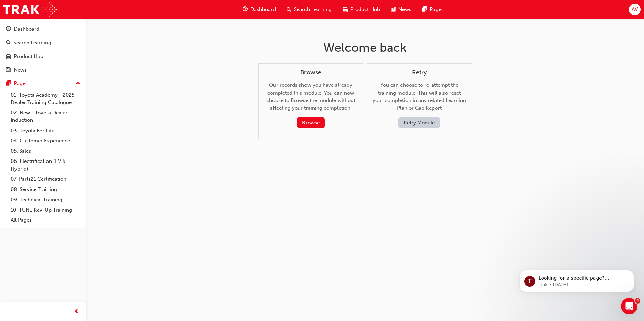
click at [417, 123] on button "Retry Module" at bounding box center [419, 122] width 41 height 11
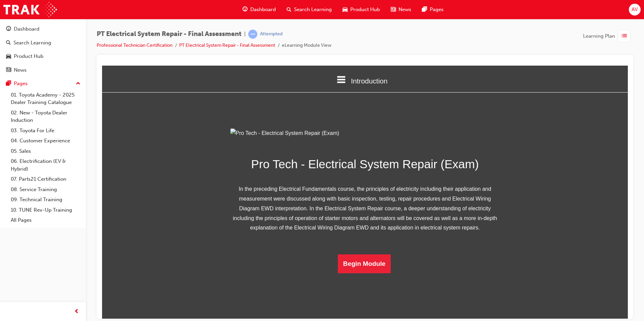
scroll to position [29, 0]
click at [377, 273] on button "Begin Module" at bounding box center [364, 263] width 53 height 19
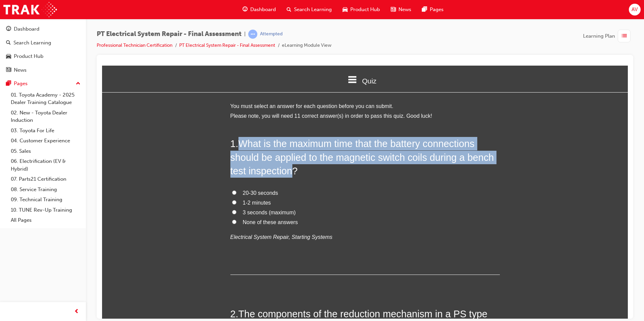
drag, startPoint x: 239, startPoint y: 142, endPoint x: 292, endPoint y: 173, distance: 61.9
click at [292, 173] on span "What is the maximum time that the battery connections should be applied to the …" at bounding box center [362, 157] width 264 height 38
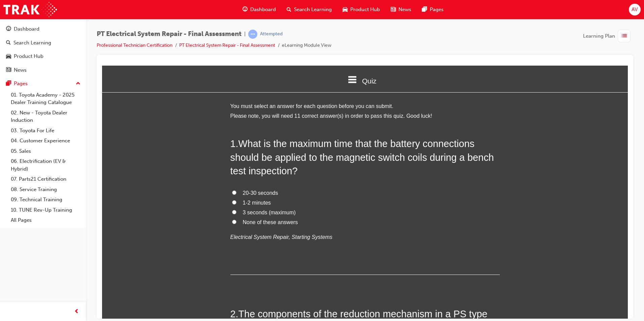
click at [318, 205] on label "1-2 minutes" at bounding box center [364, 203] width 269 height 10
click at [236, 204] on input "1-2 minutes" at bounding box center [234, 202] width 4 height 4
radio input "true"
click at [233, 201] on input "1-2 minutes" at bounding box center [234, 202] width 4 height 4
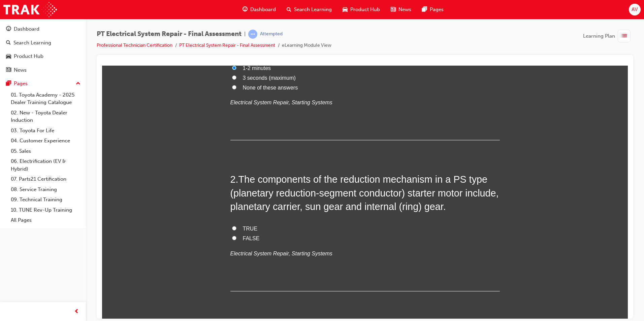
scroll to position [168, 0]
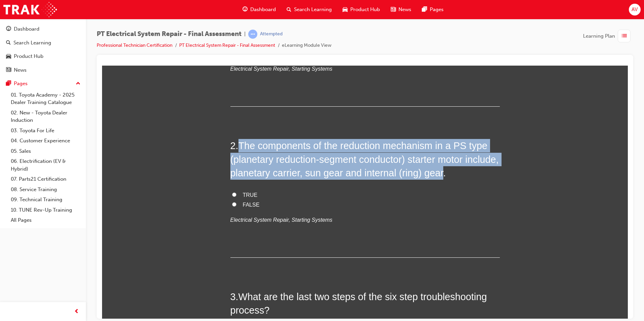
drag, startPoint x: 242, startPoint y: 146, endPoint x: 475, endPoint y: 173, distance: 234.1
click at [475, 173] on span "The components of the reduction mechanism in a PS type (planetary reduction-seg…" at bounding box center [364, 159] width 268 height 38
click at [232, 192] on input "TRUE" at bounding box center [234, 194] width 4 height 4
radio input "true"
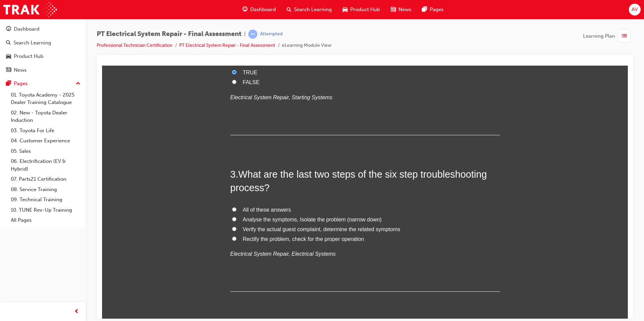
scroll to position [303, 0]
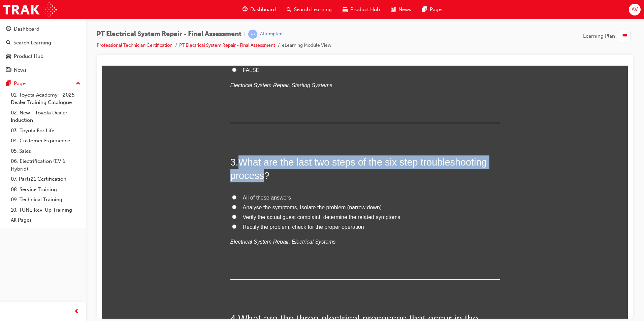
drag, startPoint x: 238, startPoint y: 162, endPoint x: 262, endPoint y: 177, distance: 28.3
click at [262, 177] on span "What are the last two steps of the six step troubleshooting process?" at bounding box center [358, 169] width 257 height 24
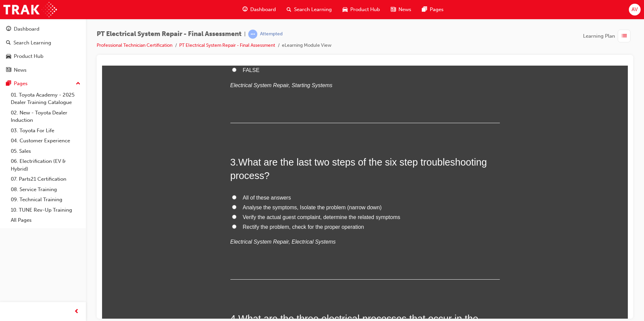
click at [313, 189] on div "3 . What are the last two steps of the six step troubleshooting process? All of…" at bounding box center [364, 217] width 269 height 125
click at [230, 225] on label "Rectify the problem, check for the proper operation" at bounding box center [364, 227] width 269 height 10
click at [232, 225] on input "Rectify the problem, check for the proper operation" at bounding box center [234, 226] width 4 height 4
radio input "true"
drag, startPoint x: 232, startPoint y: 216, endPoint x: 216, endPoint y: 224, distance: 18.2
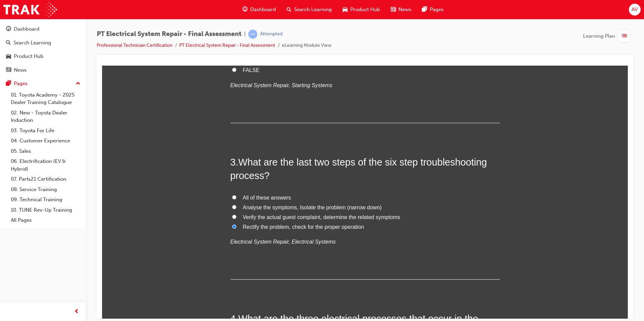
click at [232, 217] on input "Verify the actual guest complaint, determine the related symptoms" at bounding box center [234, 217] width 4 height 4
radio input "true"
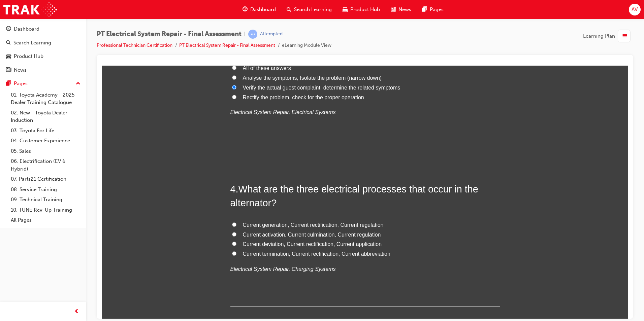
scroll to position [438, 0]
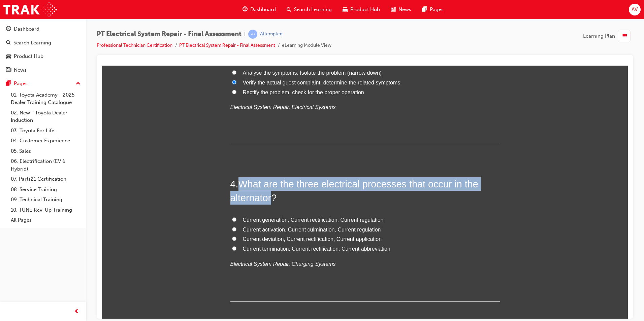
drag, startPoint x: 239, startPoint y: 182, endPoint x: 271, endPoint y: 201, distance: 37.4
click at [271, 201] on span "What are the three electrical processes that occur in the alternator?" at bounding box center [354, 191] width 248 height 24
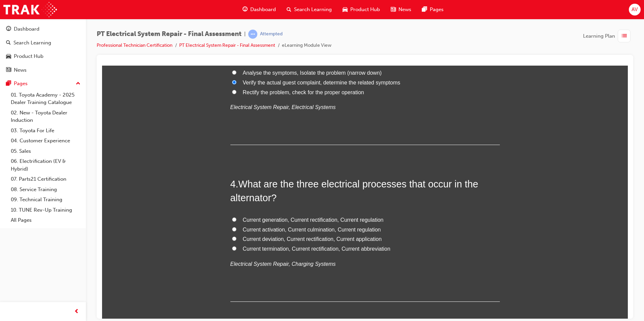
click at [428, 226] on label "Current activation, Current culmination, Current regulation" at bounding box center [364, 230] width 269 height 10
click at [236, 227] on input "Current activation, Current culmination, Current regulation" at bounding box center [234, 229] width 4 height 4
radio input "true"
drag, startPoint x: 228, startPoint y: 197, endPoint x: 272, endPoint y: 198, distance: 44.1
click at [272, 198] on span "What are the three electrical processes that occur in the alternator?" at bounding box center [354, 191] width 248 height 24
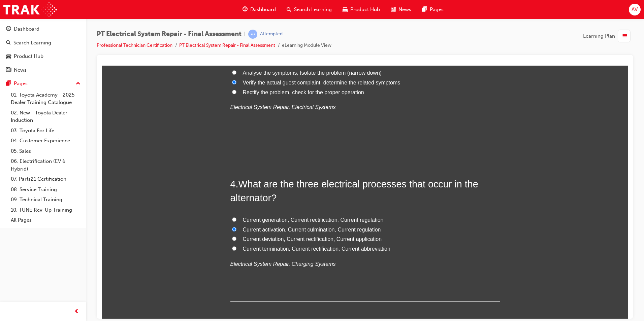
click at [405, 216] on label "Current generation, Current rectification, Current regulation" at bounding box center [364, 220] width 269 height 10
click at [236, 217] on input "Current generation, Current rectification, Current regulation" at bounding box center [234, 219] width 4 height 4
radio input "true"
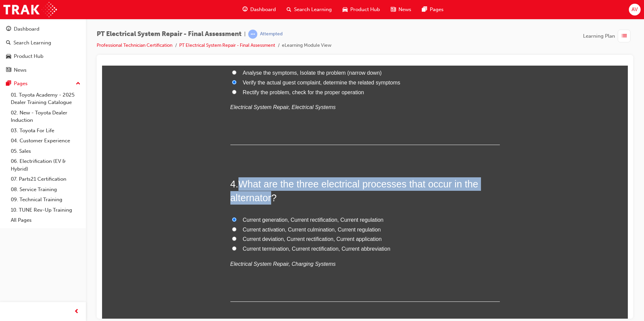
drag, startPoint x: 243, startPoint y: 185, endPoint x: 270, endPoint y: 201, distance: 31.9
click at [270, 201] on span "What are the three electrical processes that occur in the alternator?" at bounding box center [354, 191] width 248 height 24
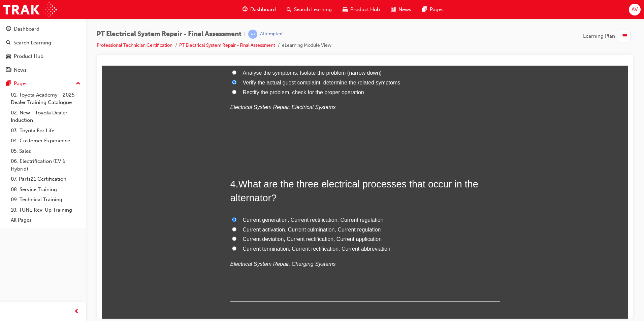
click at [414, 229] on label "Current activation, Current culmination, Current regulation" at bounding box center [364, 230] width 269 height 10
click at [236, 229] on input "Current activation, Current culmination, Current regulation" at bounding box center [234, 229] width 4 height 4
radio input "true"
click at [232, 219] on input "Current generation, Current rectification, Current regulation" at bounding box center [234, 219] width 4 height 4
radio input "true"
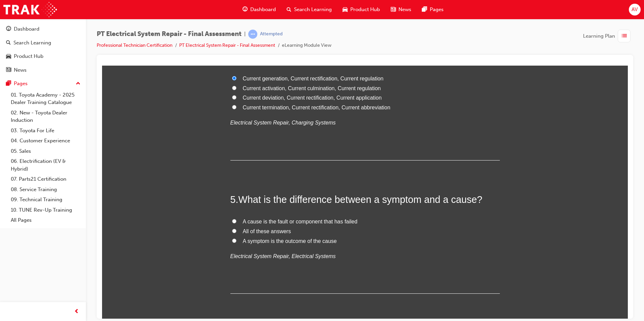
scroll to position [606, 0]
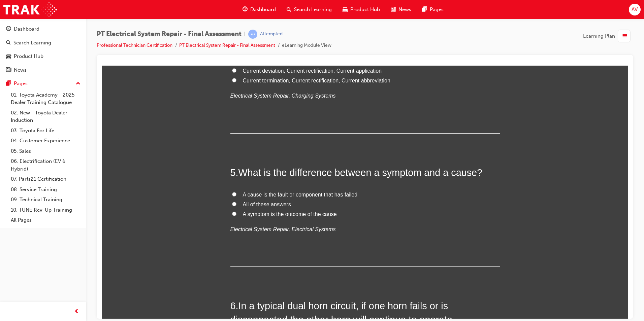
click at [232, 214] on input "A symptom is the outcome of the cause" at bounding box center [234, 214] width 4 height 4
radio input "true"
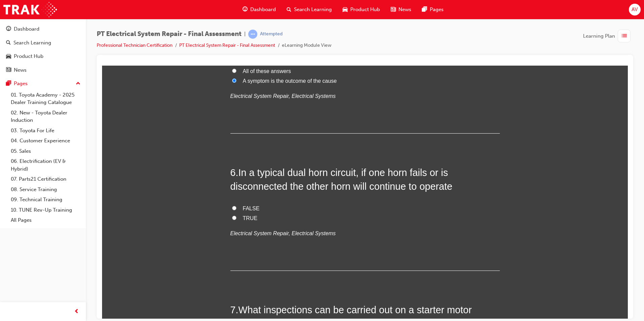
scroll to position [741, 0]
click at [232, 216] on input "TRUE" at bounding box center [234, 216] width 4 height 4
radio input "true"
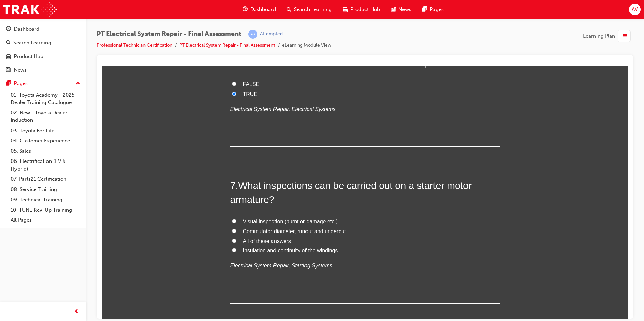
scroll to position [876, 0]
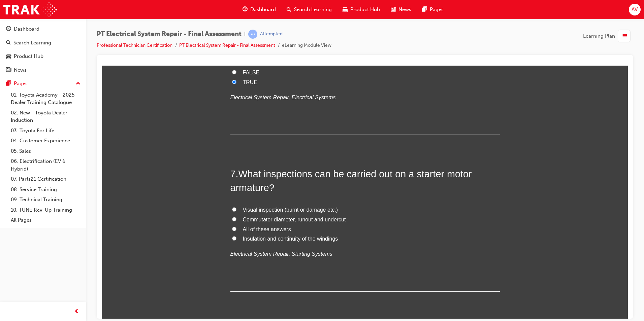
drag, startPoint x: 231, startPoint y: 227, endPoint x: 205, endPoint y: 233, distance: 25.9
click at [232, 228] on input "All of these answers" at bounding box center [234, 229] width 4 height 4
radio input "true"
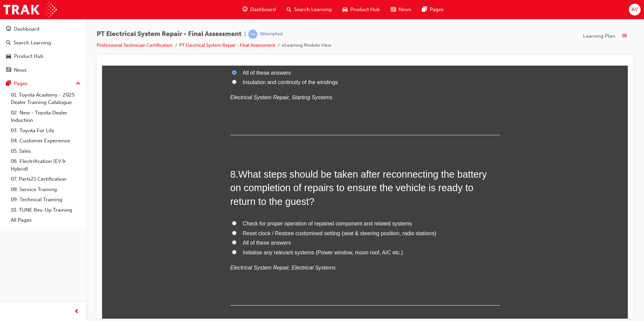
scroll to position [1044, 0]
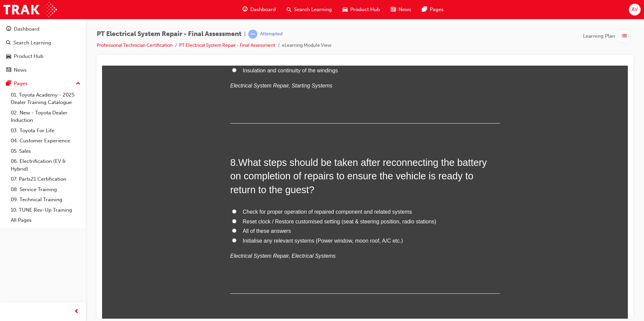
click at [230, 230] on label "All of these answers" at bounding box center [364, 231] width 269 height 10
click at [232, 230] on input "All of these answers" at bounding box center [234, 230] width 4 height 4
radio input "true"
click at [193, 235] on div "You must select an answer for each question before you can submit. Please note,…" at bounding box center [365, 175] width 526 height 2237
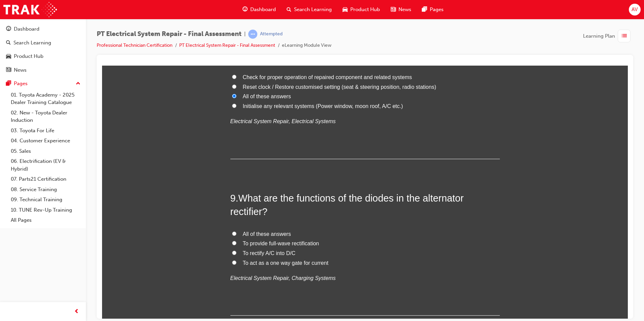
scroll to position [1213, 0]
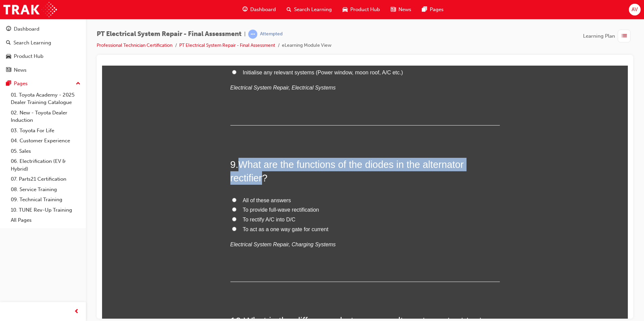
drag, startPoint x: 239, startPoint y: 164, endPoint x: 260, endPoint y: 180, distance: 26.7
click at [260, 180] on span "What are the functions of the diodes in the alternator rectifier?" at bounding box center [346, 171] width 233 height 24
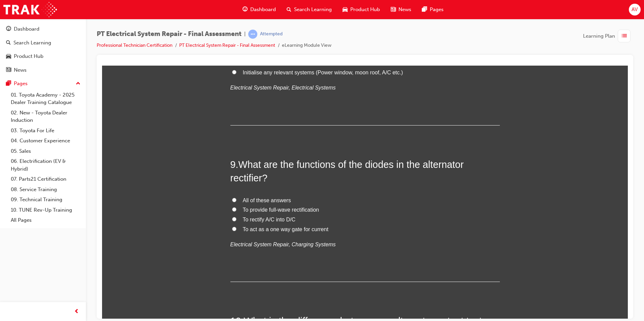
click at [362, 194] on div "9 . What are the functions of the diodes in the alternator rectifier? All of th…" at bounding box center [364, 220] width 269 height 125
click at [232, 219] on input "To rectify A/C into D/C" at bounding box center [234, 219] width 4 height 4
radio input "true"
click at [195, 220] on div "You must select an answer for each question before you can submit. Please note,…" at bounding box center [365, 7] width 526 height 2237
click at [191, 236] on div "You must select an answer for each question before you can submit. Please note,…" at bounding box center [365, 7] width 526 height 2237
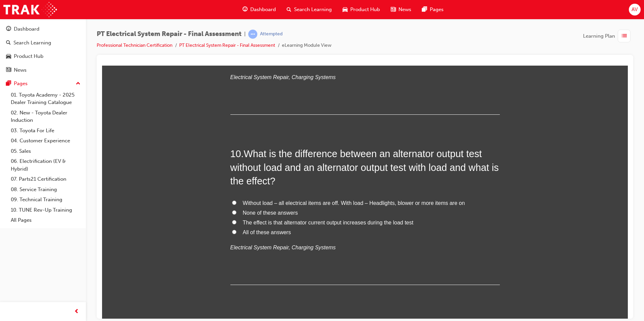
scroll to position [1381, 0]
drag, startPoint x: 248, startPoint y: 150, endPoint x: 244, endPoint y: 152, distance: 3.9
click at [245, 152] on span "What is the difference between an alternator output test without load and an al…" at bounding box center [364, 166] width 268 height 38
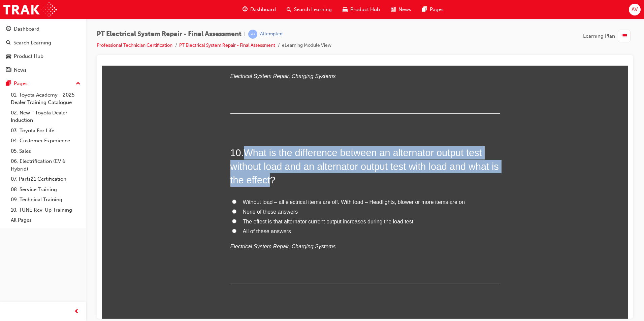
drag, startPoint x: 244, startPoint y: 153, endPoint x: 280, endPoint y: 180, distance: 44.7
click at [280, 180] on span "What is the difference between an alternator output test without load and an al…" at bounding box center [364, 166] width 268 height 38
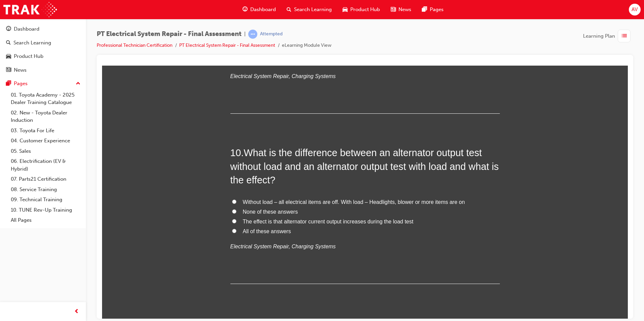
click at [232, 219] on input "The effect is that alternator current output increases during the load test" at bounding box center [234, 221] width 4 height 4
radio input "true"
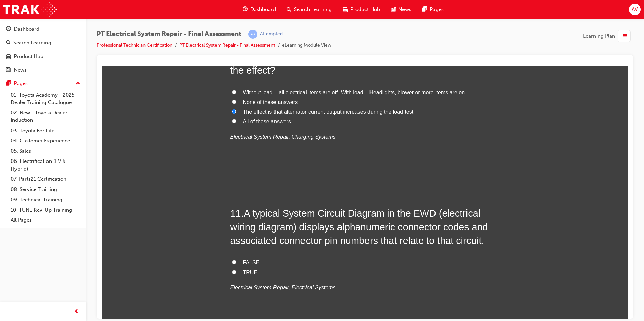
scroll to position [1516, 0]
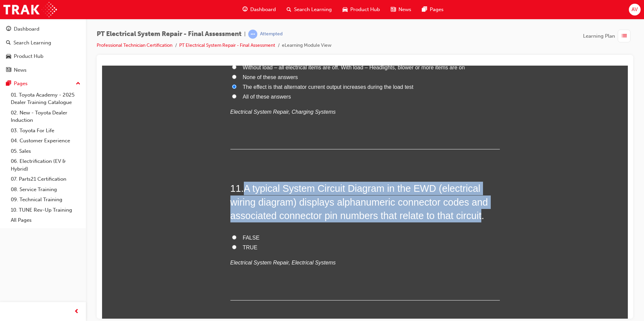
drag, startPoint x: 243, startPoint y: 187, endPoint x: 481, endPoint y: 217, distance: 240.0
click at [481, 217] on span "A typical System Circuit Diagram in the EWD (electrical wiring diagram) display…" at bounding box center [359, 202] width 258 height 38
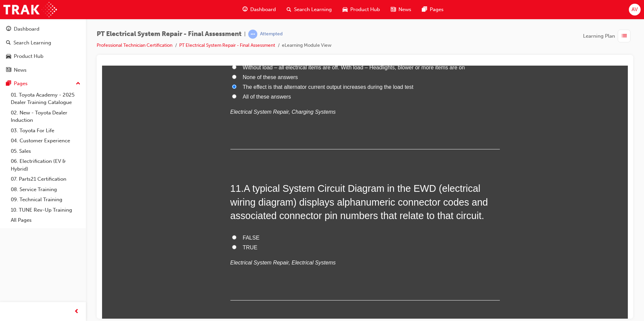
click at [393, 250] on label "TRUE" at bounding box center [364, 248] width 269 height 10
click at [236, 249] on input "TRUE" at bounding box center [234, 247] width 4 height 4
radio input "true"
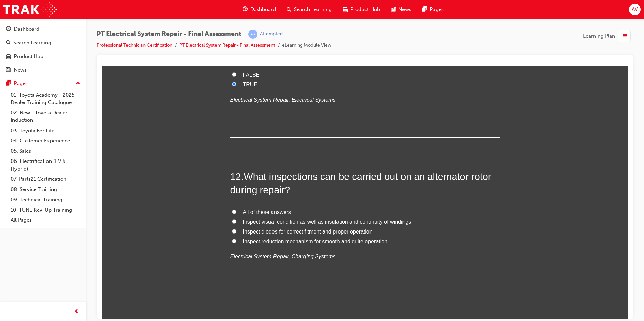
scroll to position [1684, 0]
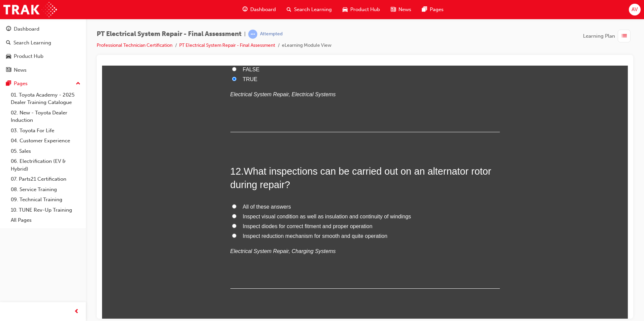
click at [322, 191] on div "12 . What inspections can be carried out on an alternator rotor during repair? …" at bounding box center [364, 226] width 269 height 125
click at [232, 205] on input "All of these answers" at bounding box center [234, 206] width 4 height 4
radio input "true"
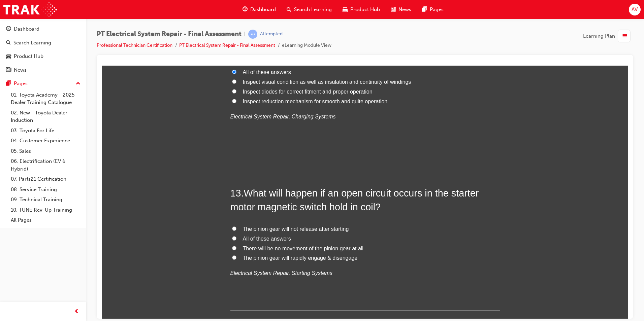
scroll to position [1853, 0]
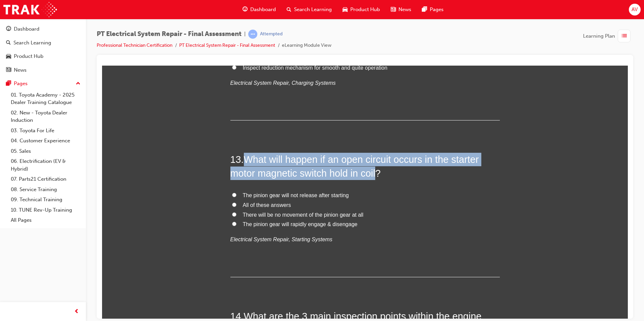
drag, startPoint x: 246, startPoint y: 160, endPoint x: 374, endPoint y: 171, distance: 128.8
click at [374, 171] on span "What will happen if an open circuit occurs in the starter motor magnetic switch…" at bounding box center [354, 166] width 249 height 24
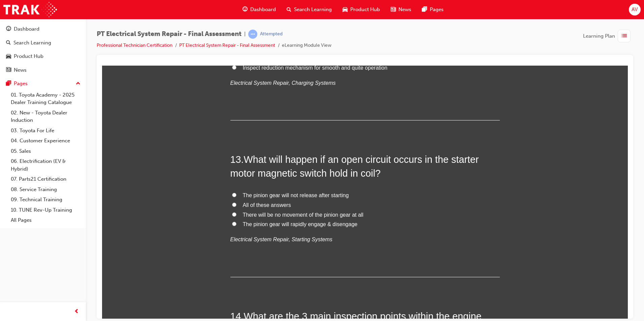
click at [388, 204] on label "All of these answers" at bounding box center [364, 205] width 269 height 10
click at [236, 204] on input "All of these answers" at bounding box center [234, 204] width 4 height 4
radio input "true"
click at [232, 223] on input "The pinion gear will rapidly engage & disengage" at bounding box center [234, 224] width 4 height 4
radio input "true"
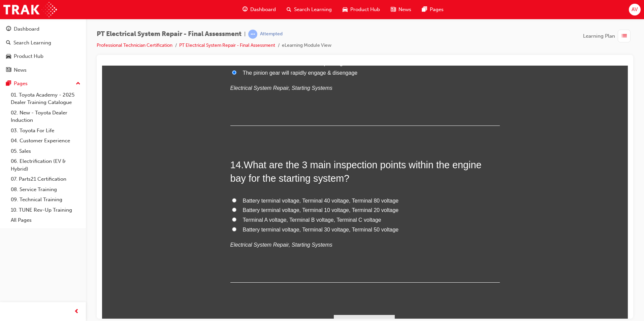
scroll to position [2019, 0]
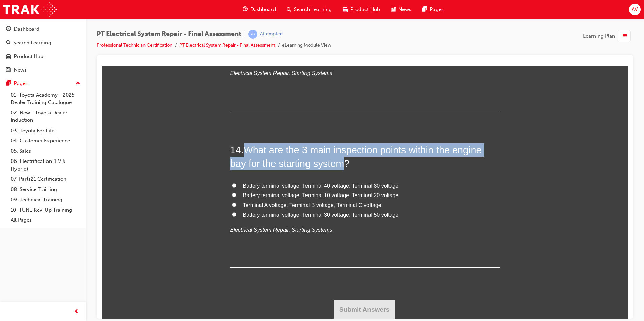
drag, startPoint x: 247, startPoint y: 148, endPoint x: 342, endPoint y: 162, distance: 95.3
click at [342, 162] on span "What are the 3 main inspection points within the engine bay for the starting sy…" at bounding box center [355, 157] width 251 height 24
drag, startPoint x: 232, startPoint y: 213, endPoint x: 217, endPoint y: 223, distance: 18.0
click at [232, 213] on input "Battery terminal voltage, Terminal 30 voltage, Terminal 50 voltage" at bounding box center [234, 214] width 4 height 4
radio input "true"
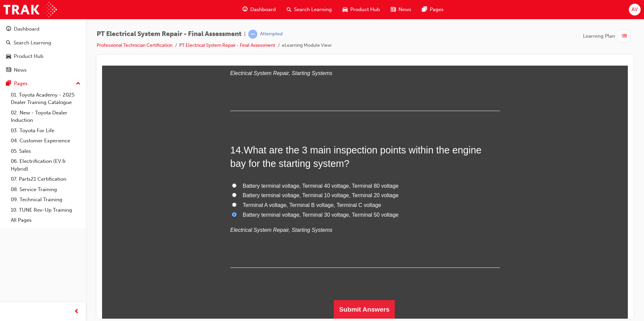
drag, startPoint x: 208, startPoint y: 226, endPoint x: 223, endPoint y: 231, distance: 16.1
click at [347, 307] on button "Submit Answers" at bounding box center [364, 309] width 61 height 19
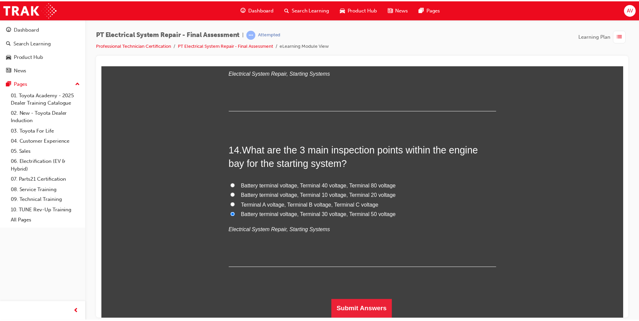
scroll to position [0, 0]
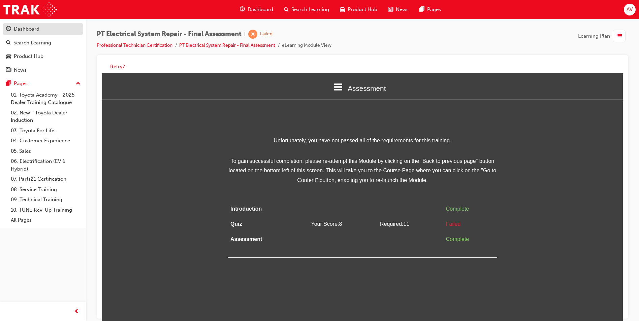
click at [29, 30] on div "Dashboard" at bounding box center [27, 29] width 26 height 8
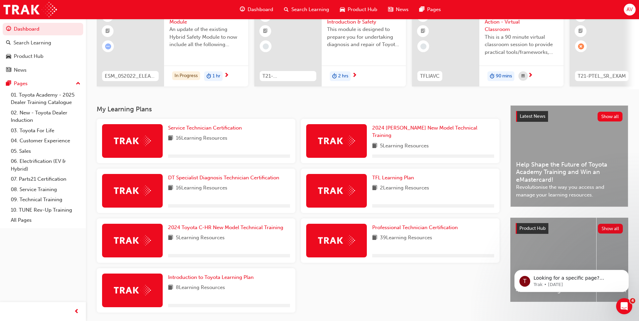
scroll to position [93, 0]
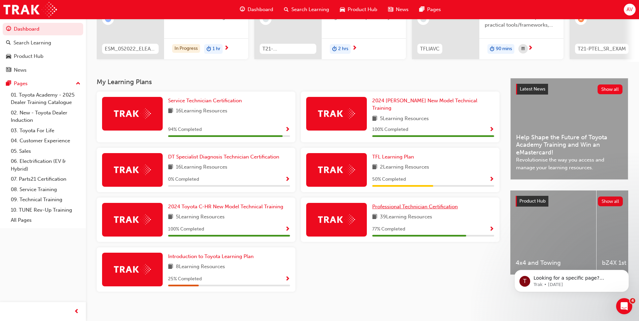
click at [431, 204] on span "Professional Technician Certification" at bounding box center [415, 207] width 86 height 6
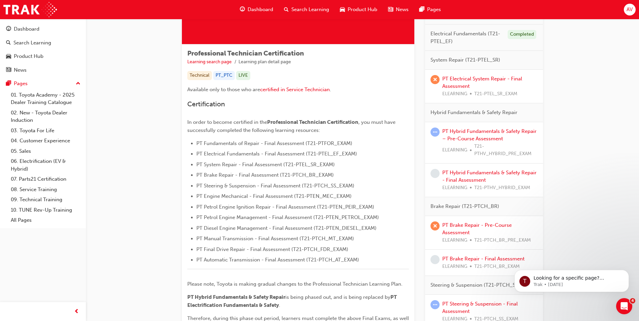
scroll to position [101, 0]
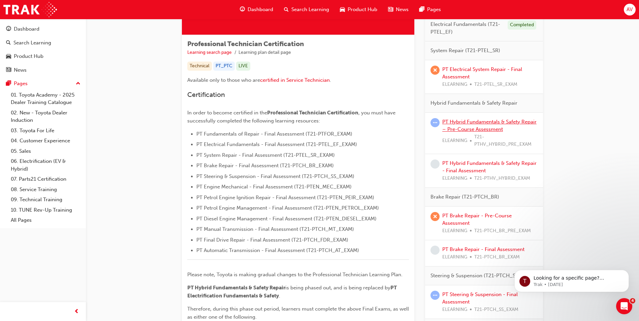
click at [497, 123] on link "PT Hybrid Fundamentals & Safety Repair – Pre-Course Assessment" at bounding box center [489, 126] width 94 height 14
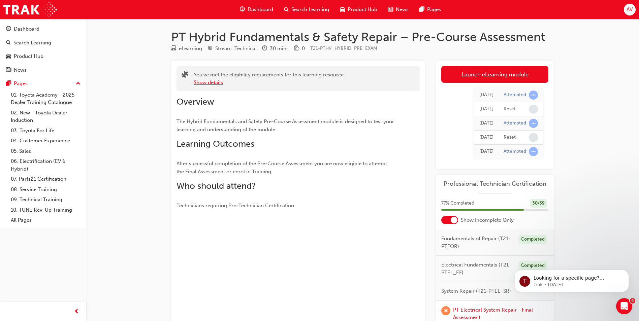
drag, startPoint x: 206, startPoint y: 79, endPoint x: 212, endPoint y: 78, distance: 6.4
click at [210, 79] on button "Show details" at bounding box center [208, 83] width 29 height 8
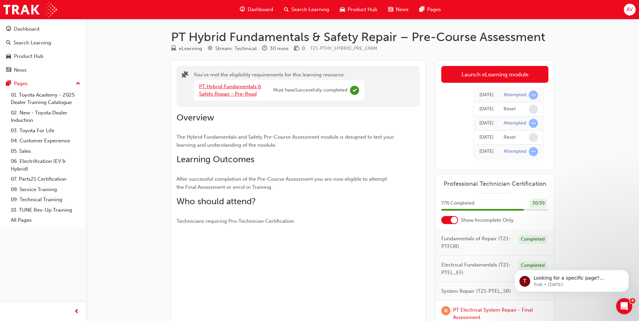
click at [240, 88] on link "PT Hybrid Fundamentals & Safety Repair - Pre-Read" at bounding box center [230, 91] width 62 height 14
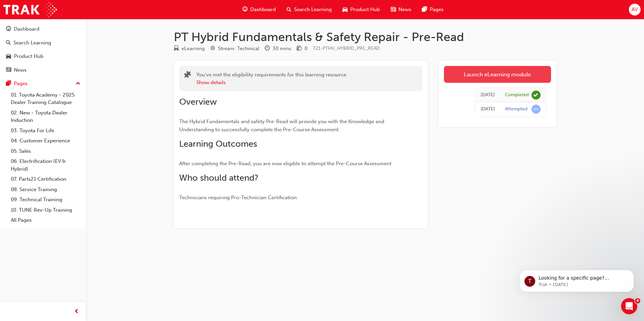
click at [484, 73] on link "Launch eLearning module" at bounding box center [497, 74] width 107 height 17
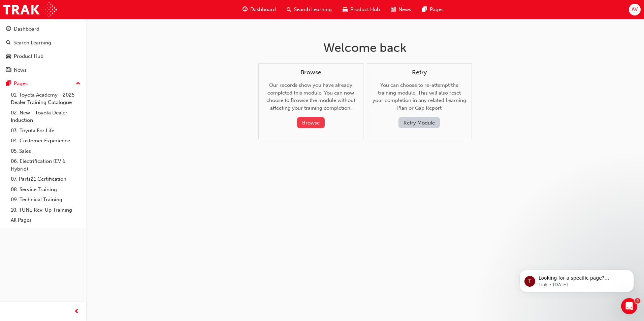
click at [318, 124] on button "Browse" at bounding box center [311, 122] width 28 height 11
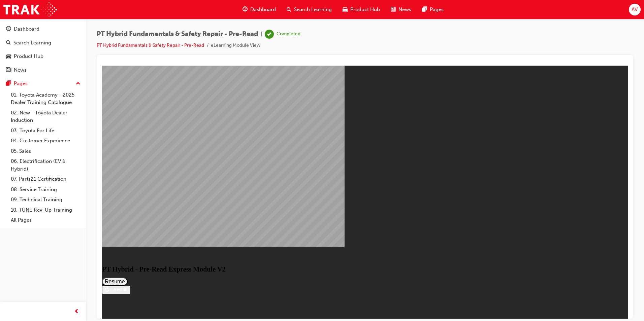
click at [128, 278] on button "Resume" at bounding box center [115, 282] width 26 height 8
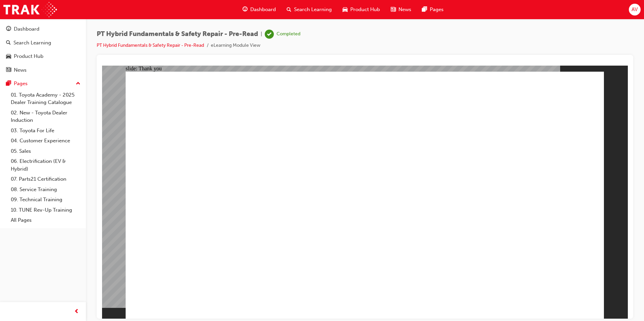
click at [36, 30] on div "Dashboard" at bounding box center [27, 29] width 26 height 8
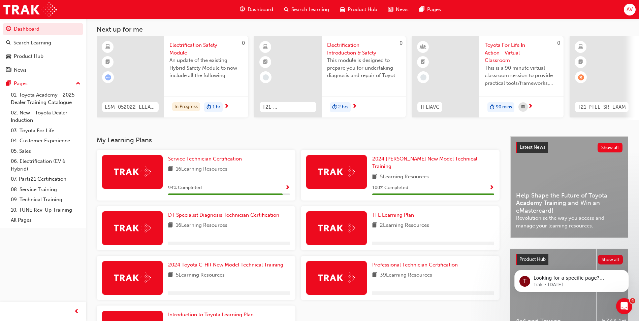
scroll to position [93, 0]
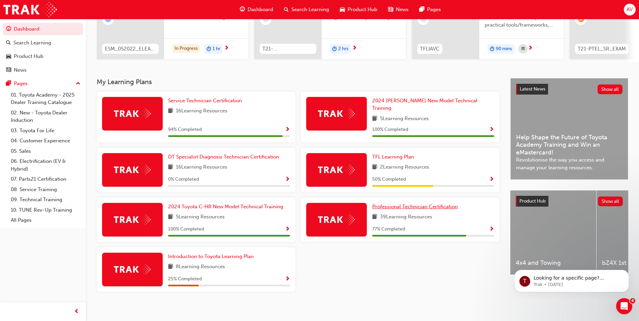
click at [423, 204] on span "Professional Technician Certification" at bounding box center [415, 207] width 86 height 6
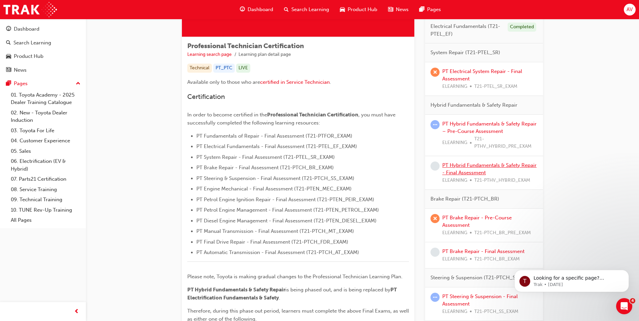
scroll to position [101, 0]
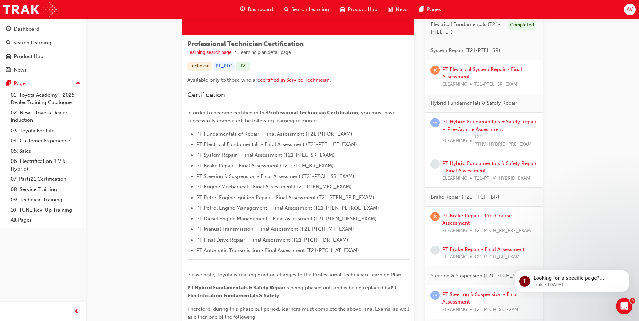
click at [477, 125] on div "PT Hybrid Fundamentals & Safety Repair – Pre-Course Assessment ELEARNING T21-PT…" at bounding box center [489, 133] width 95 height 30
click at [483, 123] on link "PT Hybrid Fundamentals & Safety Repair – Pre-Course Assessment" at bounding box center [489, 126] width 94 height 14
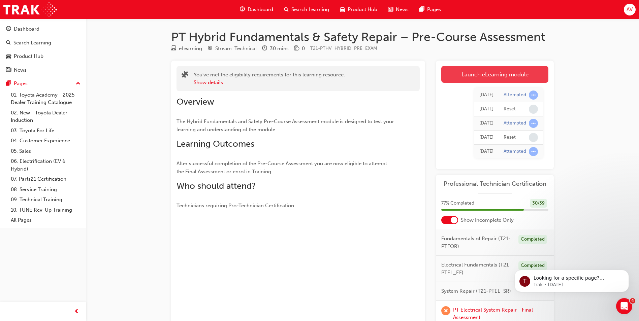
click at [486, 74] on link "Launch eLearning module" at bounding box center [494, 74] width 107 height 17
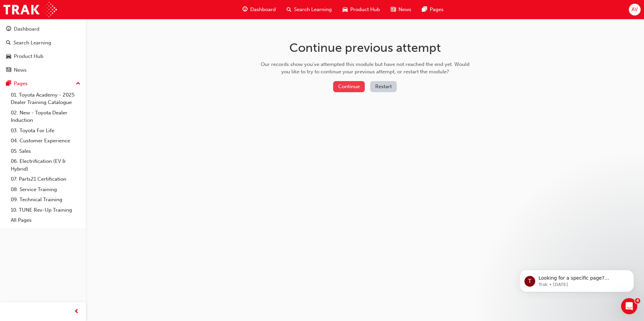
click at [354, 86] on button "Continue" at bounding box center [349, 86] width 32 height 11
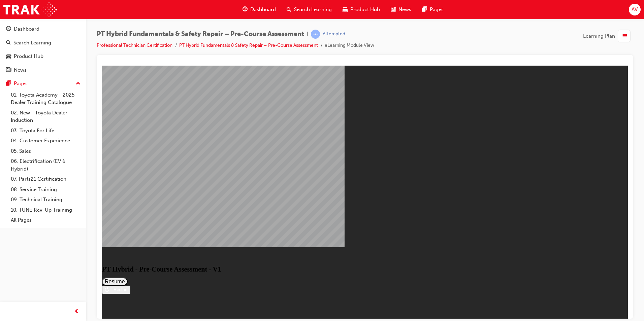
click at [128, 278] on button "Resume" at bounding box center [115, 282] width 26 height 8
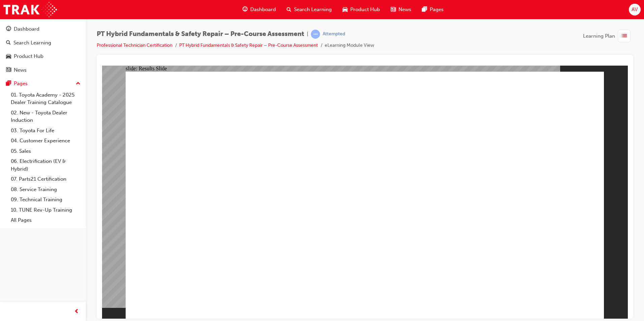
drag, startPoint x: 335, startPoint y: 184, endPoint x: 338, endPoint y: 187, distance: 4.8
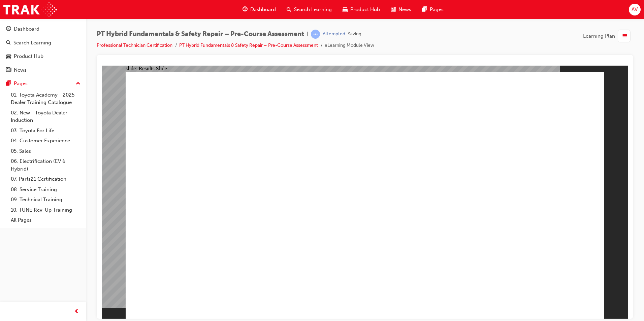
click at [246, 45] on link "PT Hybrid Fundamentals & Safety Repair – Pre-Course Assessment" at bounding box center [248, 45] width 139 height 6
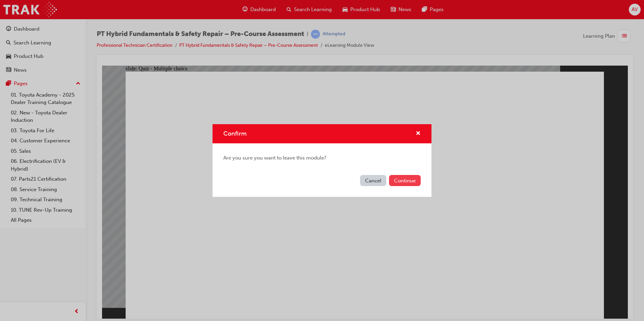
click at [405, 182] on button "Continue" at bounding box center [405, 180] width 32 height 11
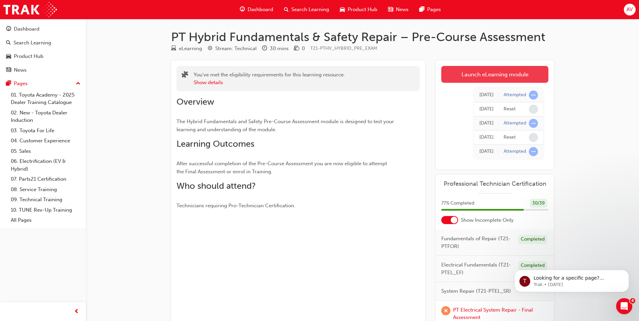
click at [485, 71] on link "Launch eLearning module" at bounding box center [494, 74] width 107 height 17
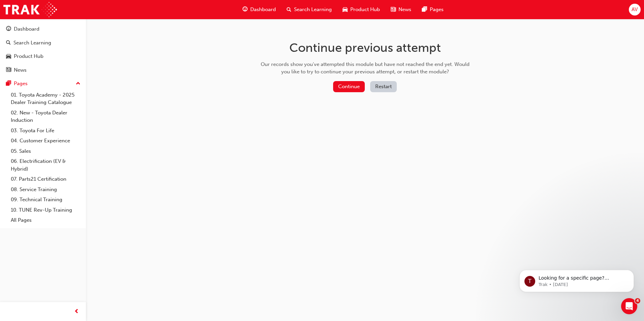
click at [385, 88] on button "Restart" at bounding box center [383, 86] width 27 height 11
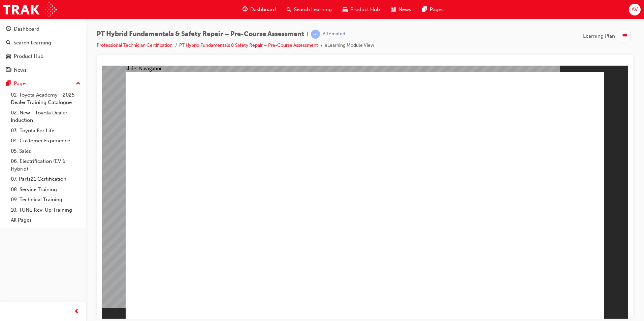
radio input "true"
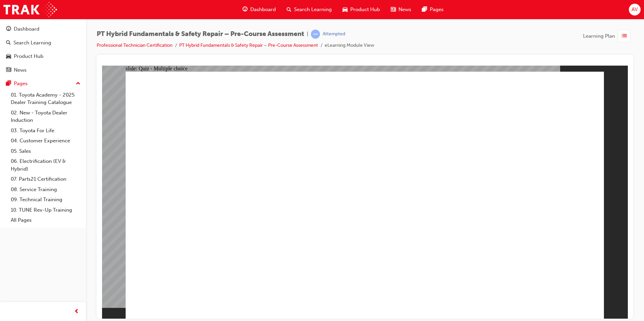
radio input "true"
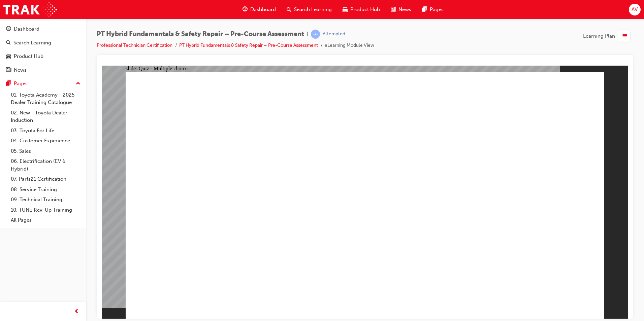
radio input "false"
radio input "true"
drag, startPoint x: 251, startPoint y: 296, endPoint x: 259, endPoint y: 295, distance: 8.1
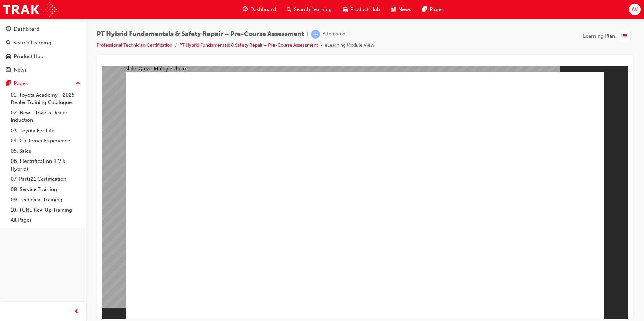
drag, startPoint x: 131, startPoint y: 285, endPoint x: 131, endPoint y: 281, distance: 3.4
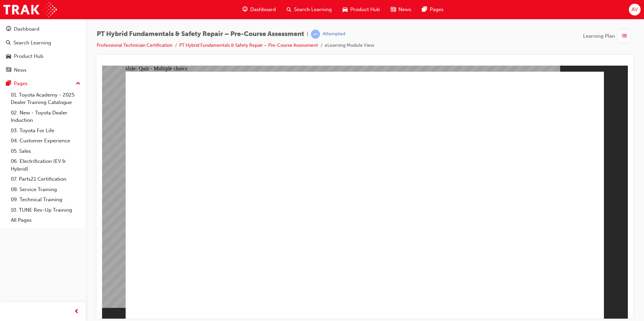
radio input "true"
checkbox input "true"
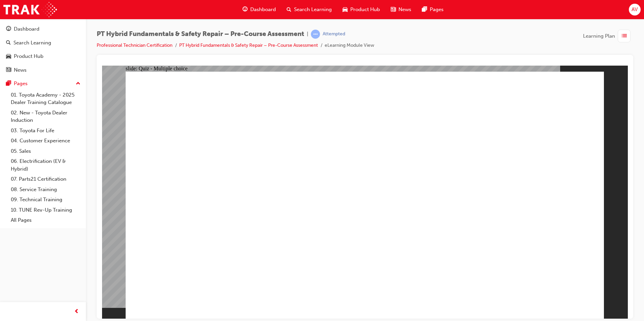
checkbox input "true"
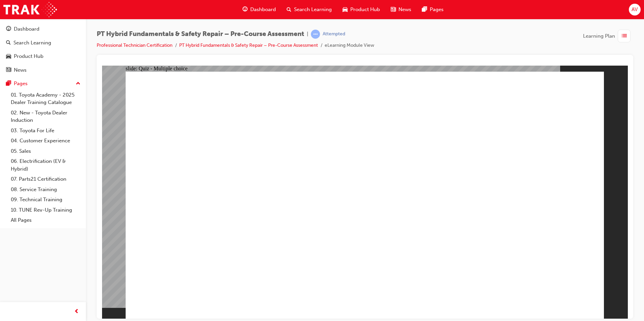
radio input "true"
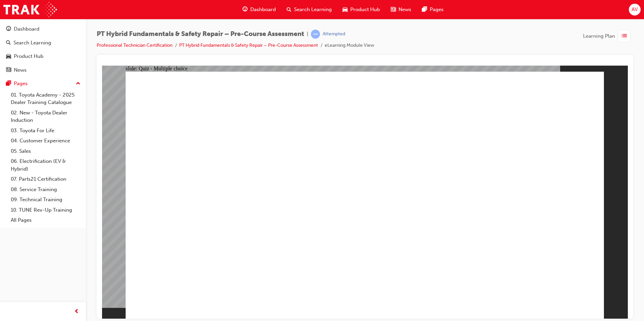
radio input "true"
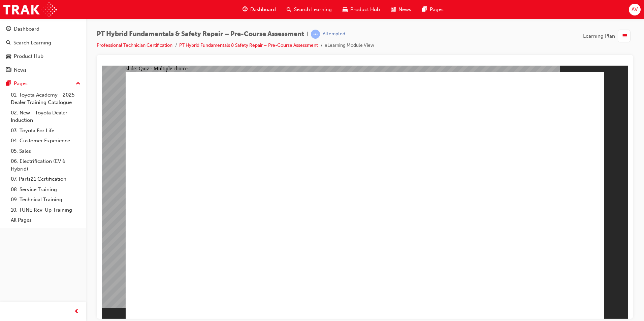
radio input "true"
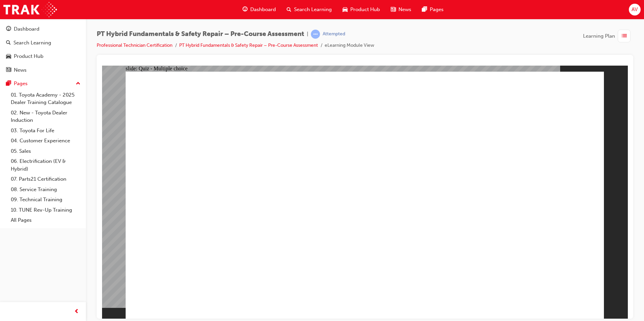
drag, startPoint x: 207, startPoint y: 125, endPoint x: 209, endPoint y: 122, distance: 3.8
radio input "true"
